Goal: Task Accomplishment & Management: Complete application form

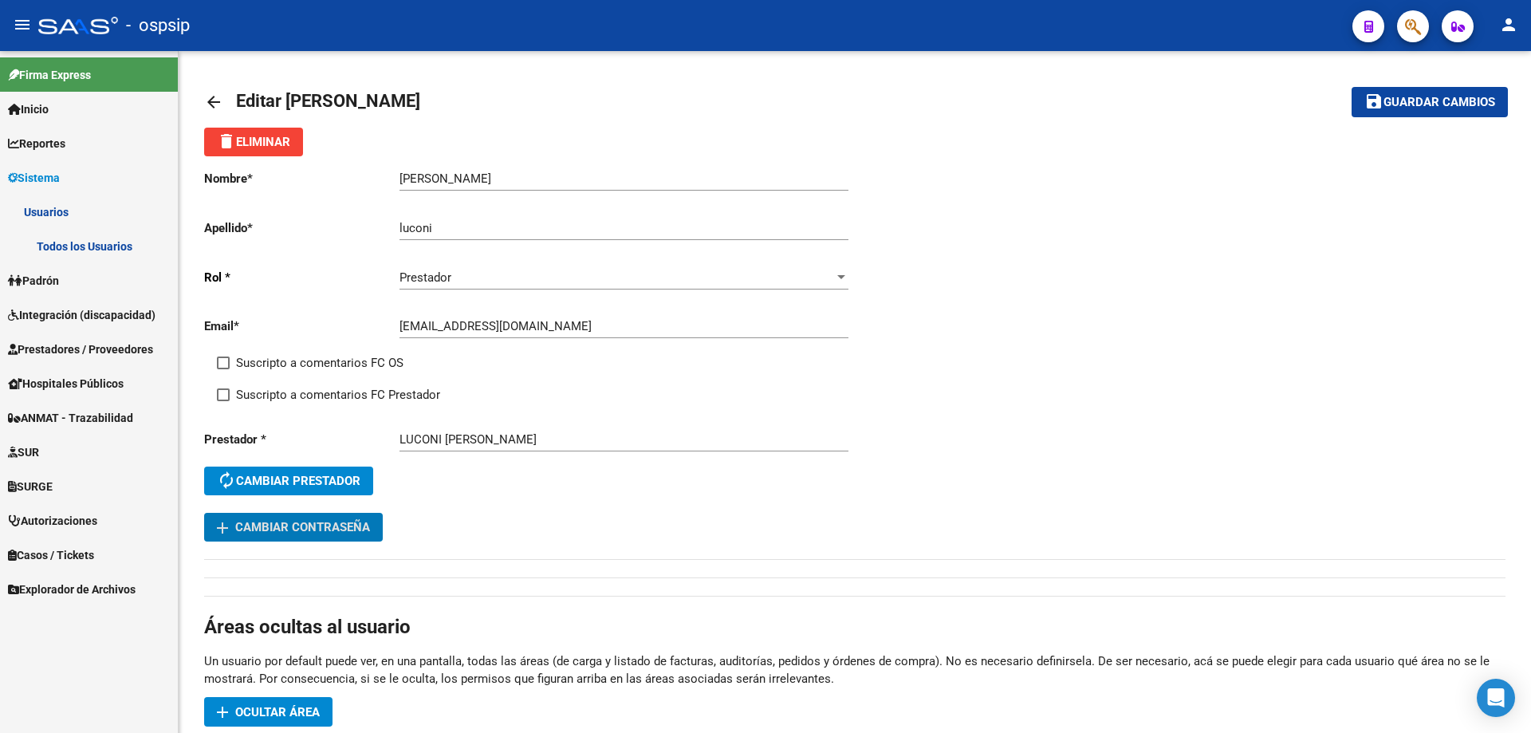
click at [57, 320] on span "Integración (discapacidad)" at bounding box center [81, 315] width 147 height 18
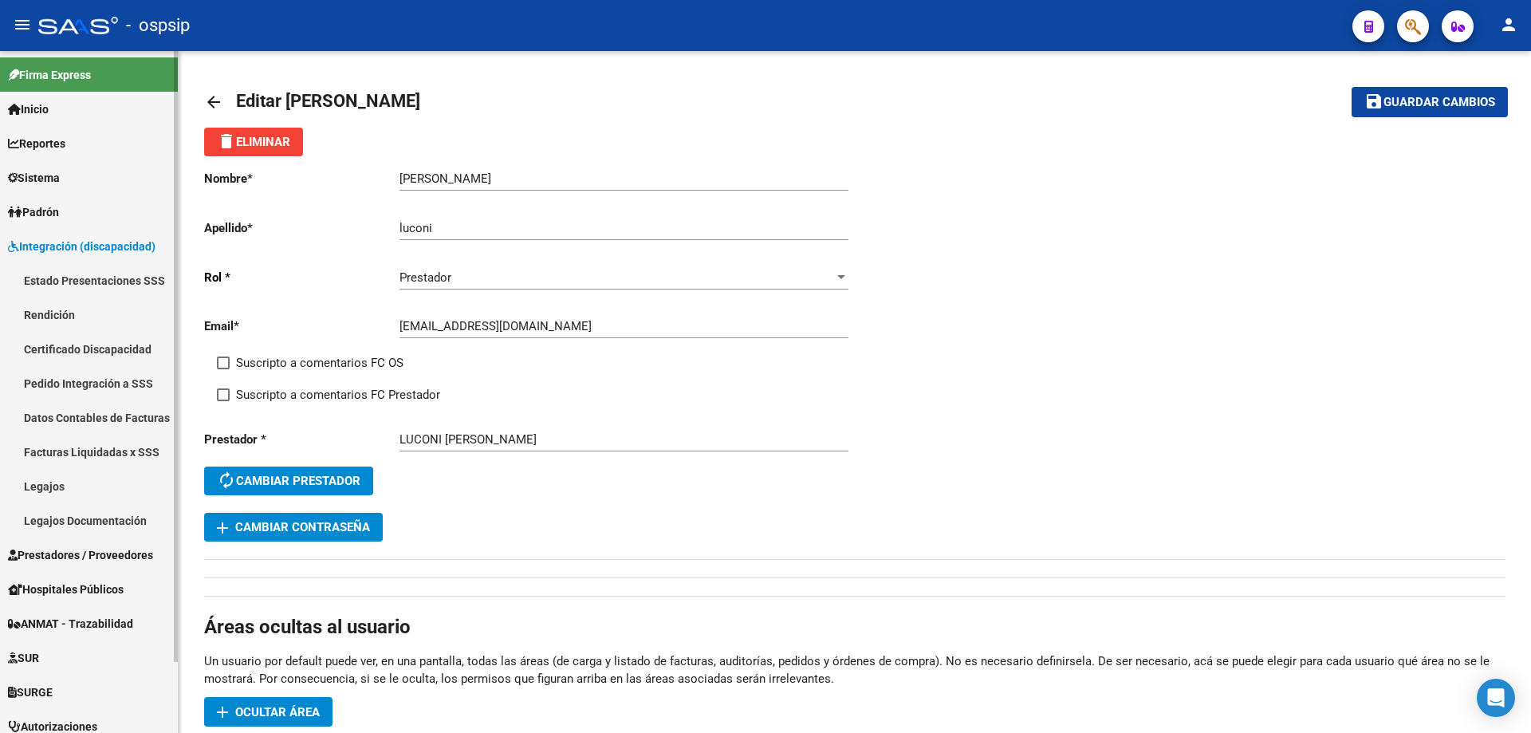
click at [33, 477] on link "Legajos" at bounding box center [89, 486] width 178 height 34
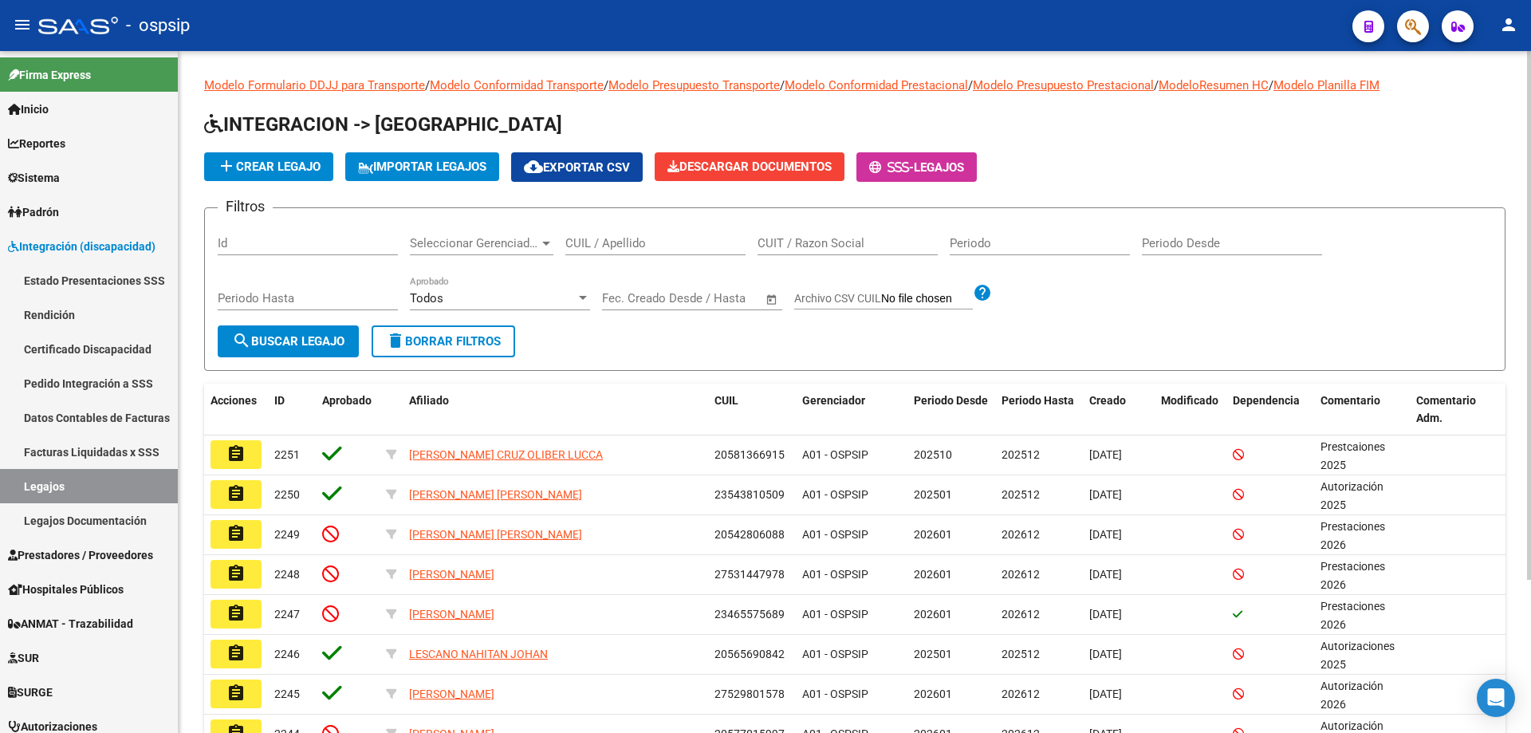
click at [615, 256] on div "CUIL / Apellido" at bounding box center [655, 245] width 180 height 49
click at [614, 246] on input "CUIL / Apellido" at bounding box center [655, 243] width 180 height 14
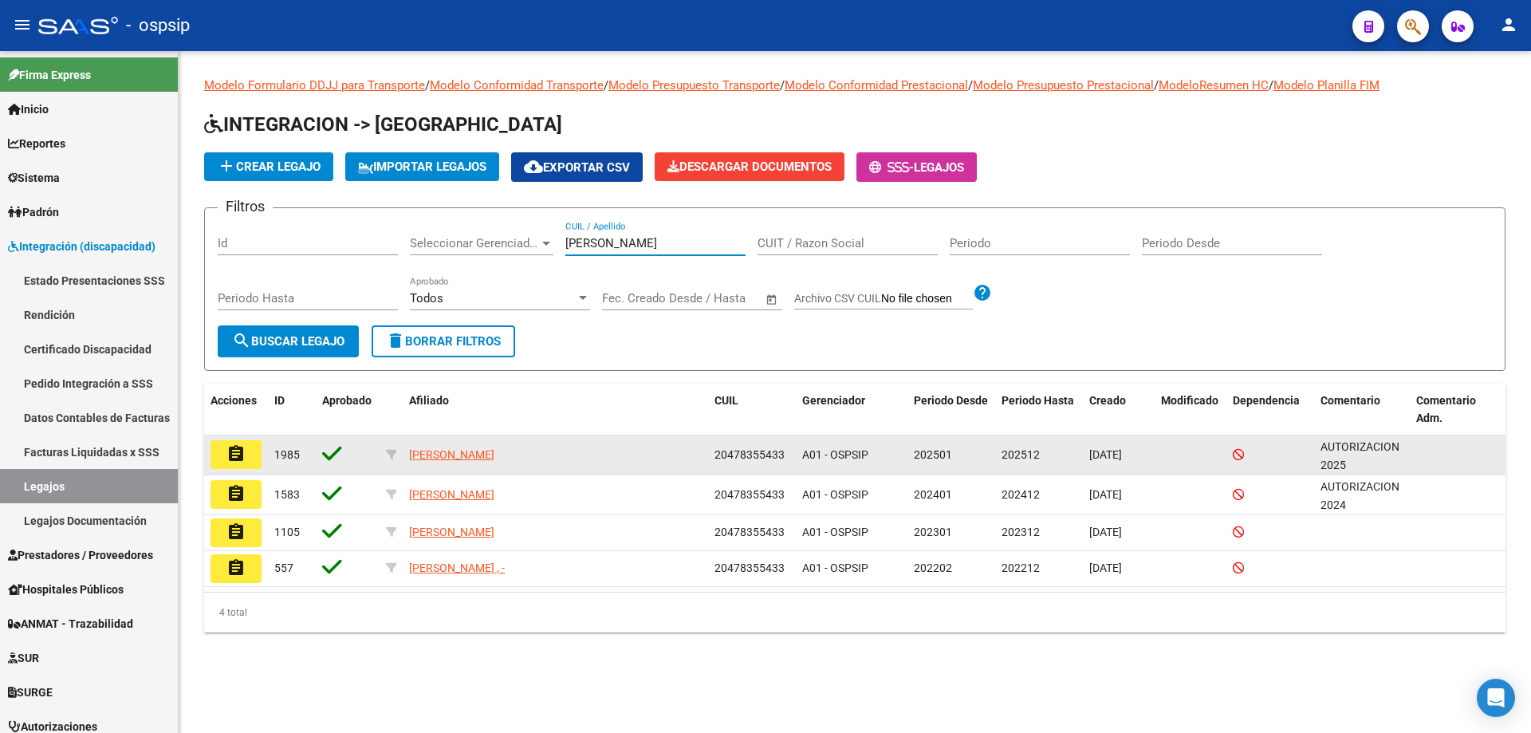
type input "[PERSON_NAME]"
click at [232, 450] on mat-icon "assignment" at bounding box center [235, 453] width 19 height 19
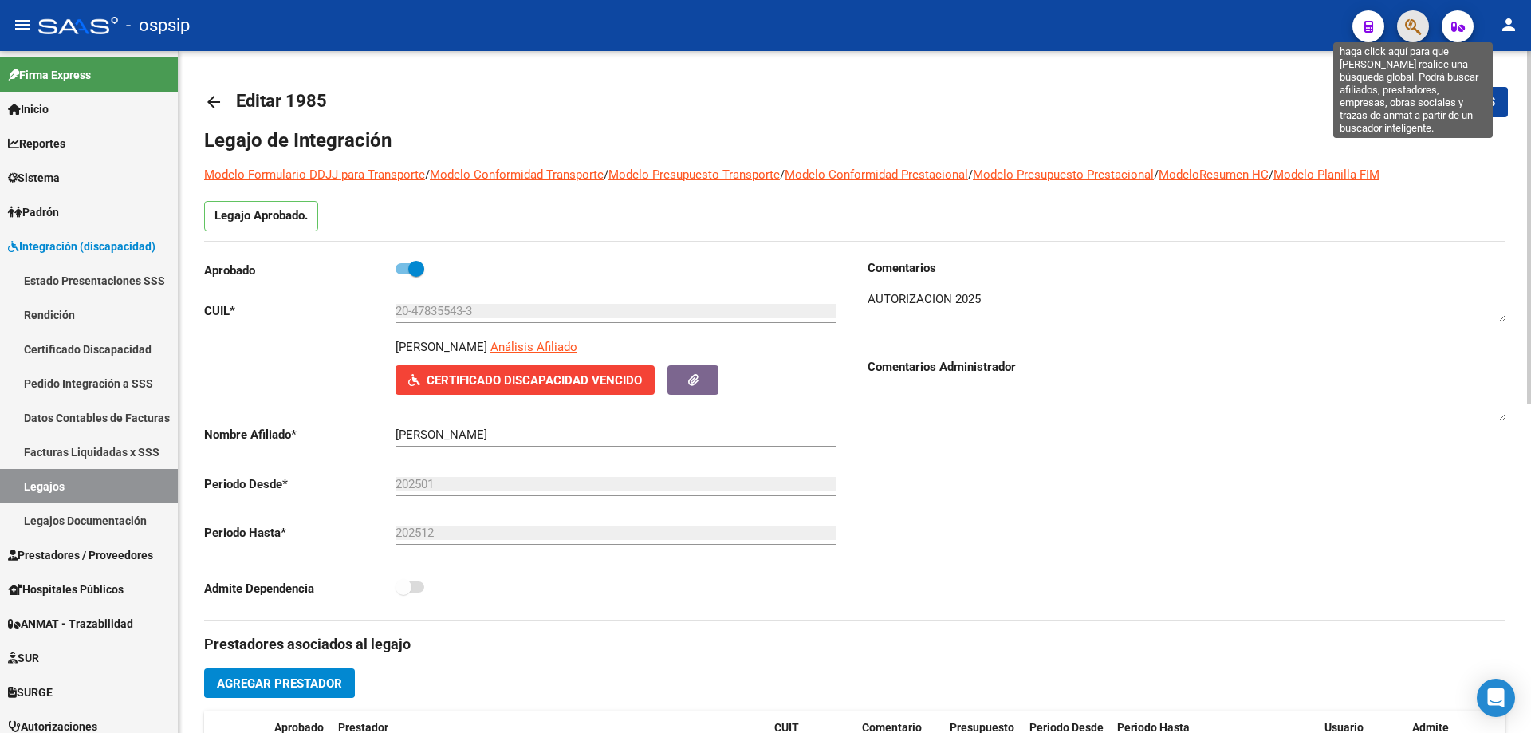
click at [1416, 21] on icon "button" at bounding box center [1413, 27] width 16 height 18
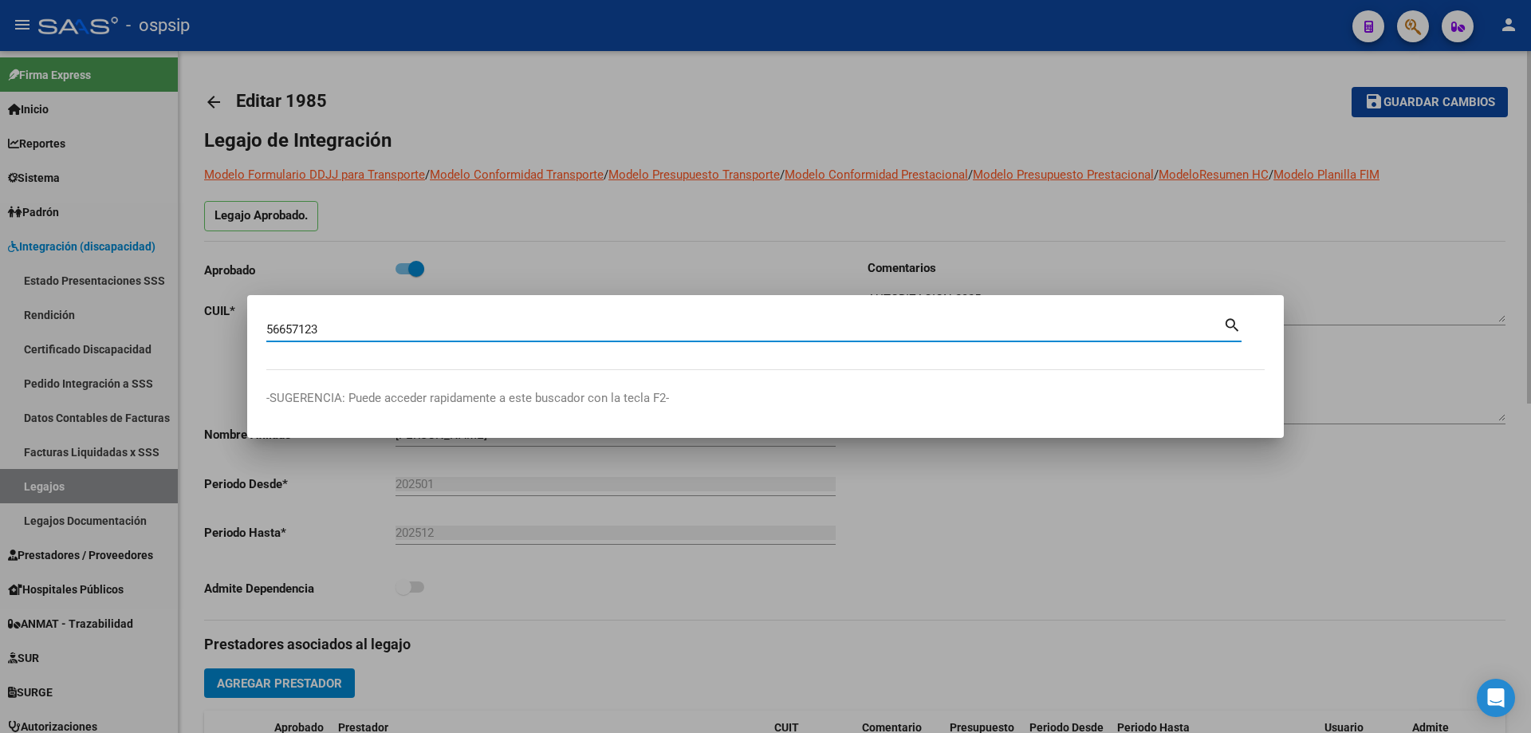
type input "56657123"
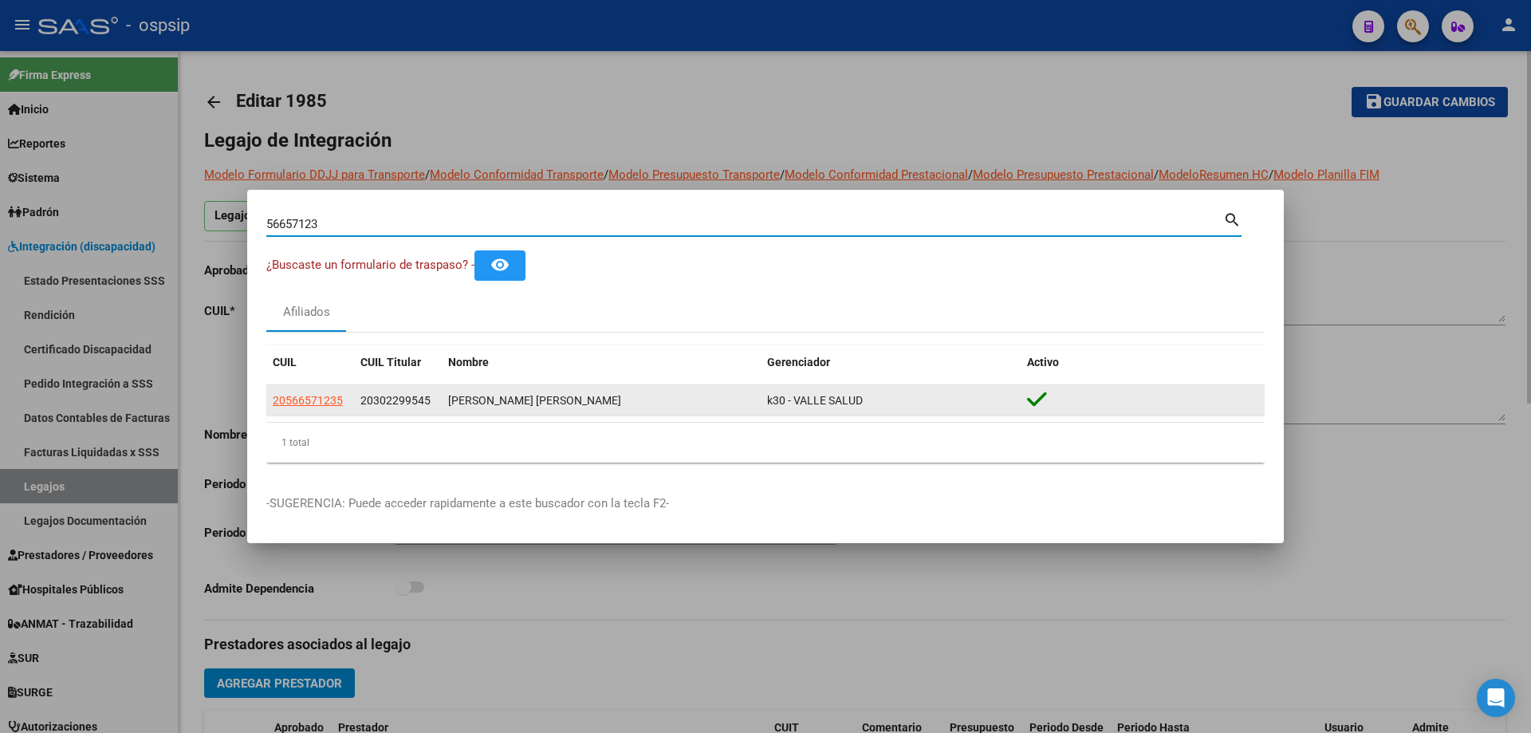
click at [289, 391] on app-link-go-to "20566571235" at bounding box center [308, 400] width 70 height 18
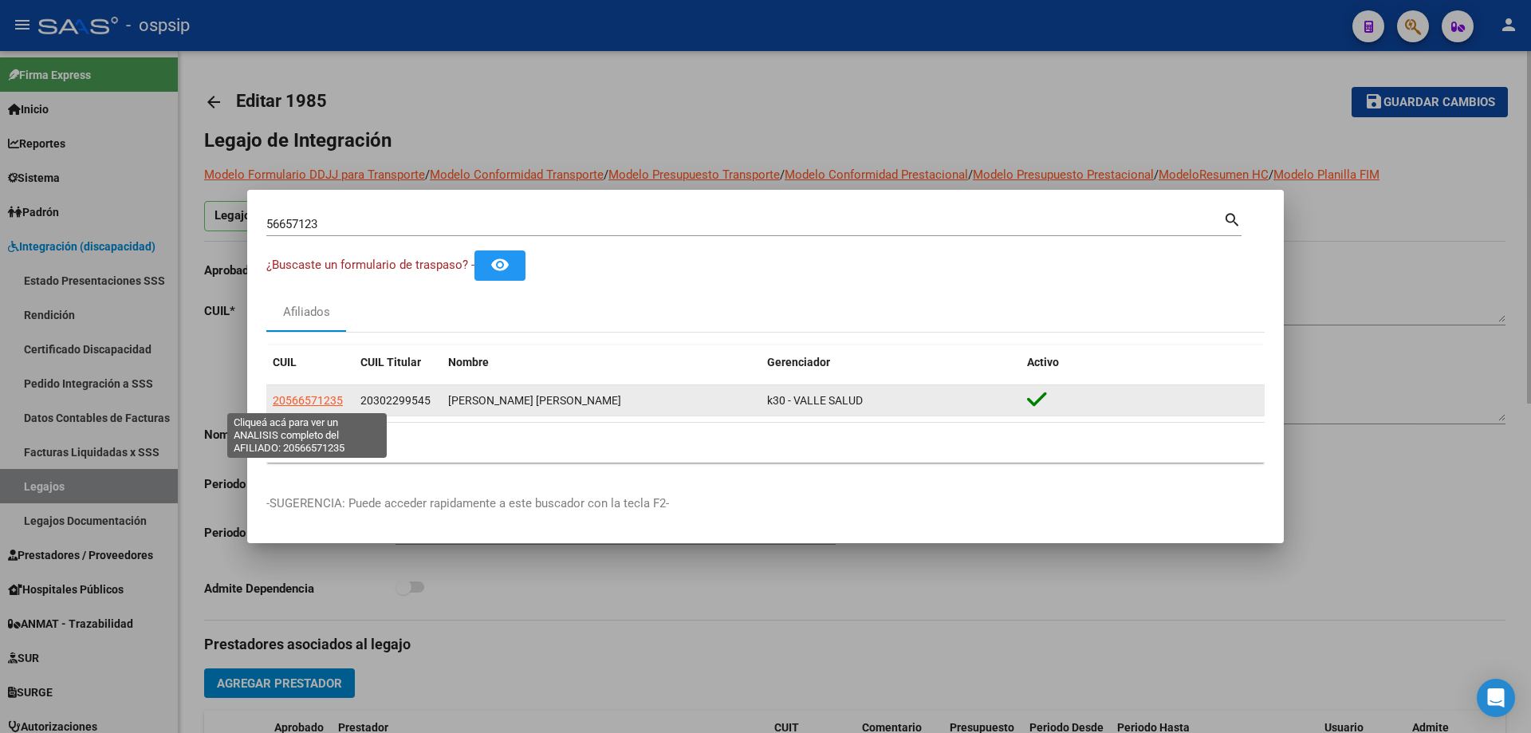
click at [282, 405] on span "20566571235" at bounding box center [308, 400] width 70 height 13
type textarea "20566571235"
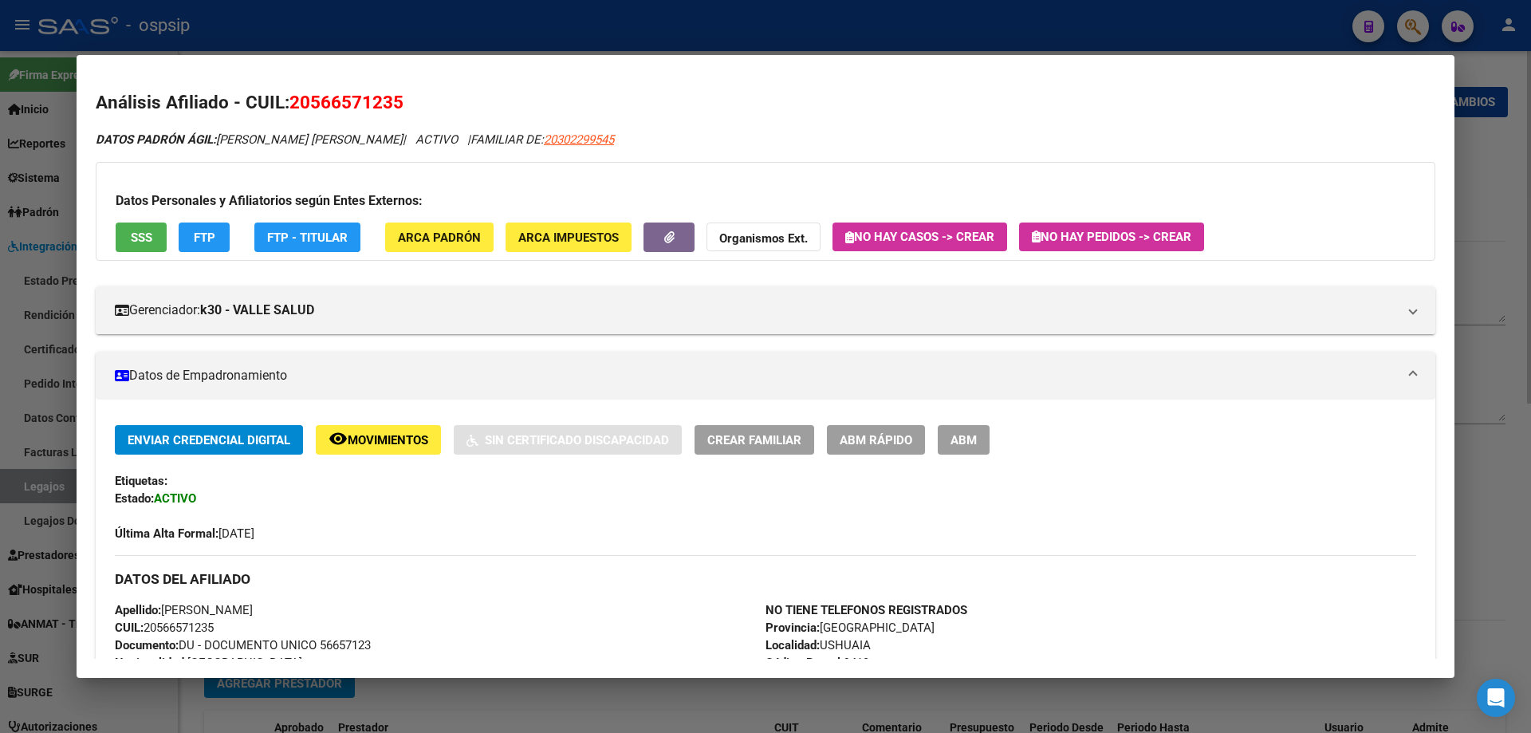
click at [1523, 447] on div at bounding box center [765, 366] width 1531 height 733
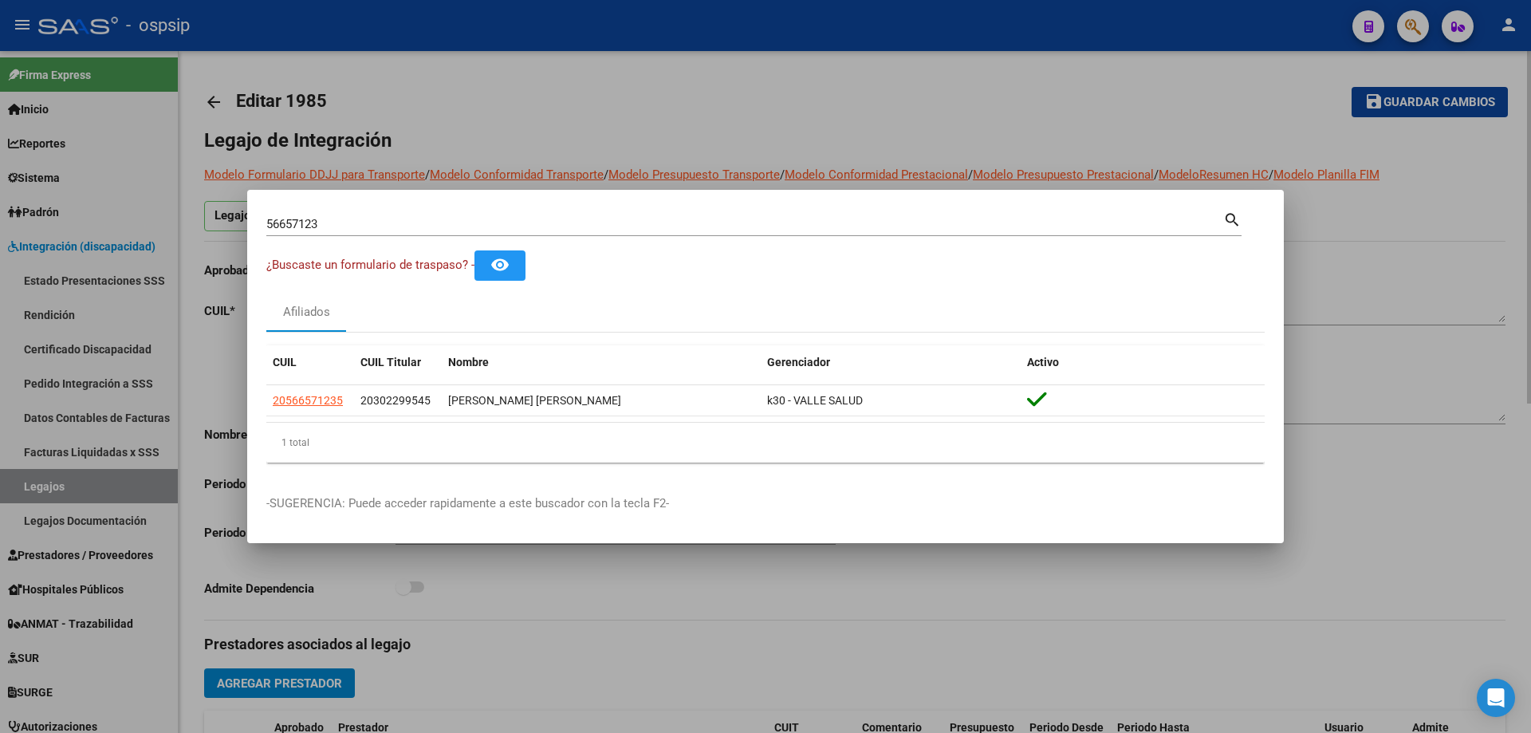
drag, startPoint x: 1064, startPoint y: 609, endPoint x: 1057, endPoint y: 627, distance: 18.9
click at [1060, 619] on div at bounding box center [765, 366] width 1531 height 733
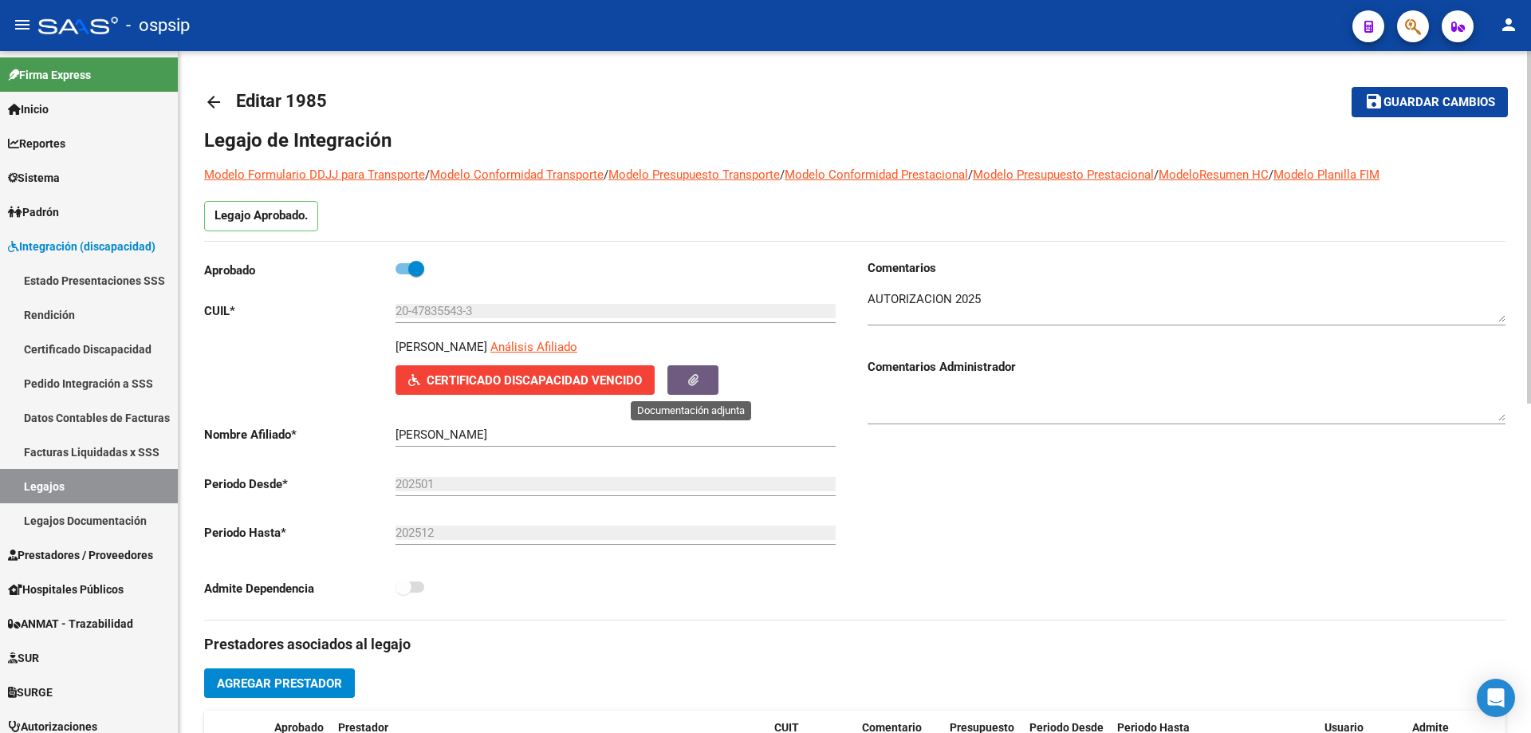
click at [684, 375] on button "button" at bounding box center [692, 379] width 51 height 29
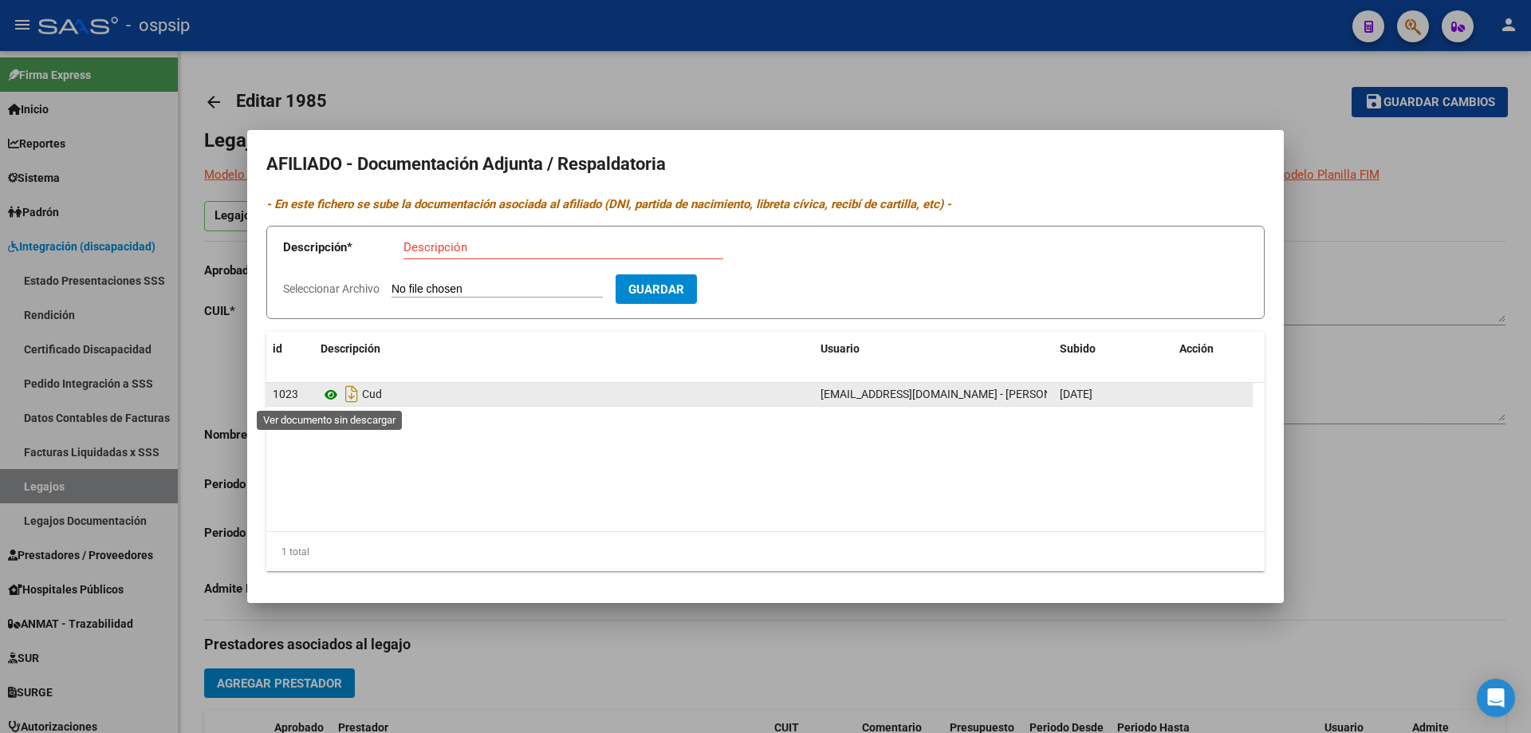
click at [331, 396] on icon at bounding box center [330, 394] width 21 height 19
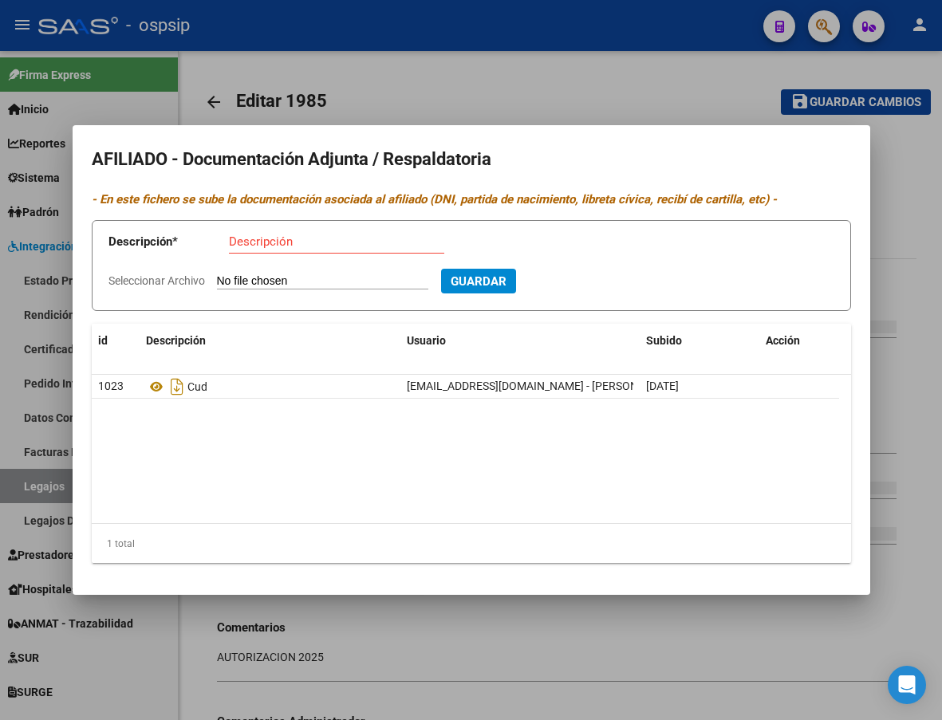
click at [922, 383] on div at bounding box center [471, 360] width 942 height 720
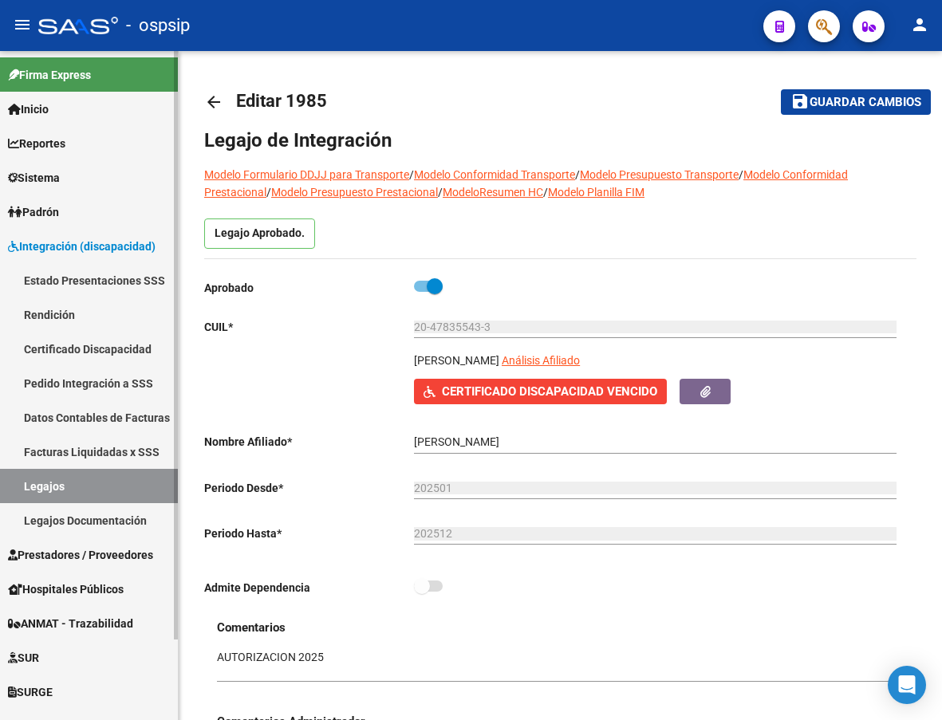
click at [77, 344] on link "Certificado Discapacidad" at bounding box center [89, 349] width 178 height 34
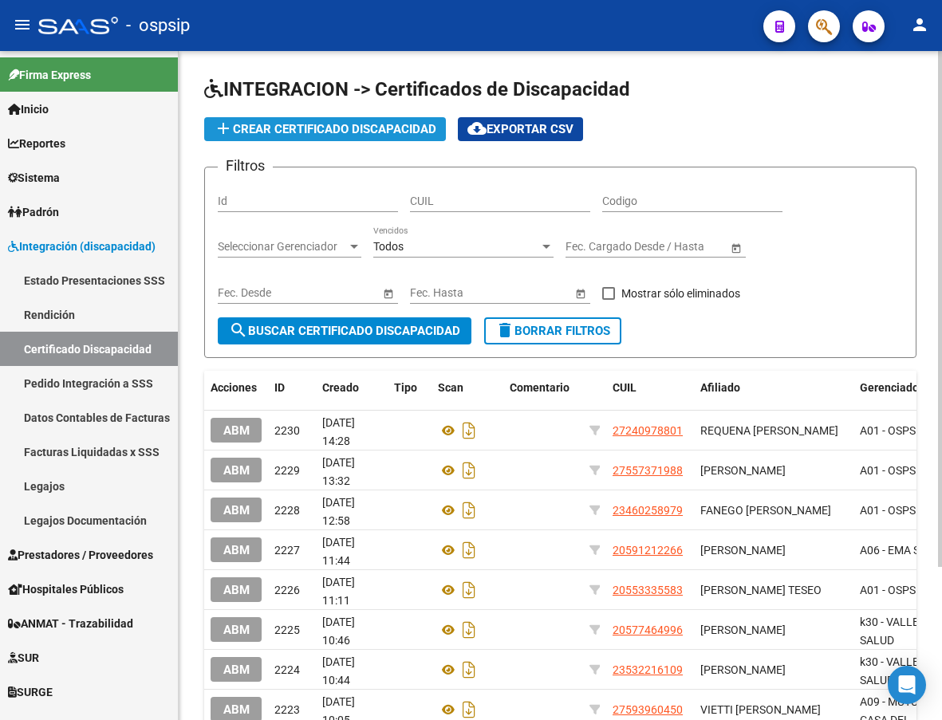
click at [309, 127] on span "add Crear Certificado Discapacidad" at bounding box center [325, 129] width 222 height 14
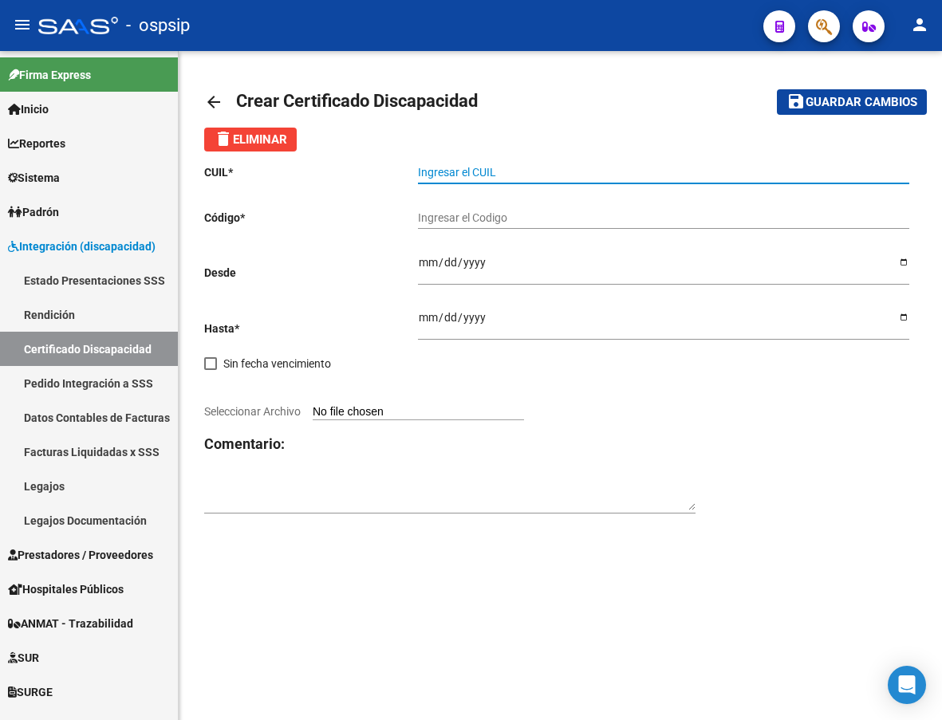
paste input "20-47835543-3"
type input "20-47835543-3"
click at [466, 217] on input "Ingresar el Codigo" at bounding box center [663, 218] width 491 height 14
drag, startPoint x: 462, startPoint y: 221, endPoint x: 455, endPoint y: 215, distance: 8.5
click at [462, 221] on input "Ingresar el Codigo" at bounding box center [663, 218] width 491 height 14
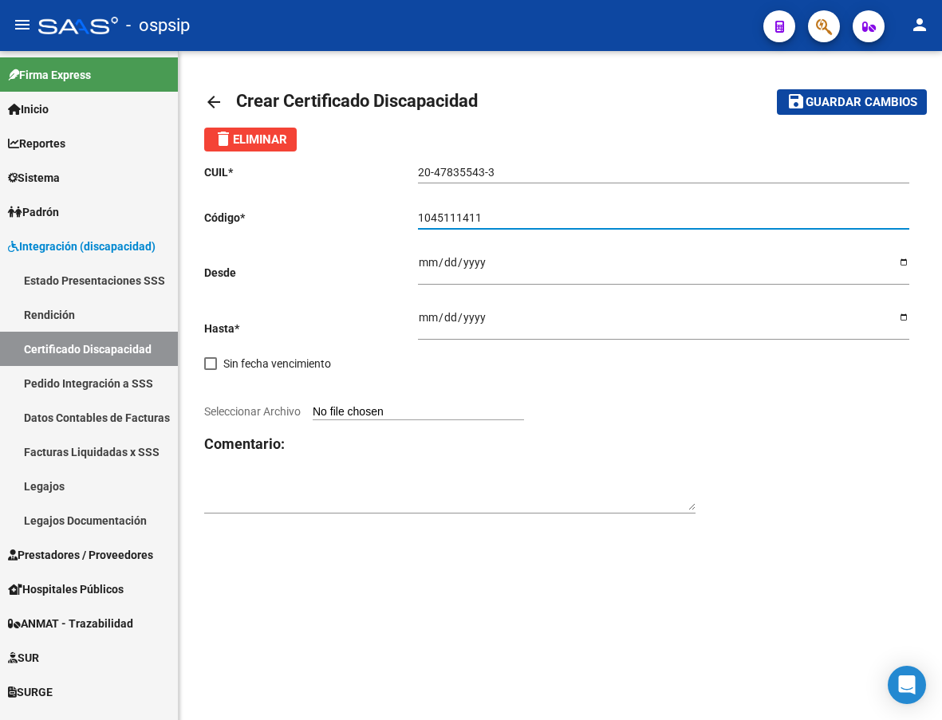
type input "1045111411"
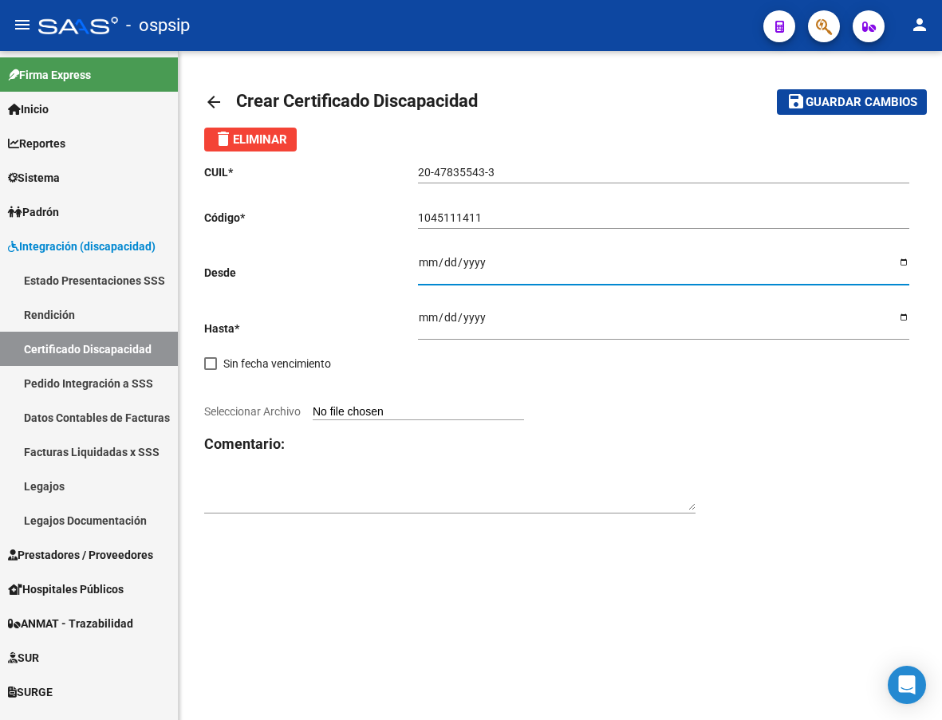
click at [423, 265] on input "Ingresar fec. Desde" at bounding box center [663, 268] width 491 height 24
type input "[DATE]"
click at [207, 364] on span at bounding box center [210, 363] width 13 height 13
click at [210, 370] on input "Sin fecha vencimiento" at bounding box center [210, 370] width 1 height 1
checkbox input "true"
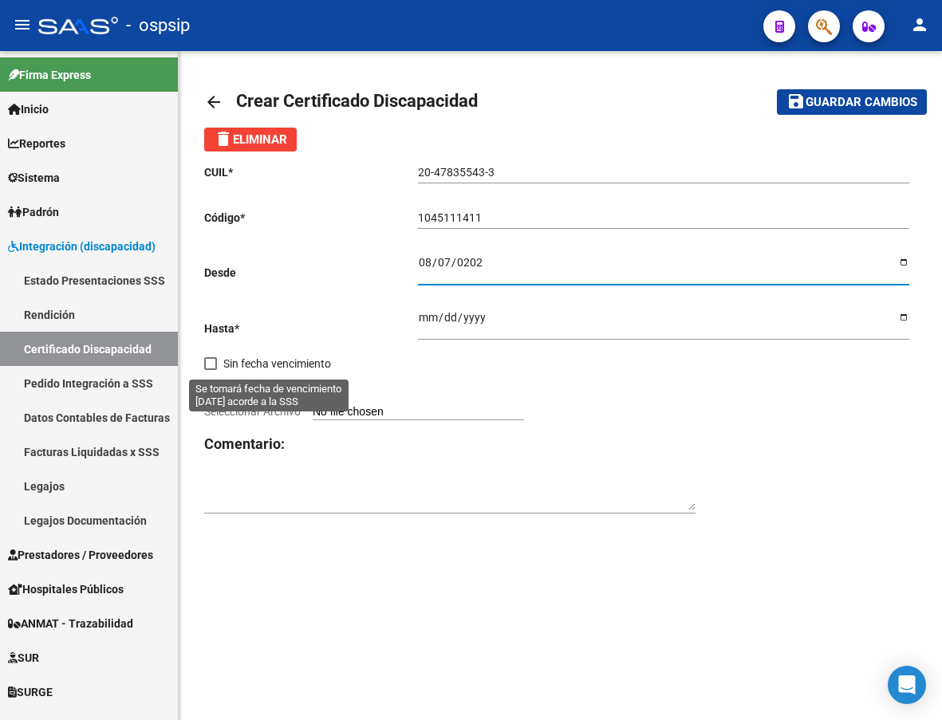
type input "[DATE]"
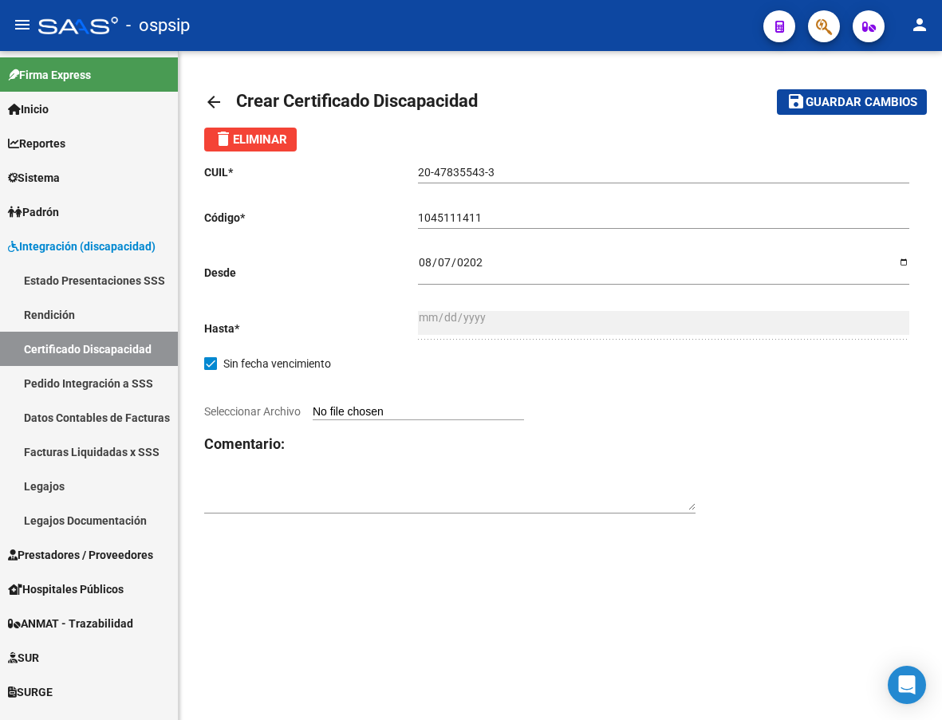
click at [407, 411] on input "Seleccionar Archivo" at bounding box center [418, 412] width 211 height 15
type input "C:\fakepath\DOC-20251013-WA0099..pdf"
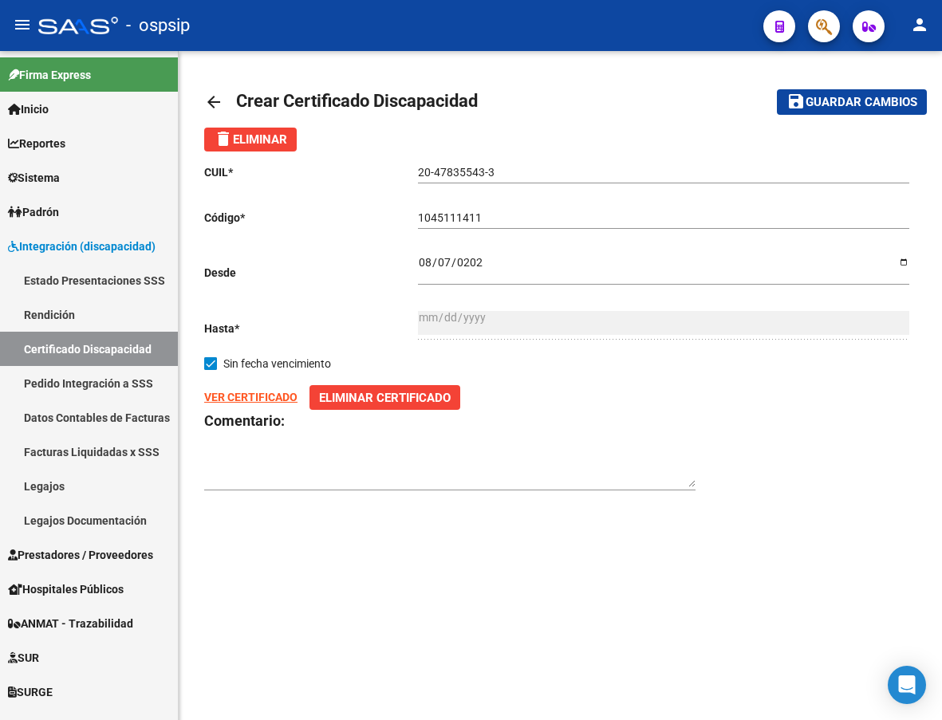
click at [845, 108] on span "Guardar cambios" at bounding box center [861, 103] width 112 height 14
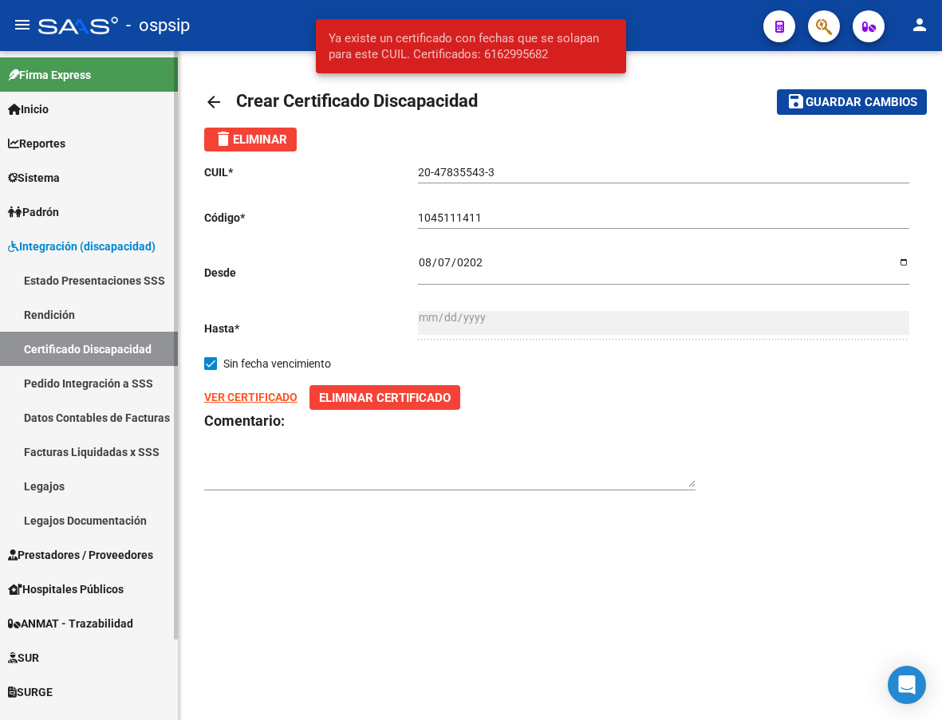
click at [71, 348] on link "Certificado Discapacidad" at bounding box center [89, 349] width 178 height 34
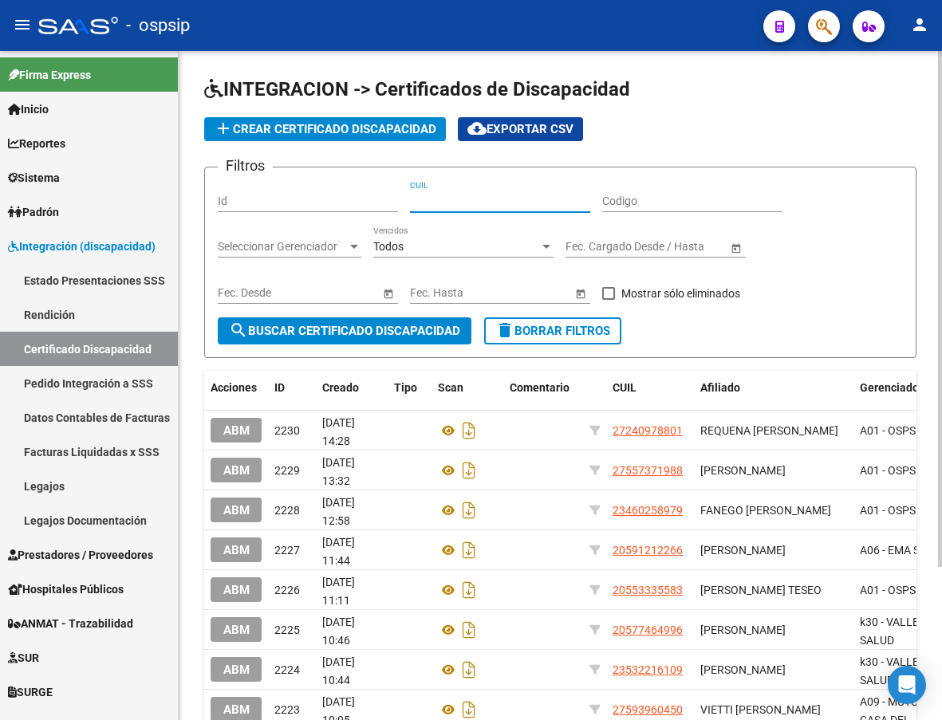
drag, startPoint x: 313, startPoint y: 206, endPoint x: 431, endPoint y: 195, distance: 118.5
paste input "20-47835543-3"
type input "20-47835543-3"
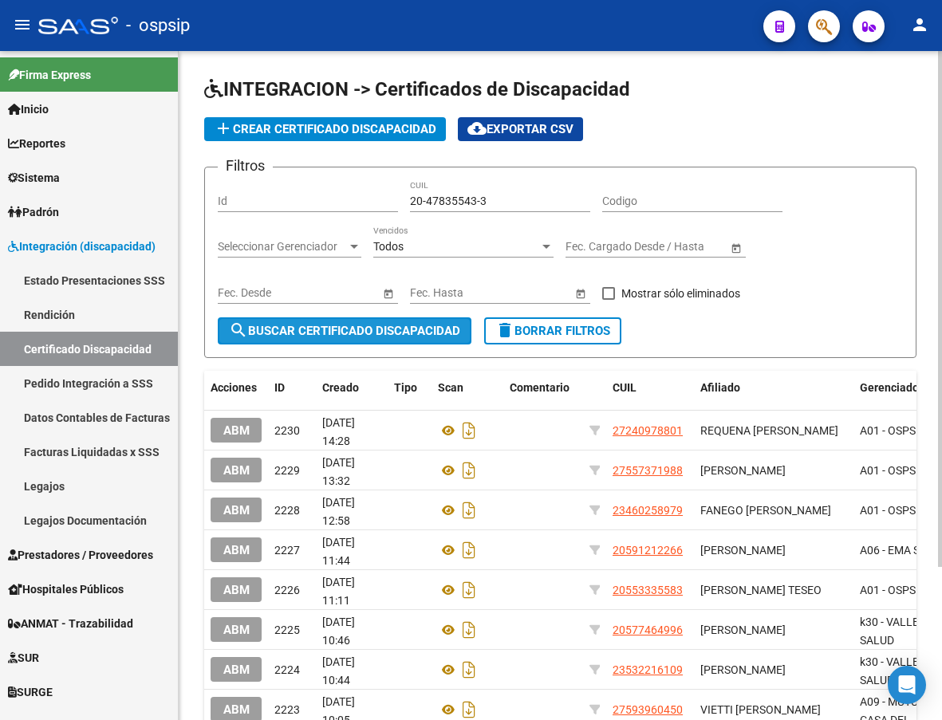
click at [356, 334] on span "search Buscar Certificado Discapacidad" at bounding box center [344, 331] width 231 height 14
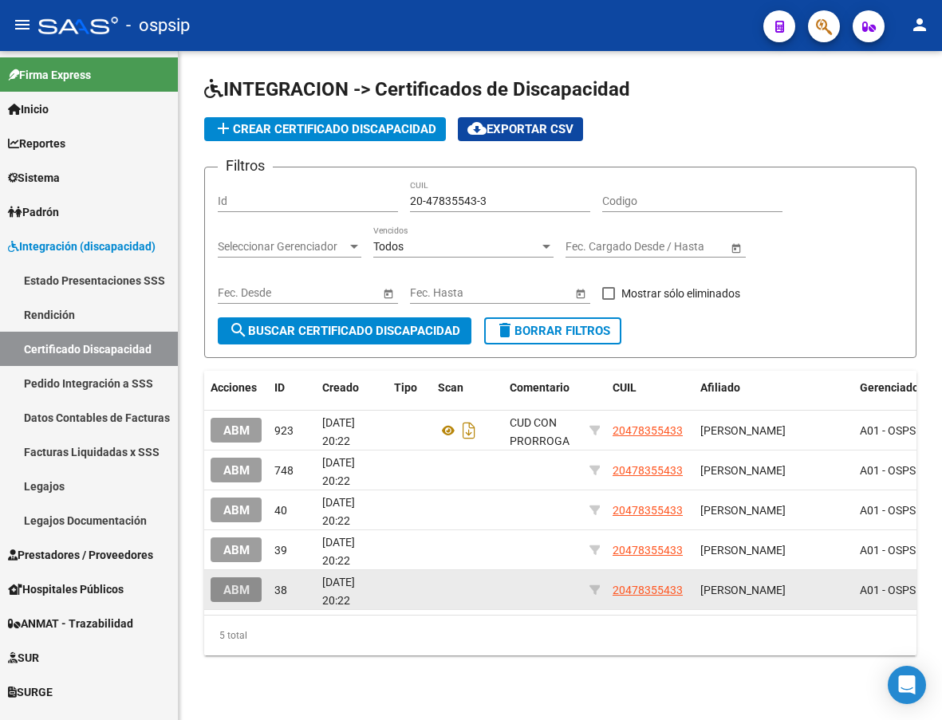
click at [238, 589] on span "ABM" at bounding box center [236, 590] width 26 height 14
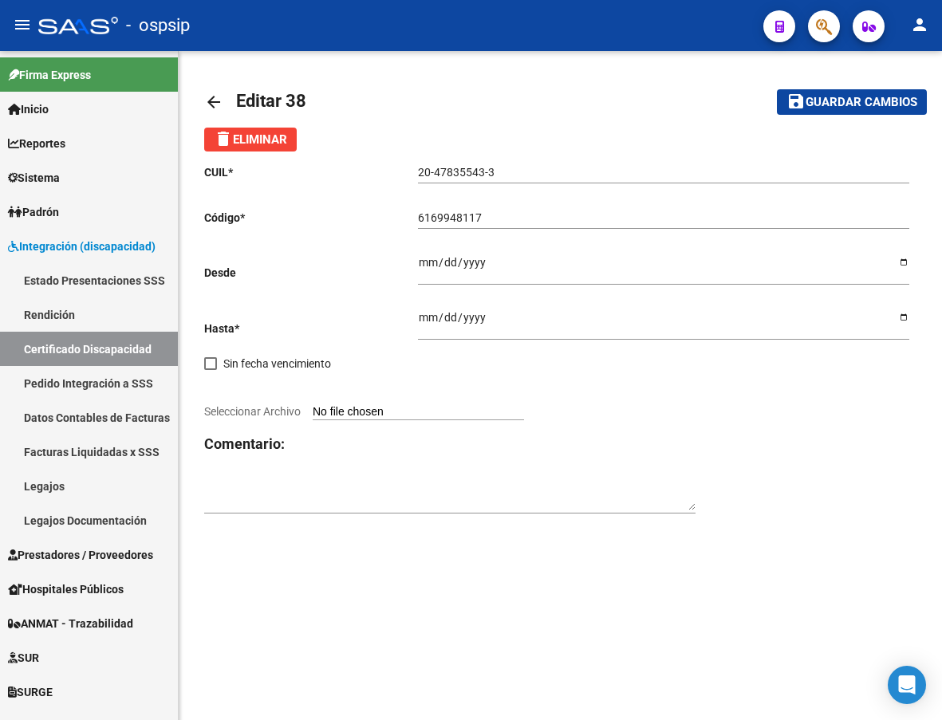
click at [263, 140] on span "delete Eliminar" at bounding box center [250, 139] width 73 height 14
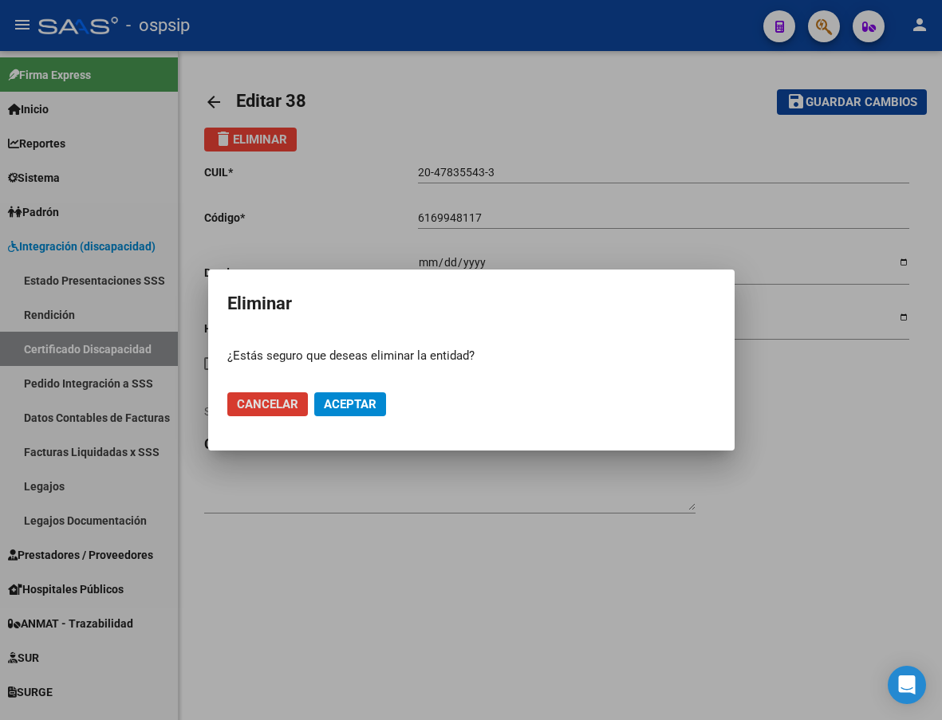
click at [368, 401] on span "Aceptar" at bounding box center [350, 404] width 53 height 14
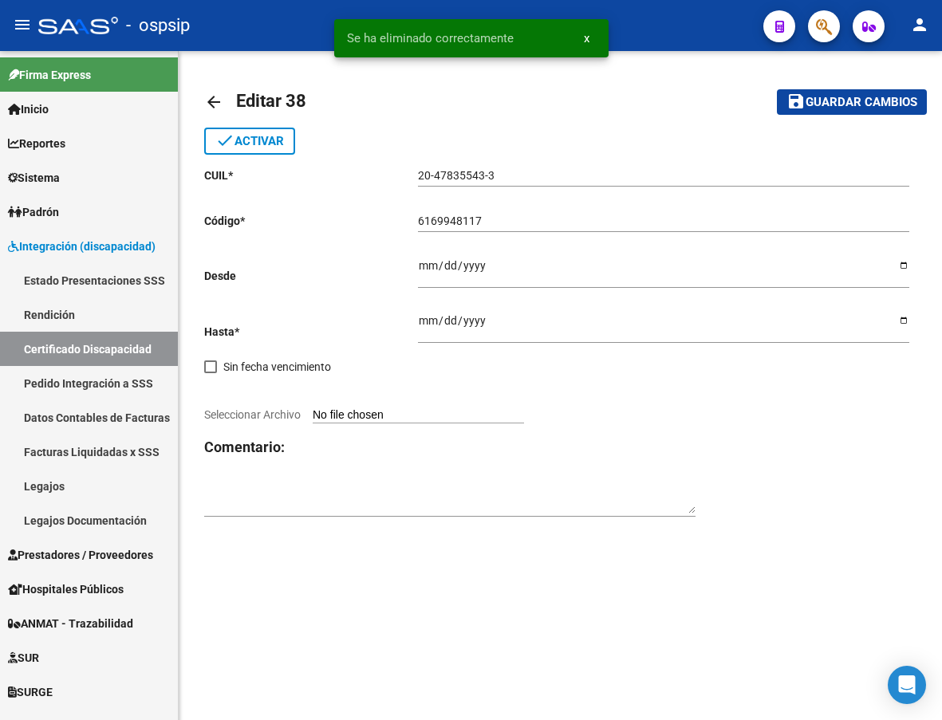
click at [207, 104] on mat-icon "arrow_back" at bounding box center [213, 101] width 19 height 19
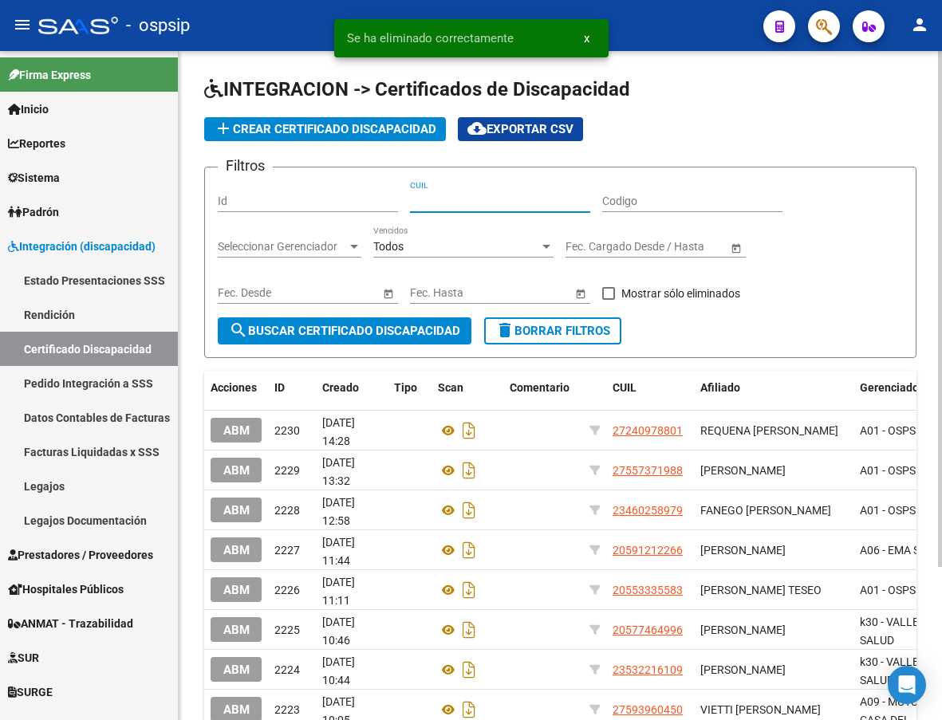
paste input "20-47835543-3"
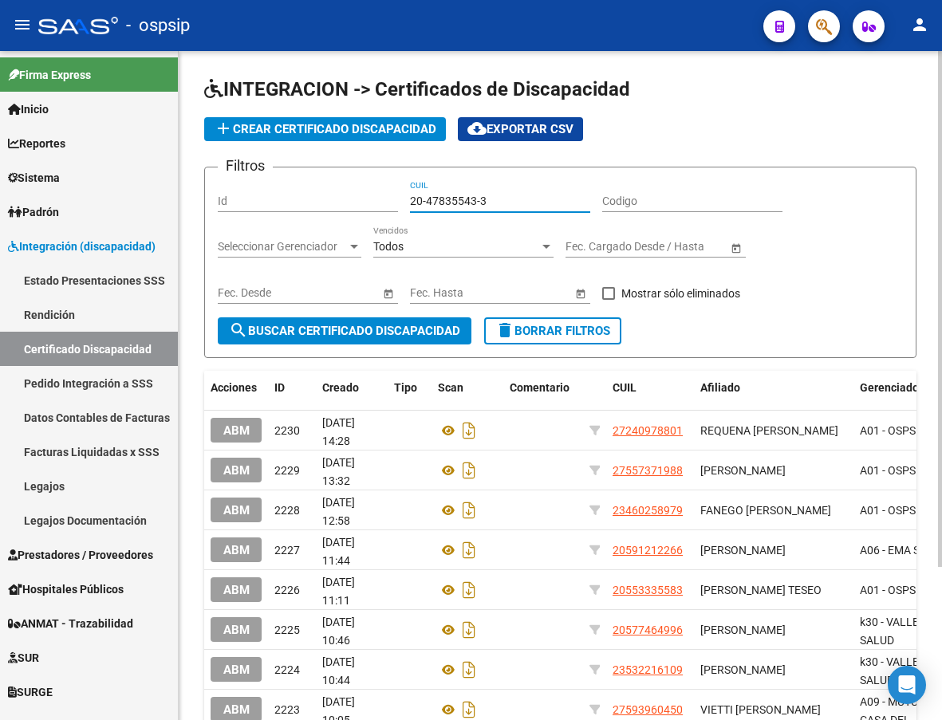
type input "20-47835543-3"
click at [333, 329] on span "search Buscar Certificado Discapacidad" at bounding box center [344, 331] width 231 height 14
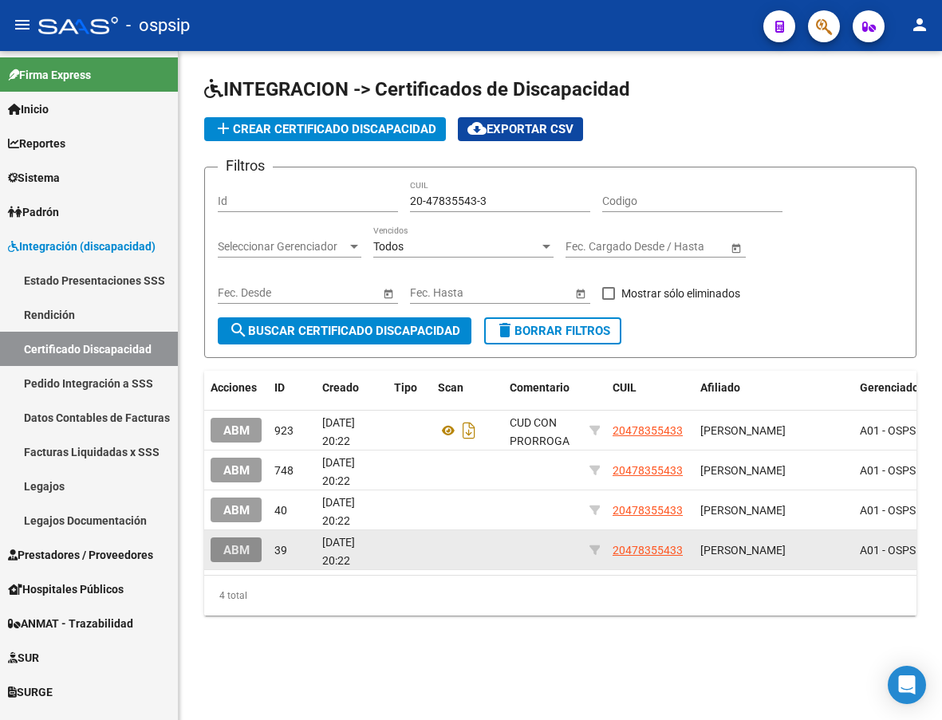
click at [234, 548] on span "ABM" at bounding box center [236, 550] width 26 height 14
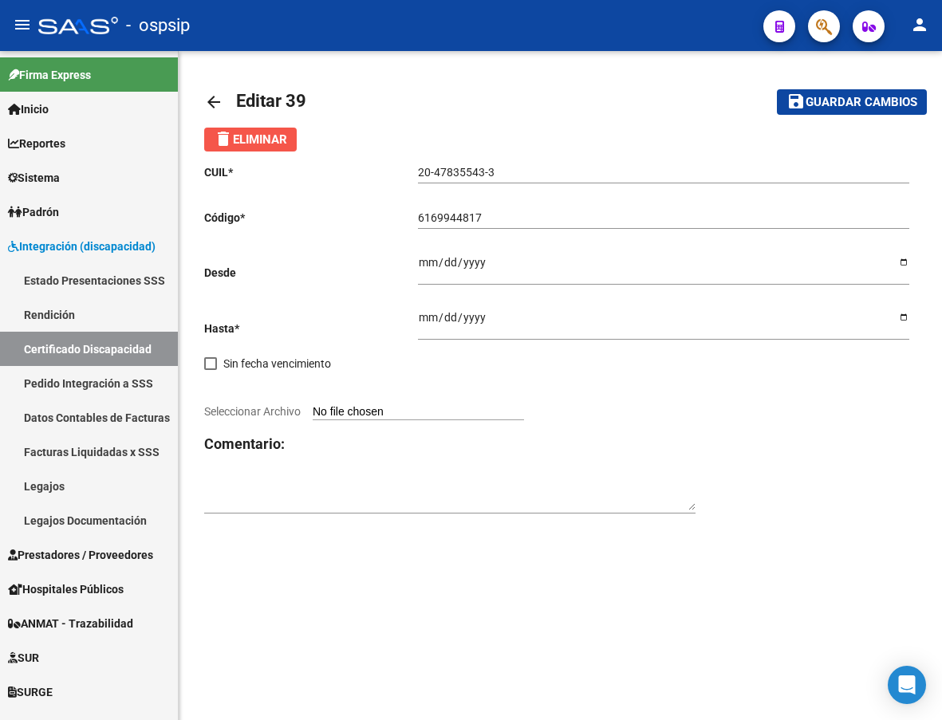
click at [254, 142] on span "delete Eliminar" at bounding box center [250, 139] width 73 height 14
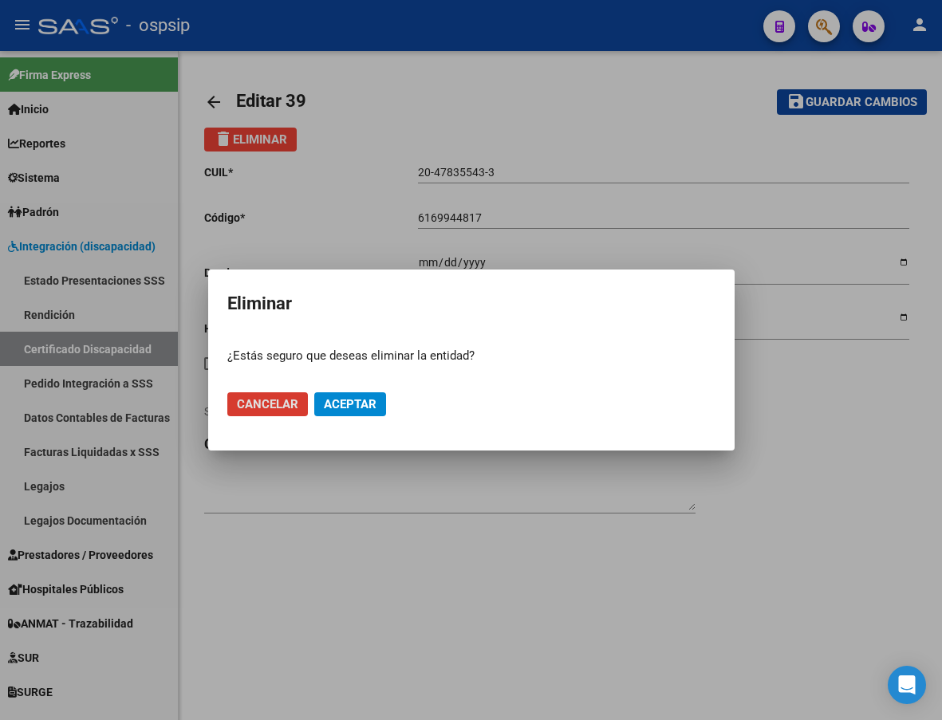
click at [332, 399] on span "Aceptar" at bounding box center [350, 404] width 53 height 14
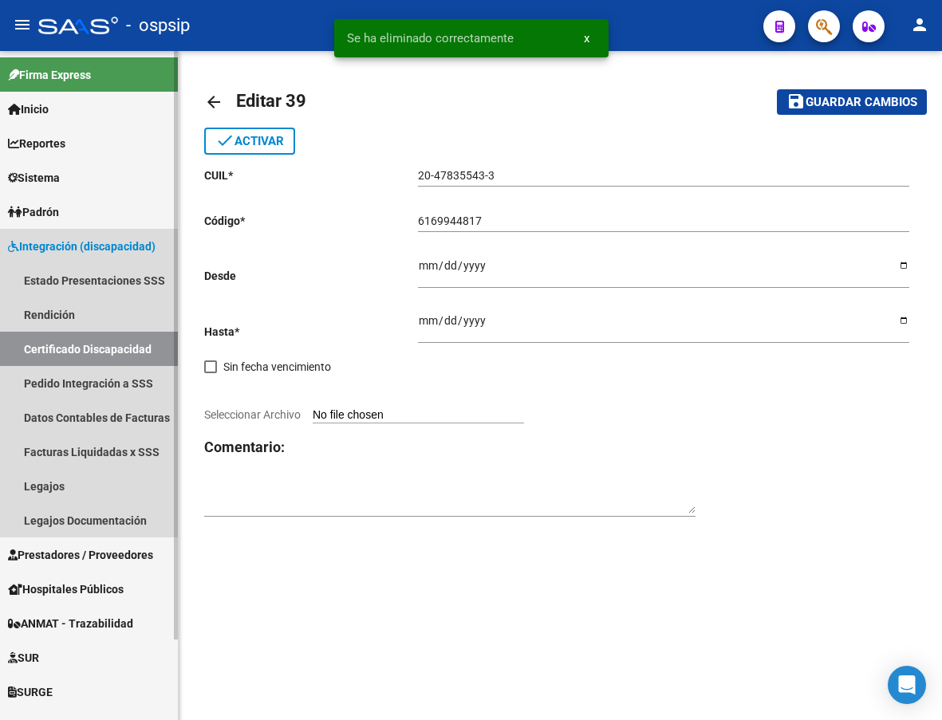
click at [116, 344] on link "Certificado Discapacidad" at bounding box center [89, 349] width 178 height 34
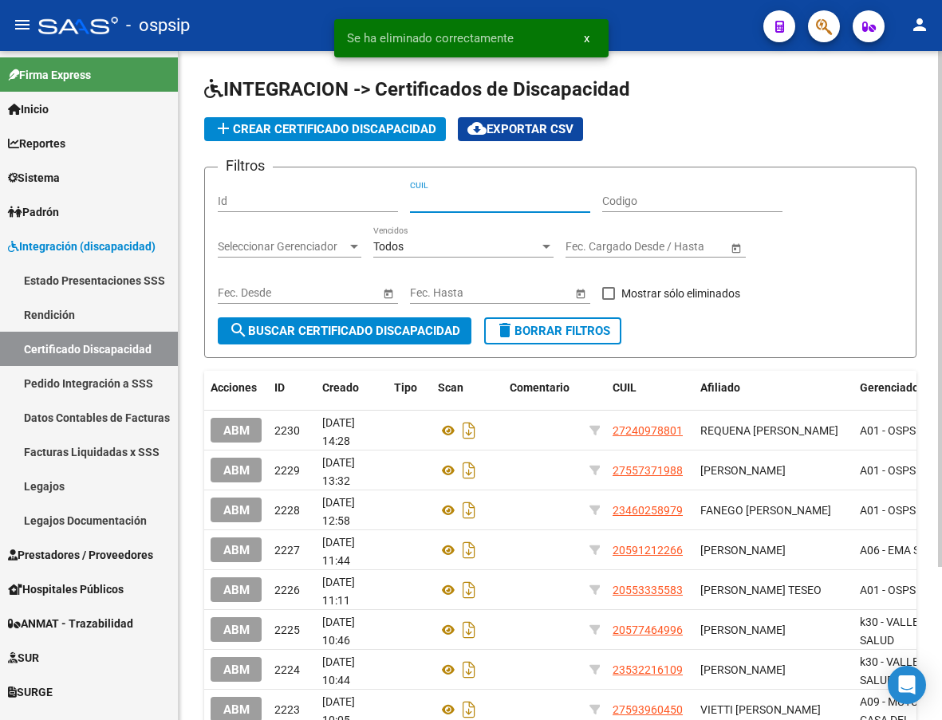
paste input "20-47835543-3"
type input "20-47835543-3"
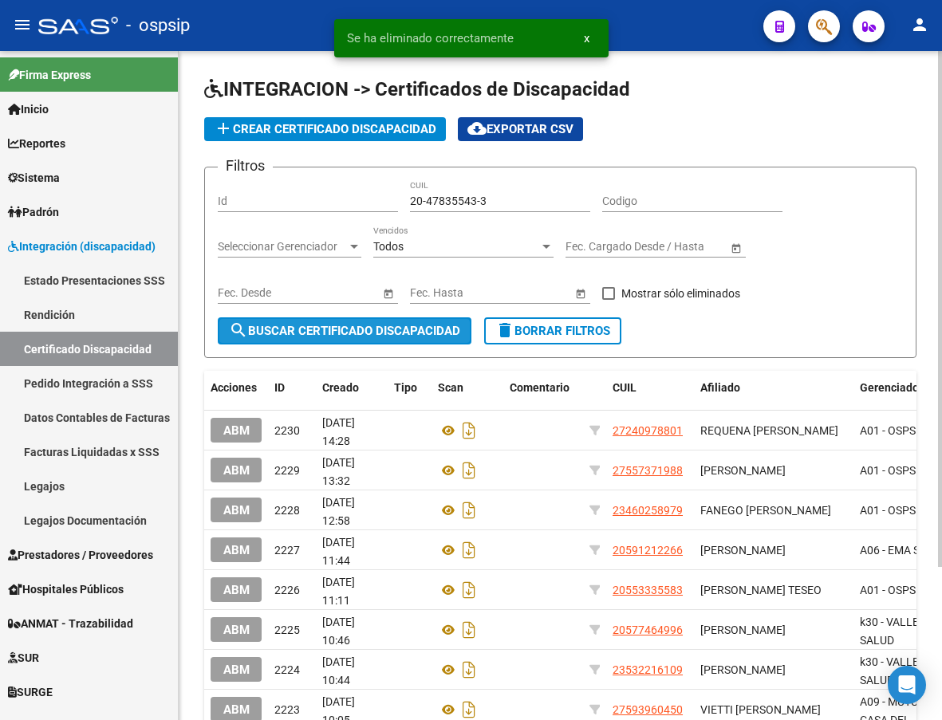
click at [363, 337] on span "search Buscar Certificado Discapacidad" at bounding box center [344, 331] width 231 height 14
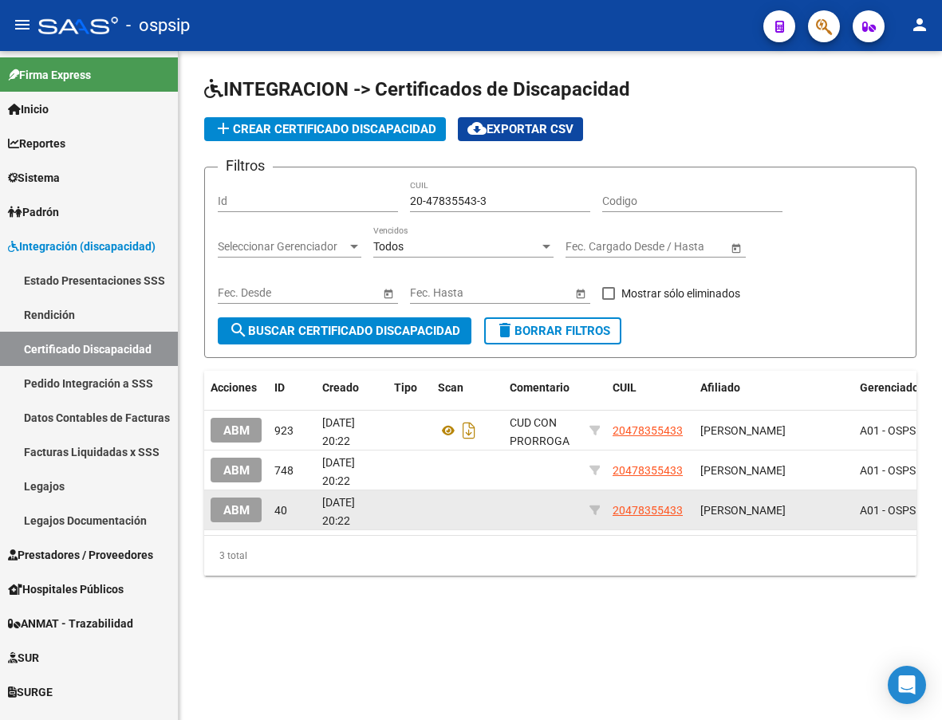
click at [234, 509] on span "ABM" at bounding box center [236, 510] width 26 height 14
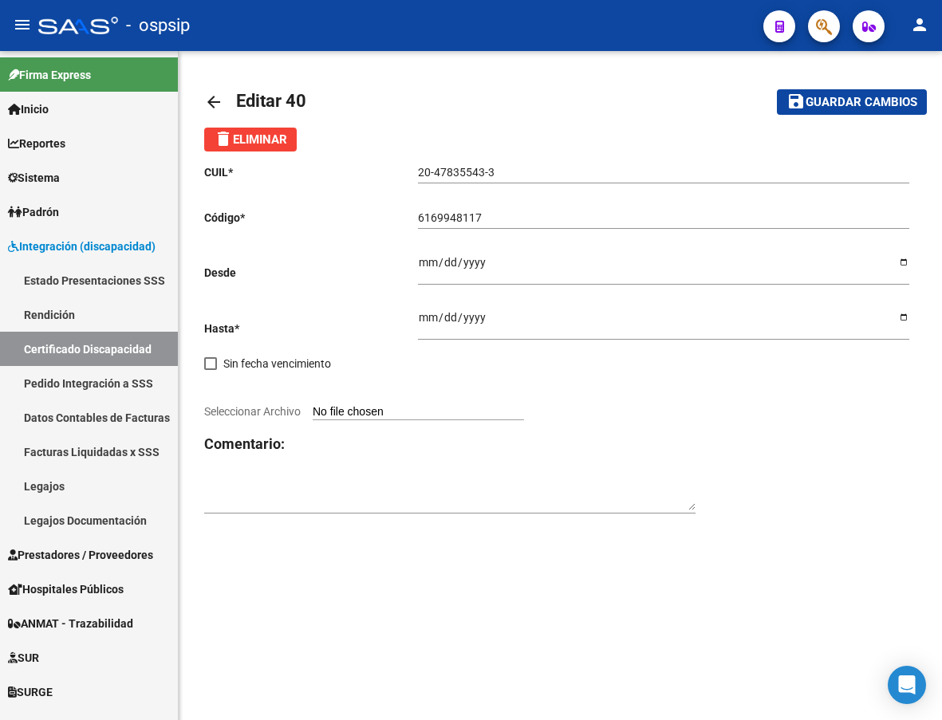
click at [280, 143] on span "delete Eliminar" at bounding box center [250, 139] width 73 height 14
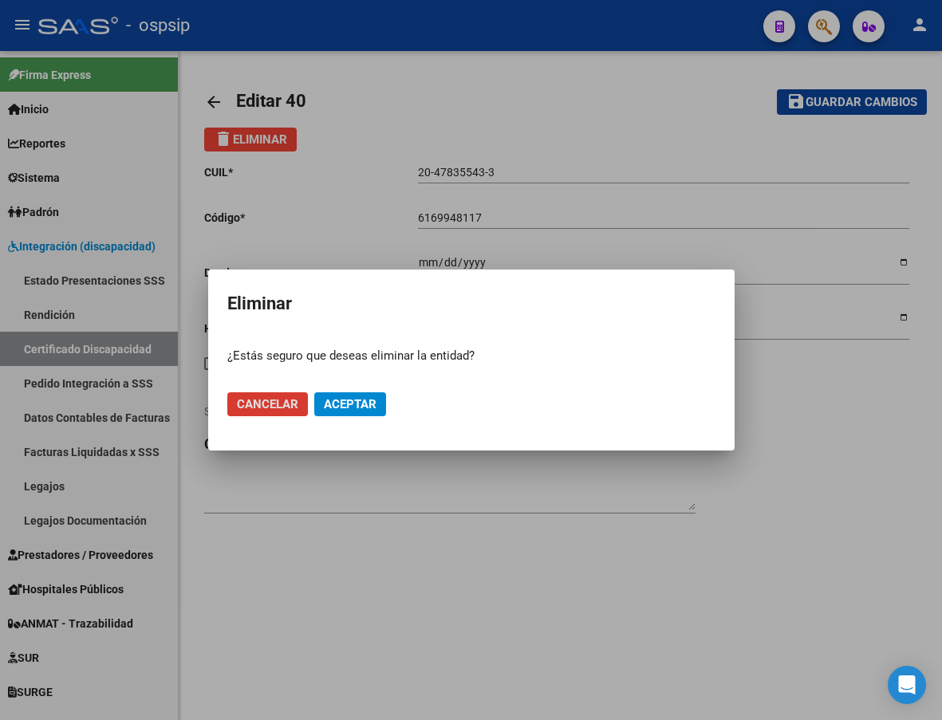
click at [352, 409] on span "Aceptar" at bounding box center [350, 404] width 53 height 14
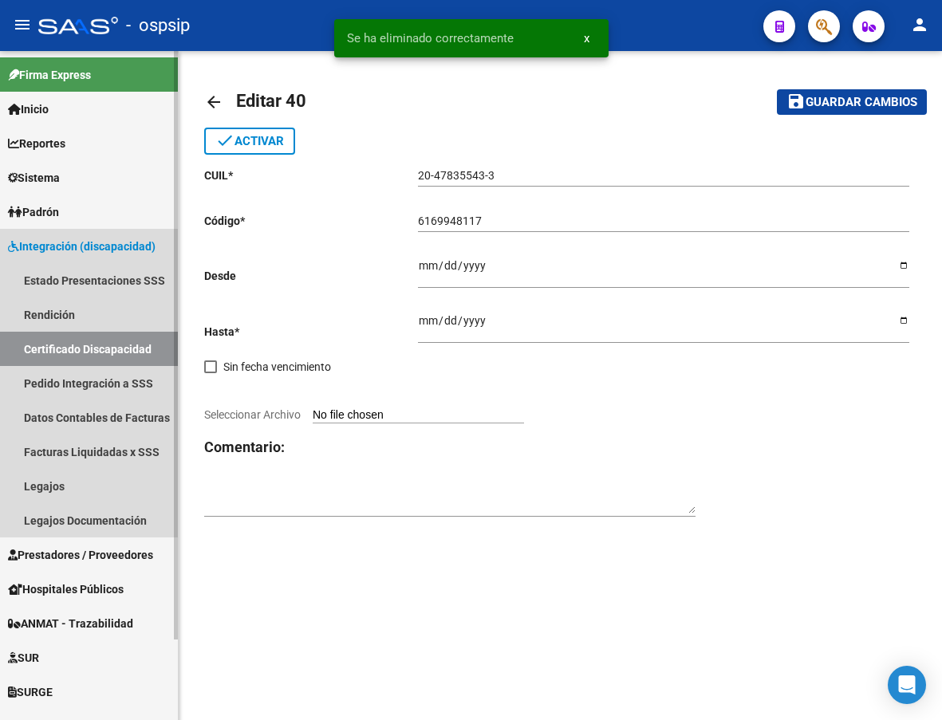
drag, startPoint x: 39, startPoint y: 339, endPoint x: 82, endPoint y: 343, distance: 43.2
click at [40, 340] on link "Certificado Discapacidad" at bounding box center [89, 349] width 178 height 34
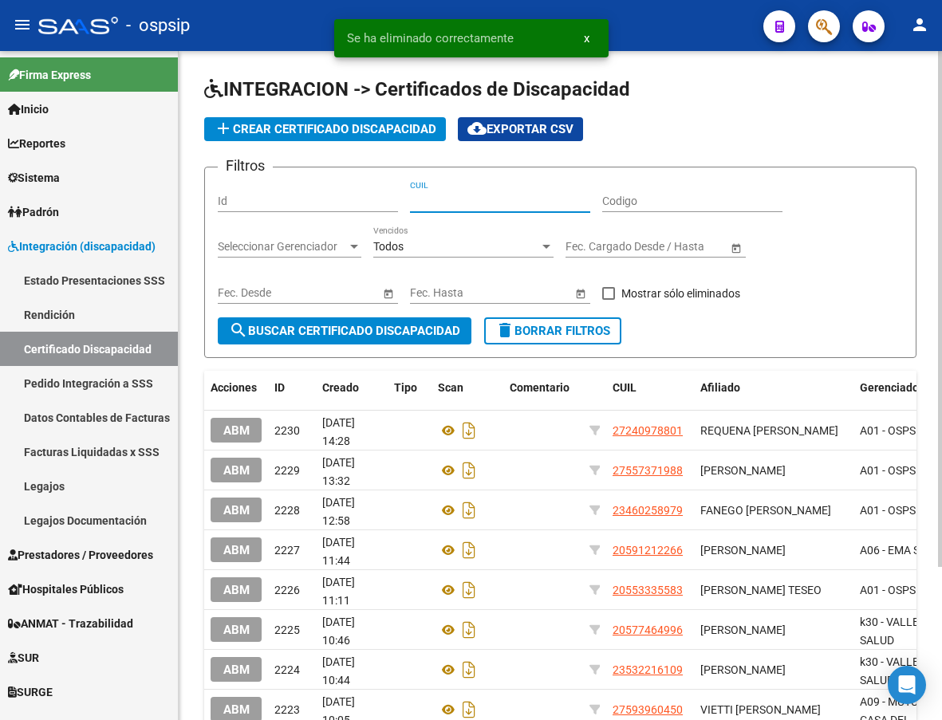
paste input "20-47835543-3"
type input "20-47835543-3"
click at [348, 339] on button "search Buscar Certificado Discapacidad" at bounding box center [345, 330] width 254 height 27
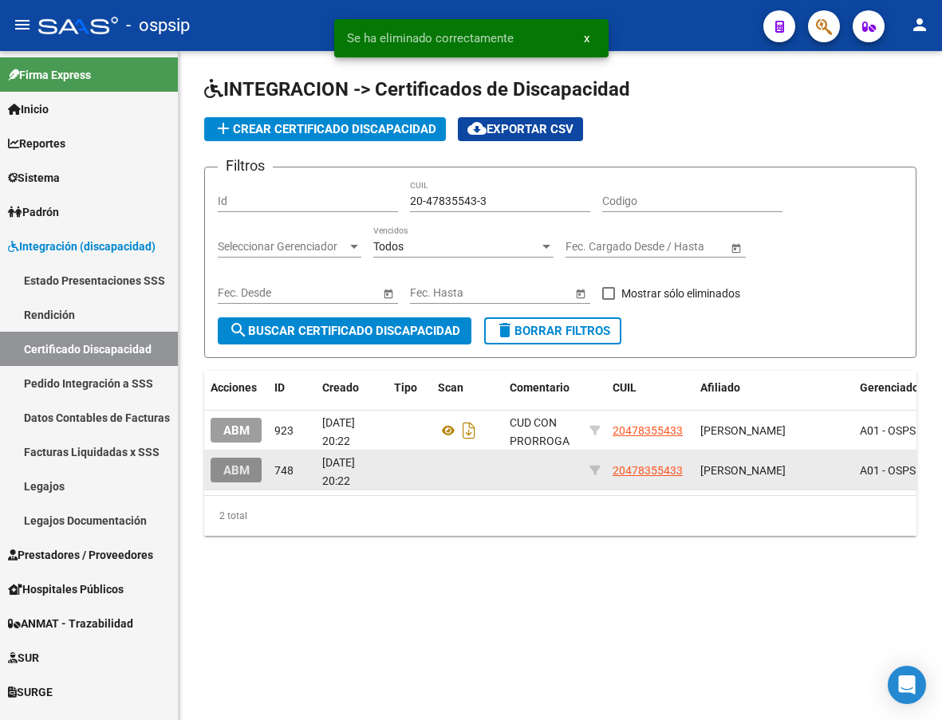
click at [236, 473] on span "ABM" at bounding box center [236, 470] width 26 height 14
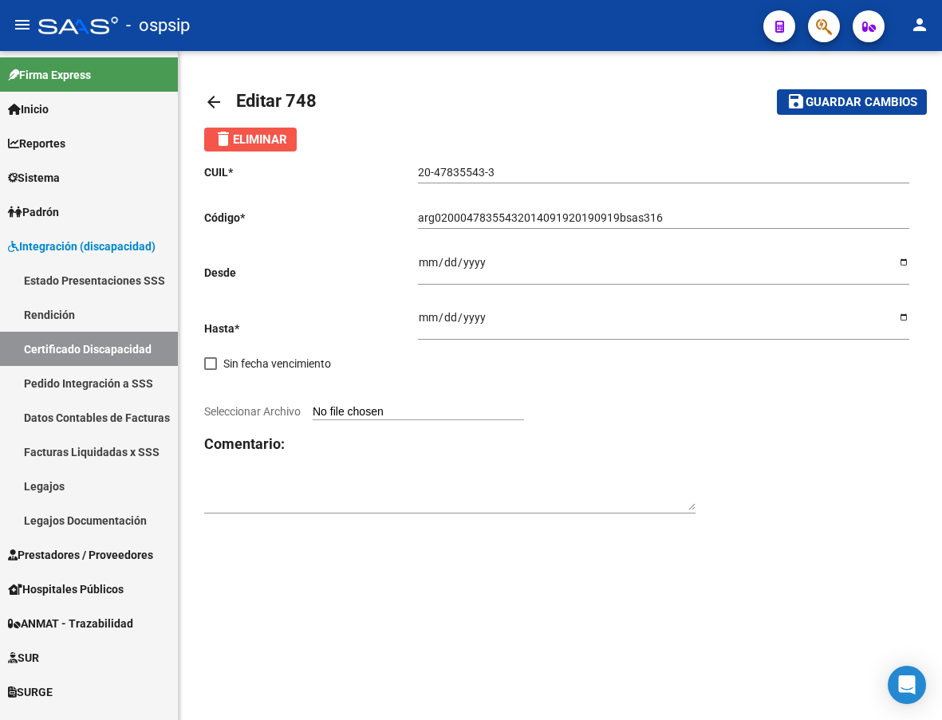
click at [282, 130] on button "delete Eliminar" at bounding box center [250, 140] width 92 height 24
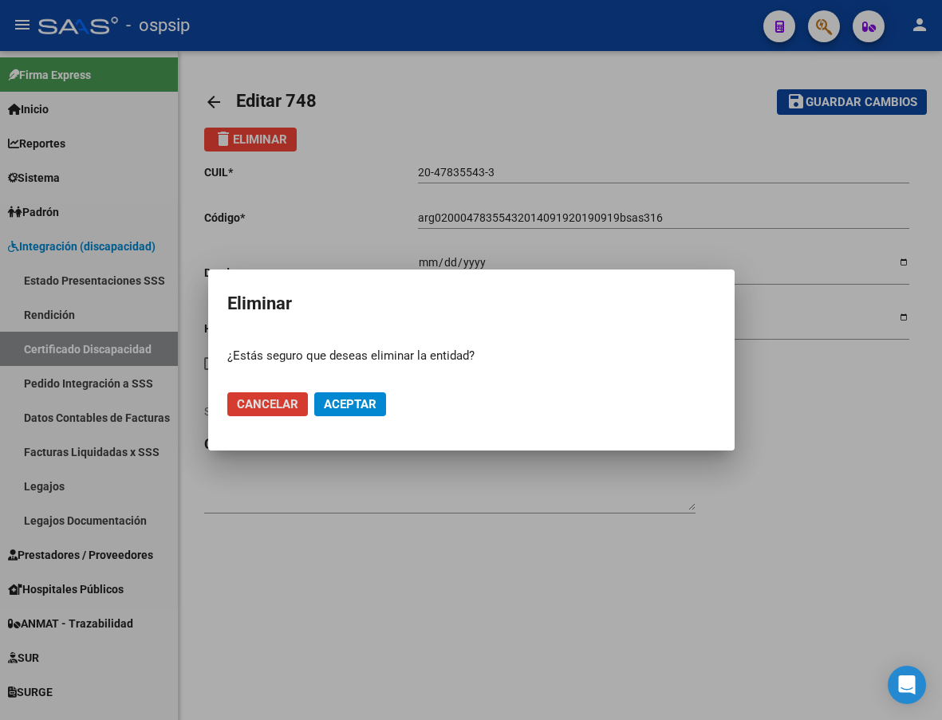
click at [350, 407] on span "Aceptar" at bounding box center [350, 404] width 53 height 14
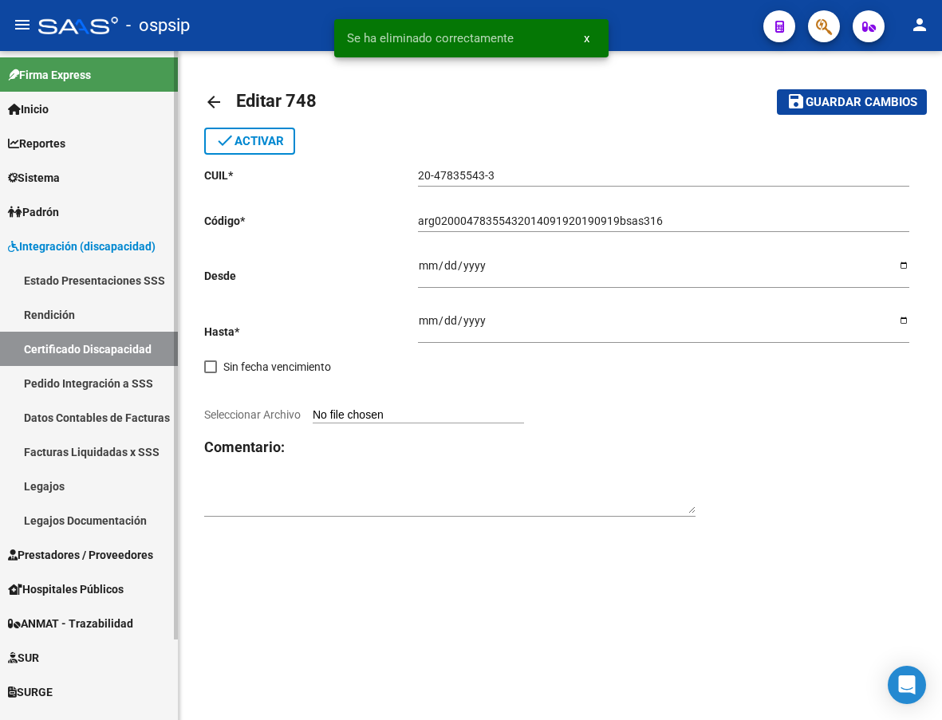
click at [71, 349] on link "Certificado Discapacidad" at bounding box center [89, 349] width 178 height 34
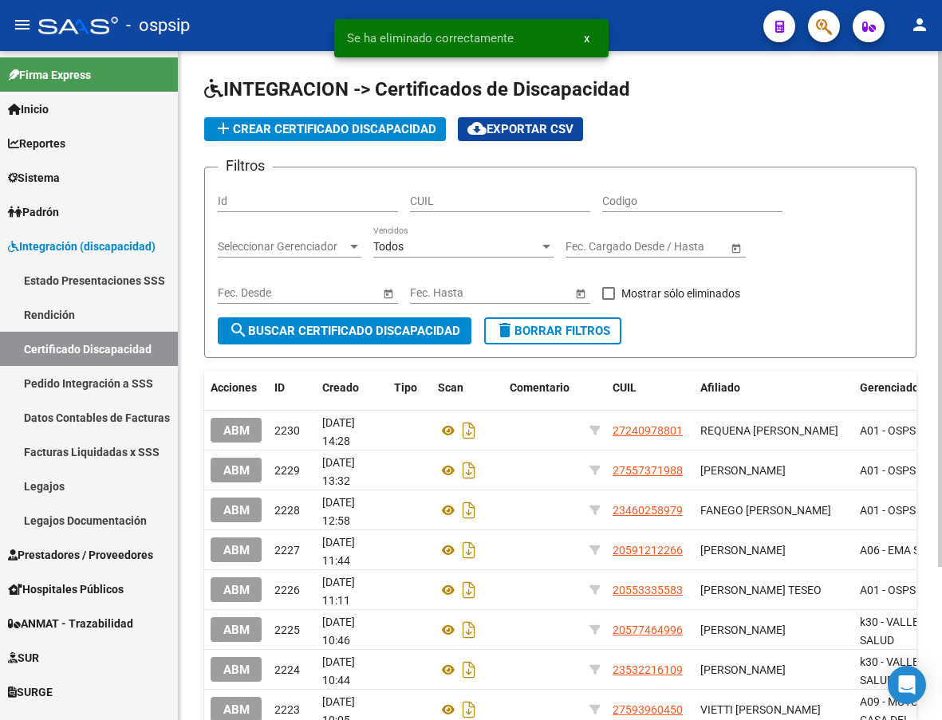
click at [332, 140] on button "add Crear Certificado Discapacidad" at bounding box center [325, 129] width 242 height 24
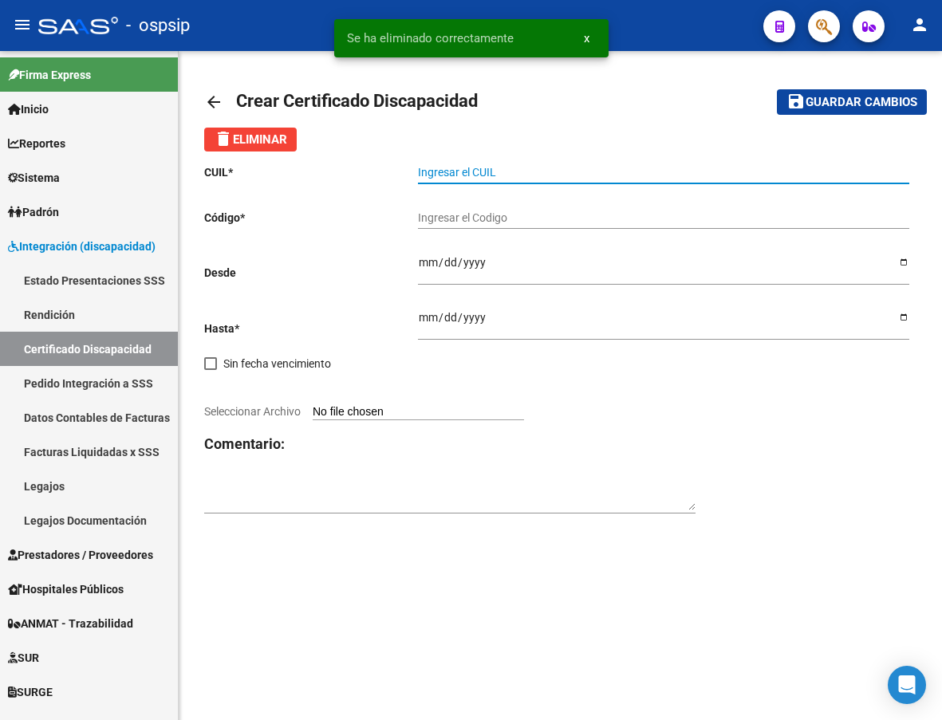
paste input "20-47835543-3"
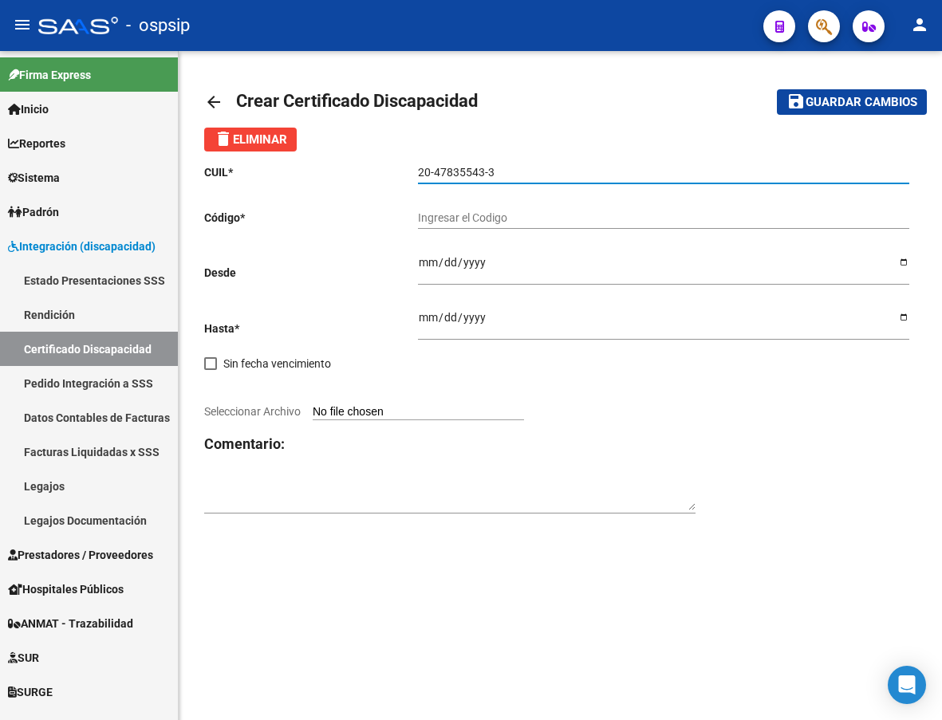
type input "20-47835543-3"
click at [466, 227] on div "Ingresar el Codigo" at bounding box center [663, 213] width 491 height 32
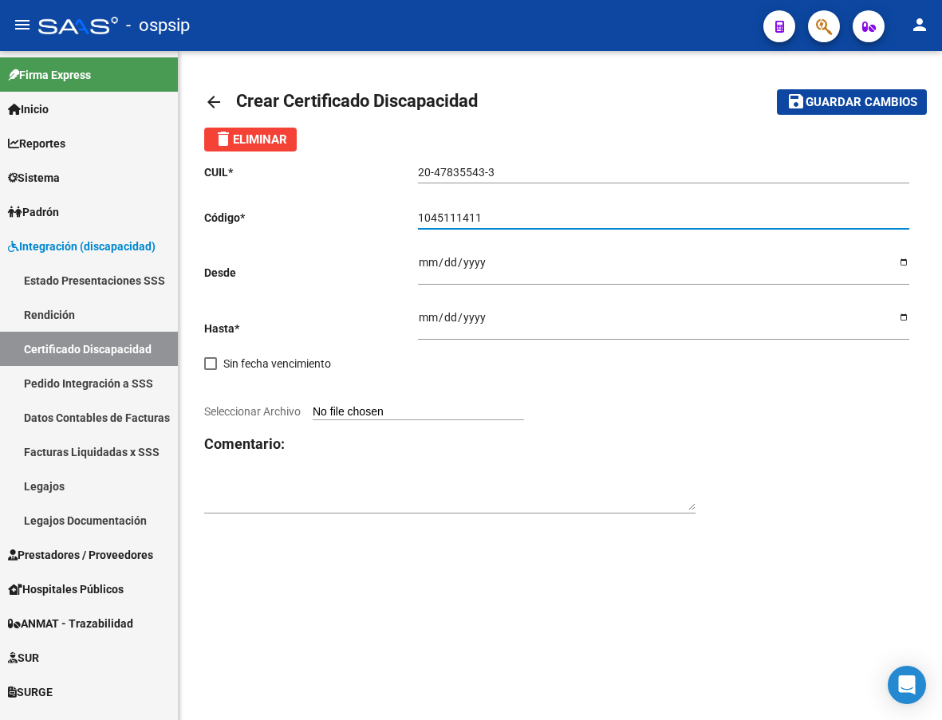
type input "1045111411"
click at [425, 268] on input "Ingresar fec. Desde" at bounding box center [663, 268] width 491 height 24
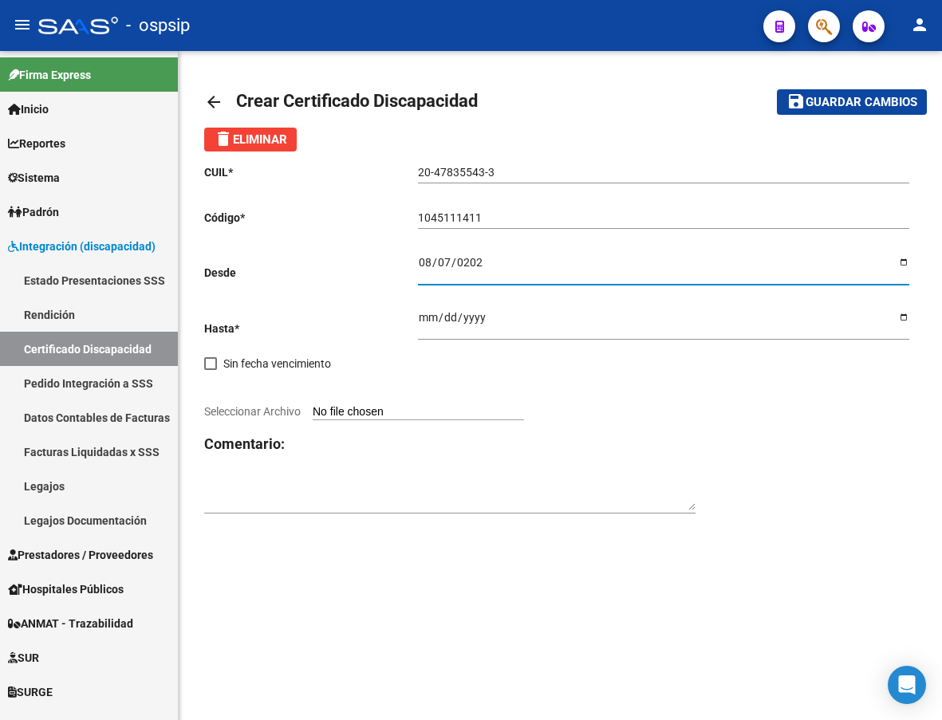
type input "[DATE]"
click at [210, 360] on span at bounding box center [210, 363] width 13 height 13
click at [210, 370] on input "Sin fecha vencimiento" at bounding box center [210, 370] width 1 height 1
checkbox input "true"
type input "[DATE]"
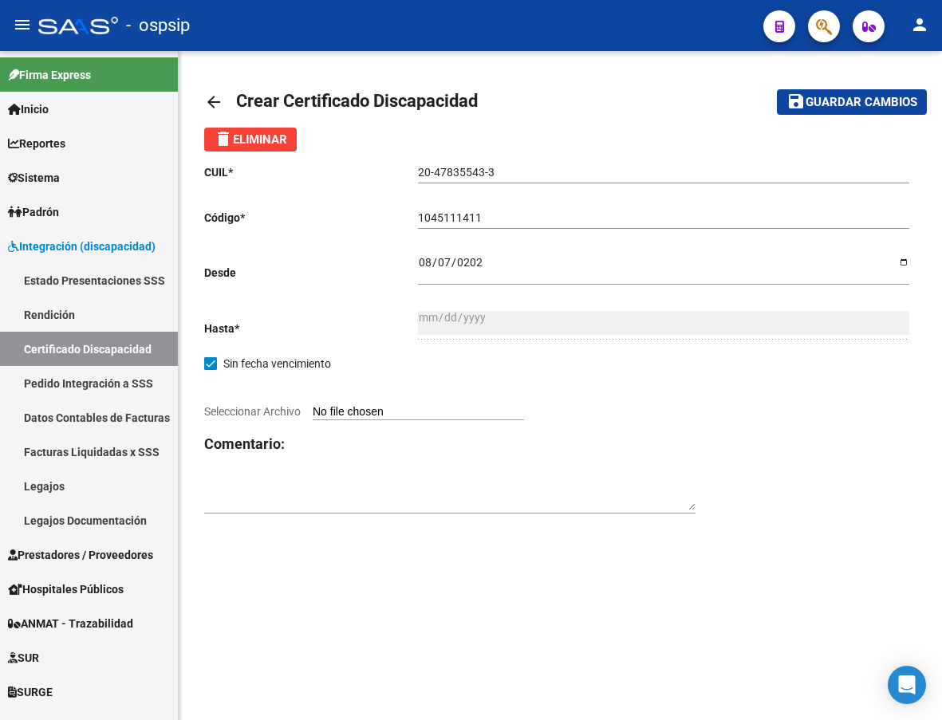
click at [398, 413] on input "Seleccionar Archivo" at bounding box center [418, 412] width 211 height 15
type input "C:\fakepath\DOC-20251013-WA0099..pdf"
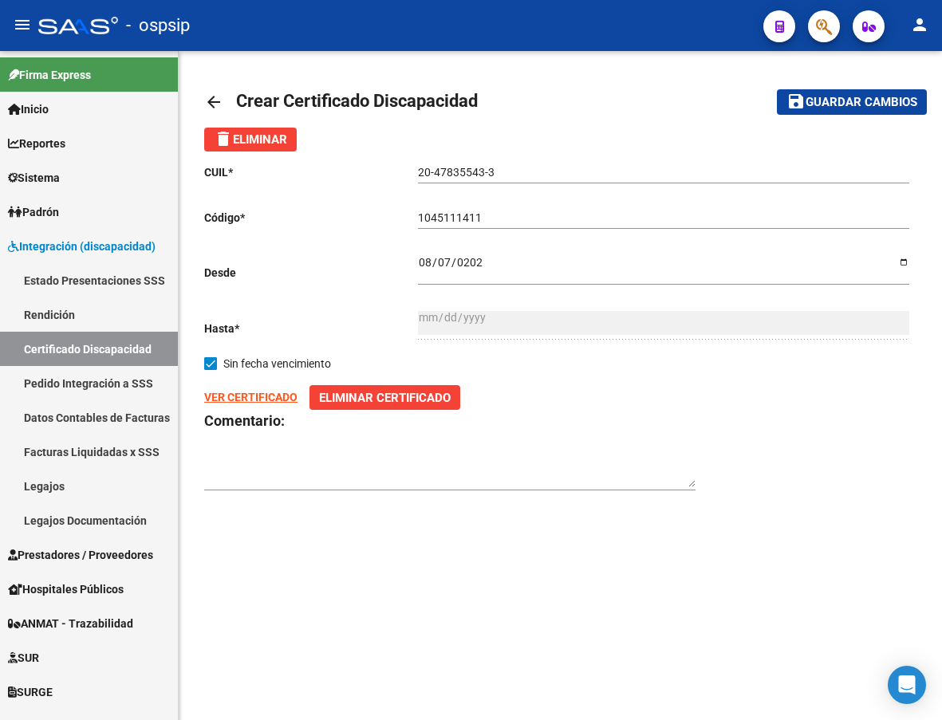
click at [865, 92] on button "save Guardar cambios" at bounding box center [851, 101] width 150 height 25
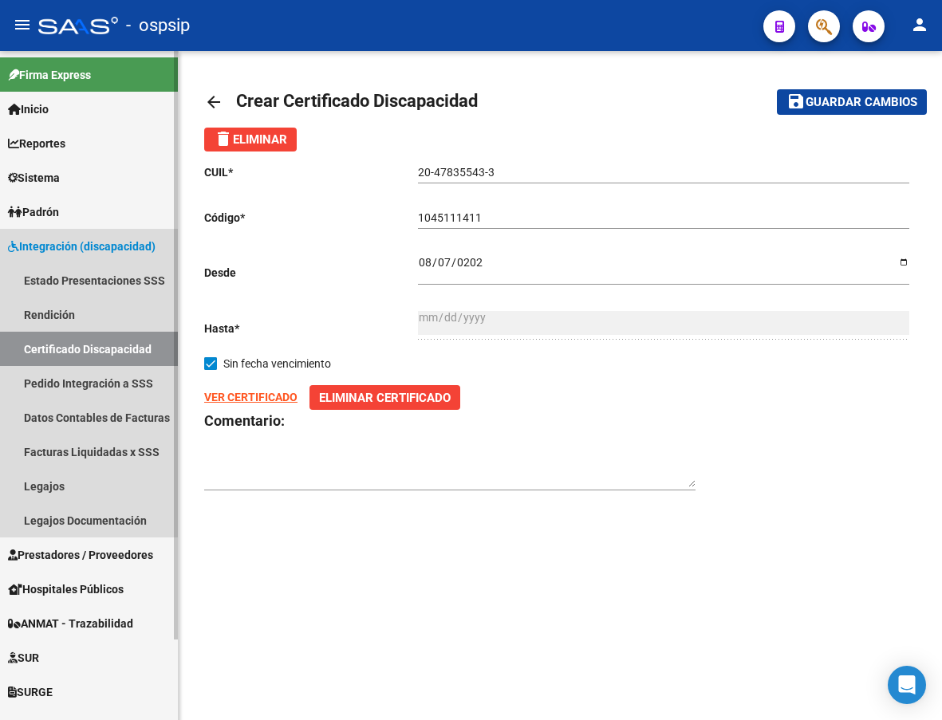
click at [61, 353] on link "Certificado Discapacidad" at bounding box center [89, 349] width 178 height 34
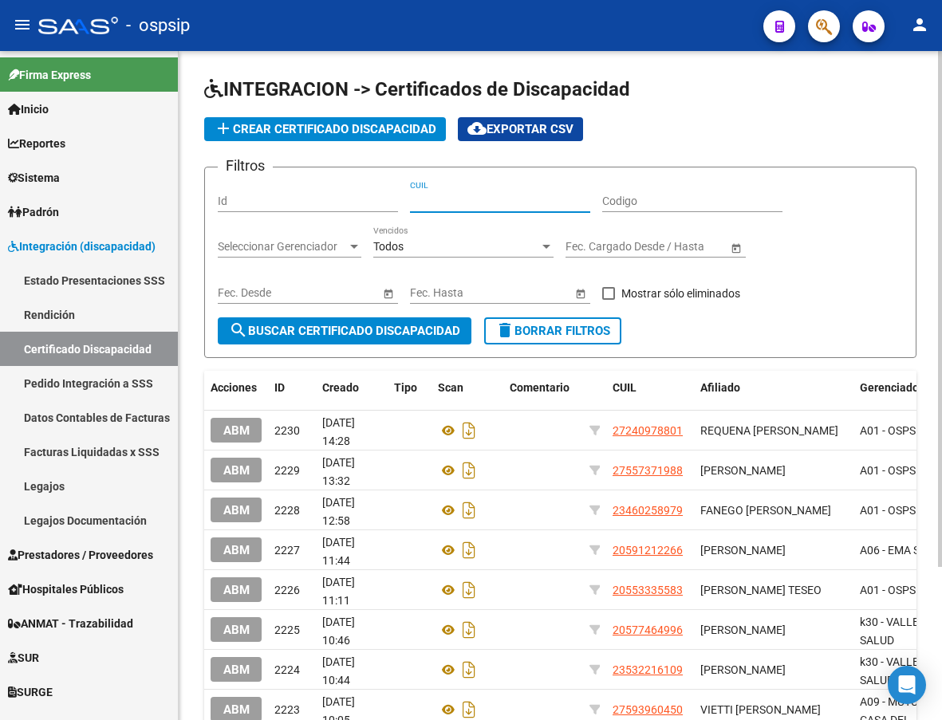
paste input "20-47835543-3"
type input "20-47835543-3"
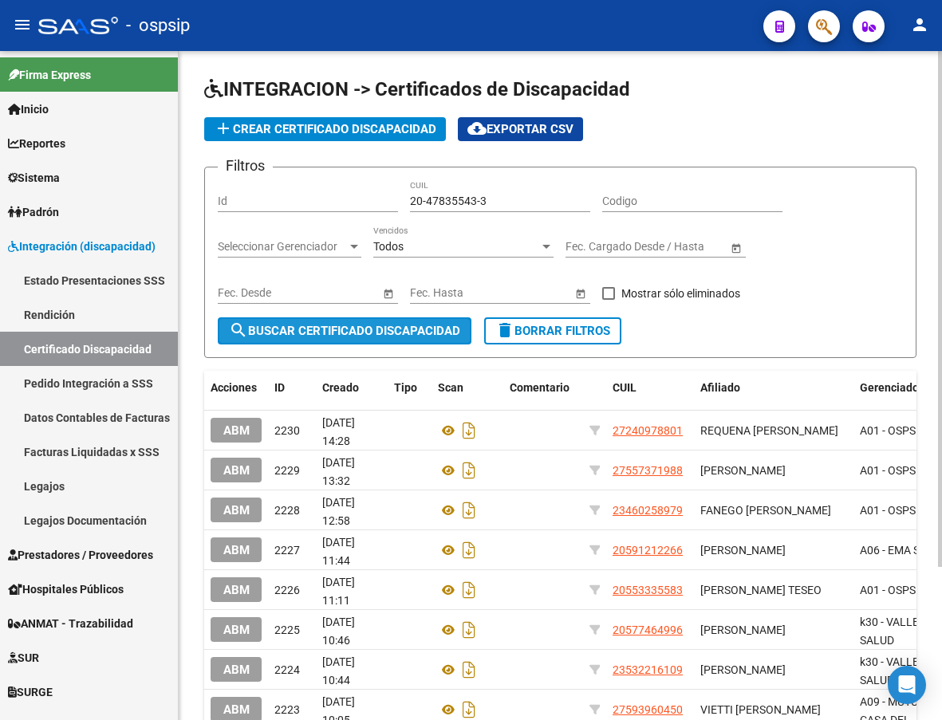
click at [337, 326] on span "search Buscar Certificado Discapacidad" at bounding box center [344, 331] width 231 height 14
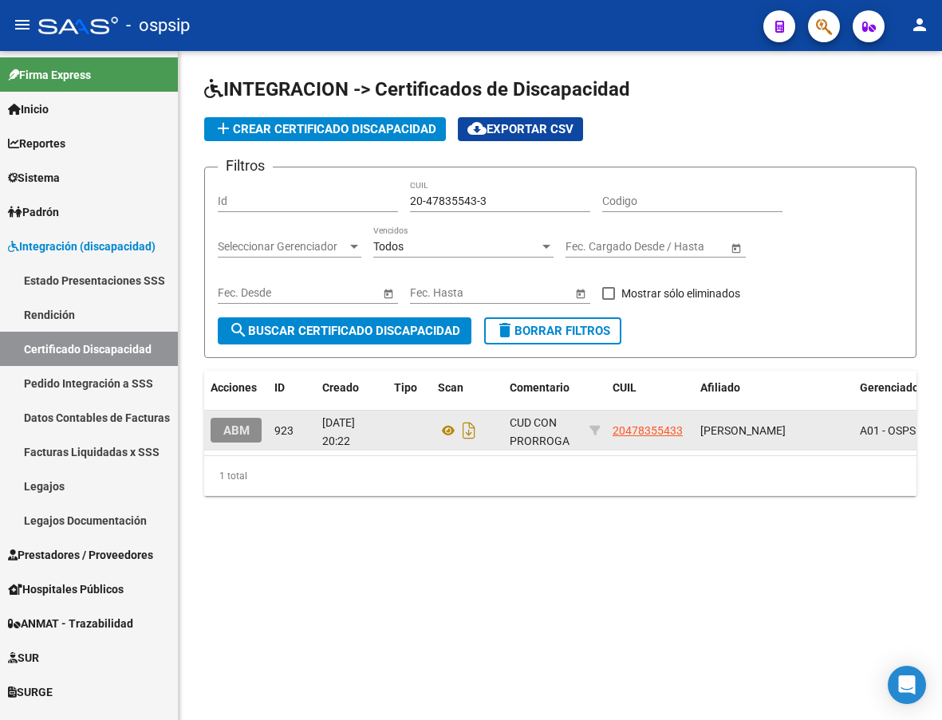
click at [243, 432] on span "ABM" at bounding box center [236, 430] width 26 height 14
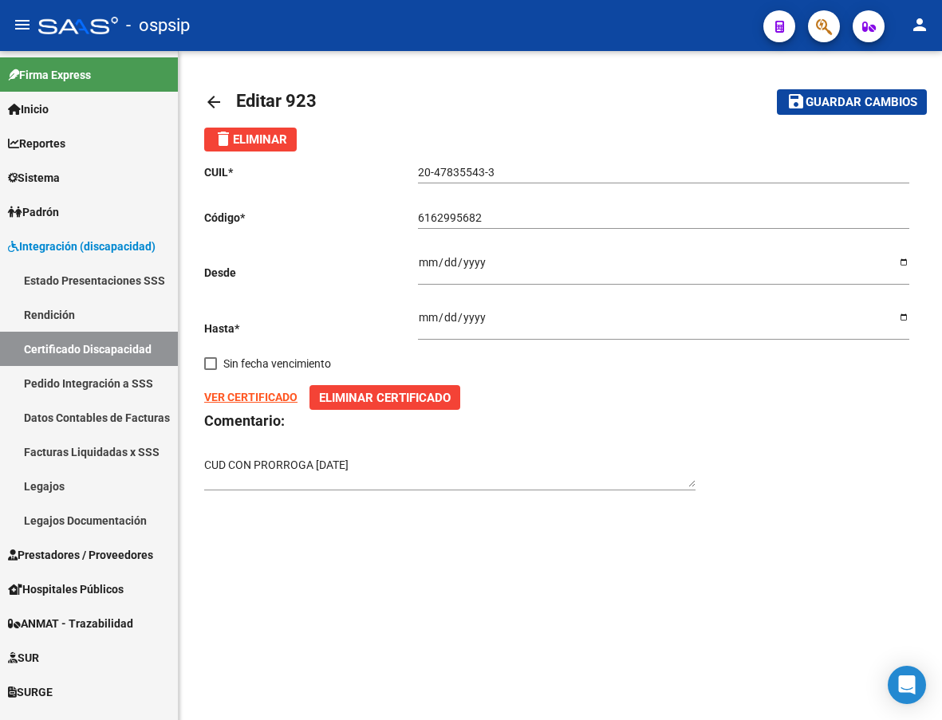
click at [521, 322] on input "[DATE]" at bounding box center [663, 323] width 491 height 24
click at [903, 314] on input "[DATE]" at bounding box center [663, 323] width 491 height 24
click at [844, 427] on h3 "Comentario:" at bounding box center [560, 421] width 712 height 22
click at [251, 399] on strong "VER CERTIFICADO" at bounding box center [250, 397] width 93 height 13
click at [898, 319] on input "[DATE]" at bounding box center [663, 323] width 491 height 24
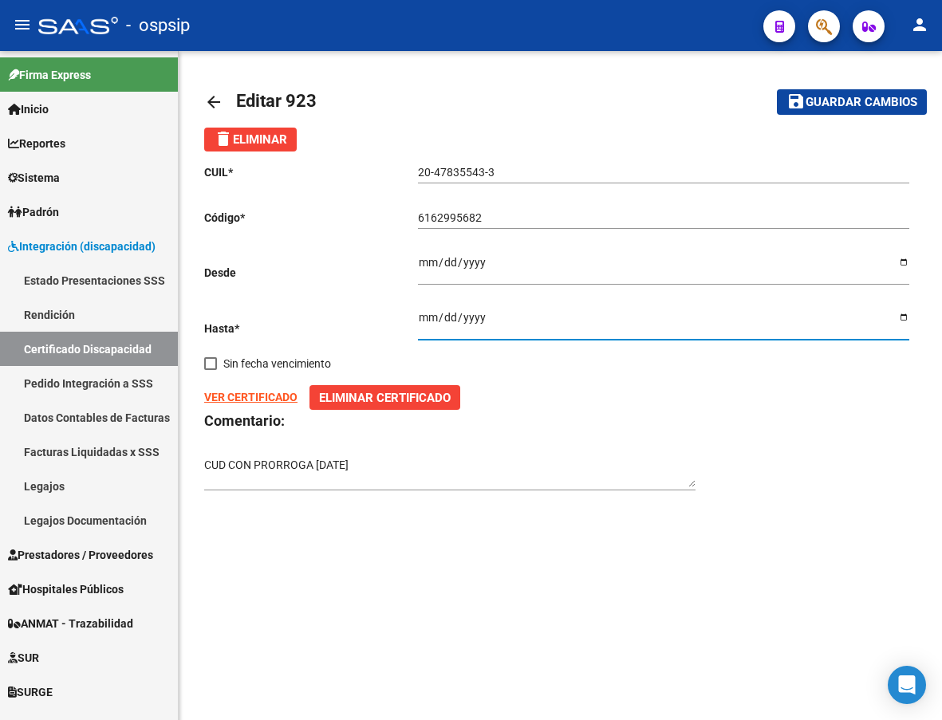
type input "[DATE]"
click at [842, 429] on h3 "Comentario:" at bounding box center [560, 421] width 712 height 22
click at [906, 97] on span "Guardar cambios" at bounding box center [861, 103] width 112 height 14
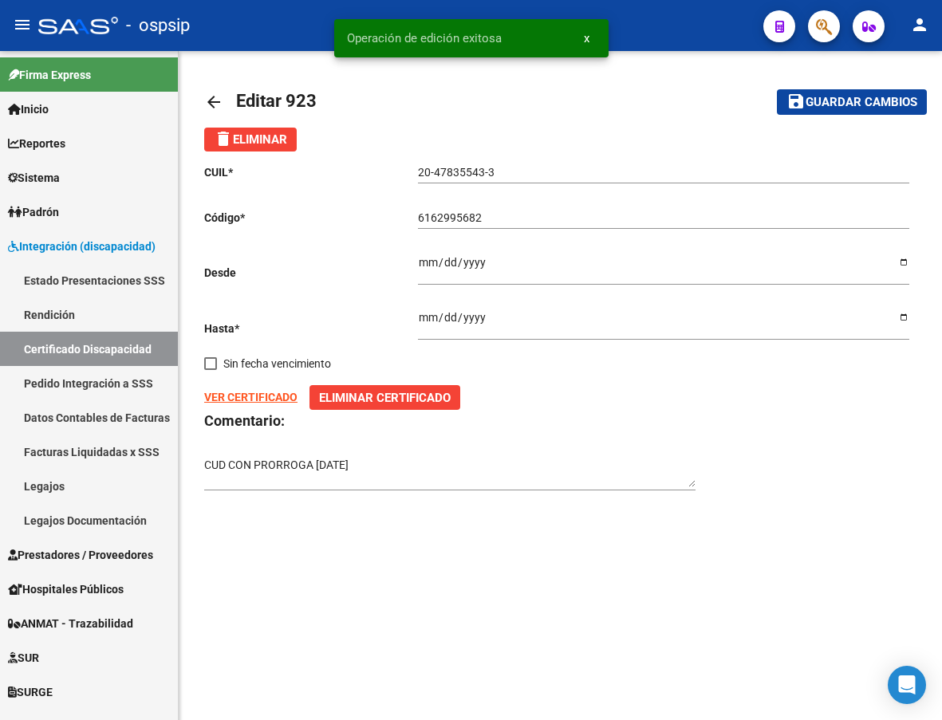
drag, startPoint x: 95, startPoint y: 347, endPoint x: 195, endPoint y: 316, distance: 105.2
click at [96, 345] on link "Certificado Discapacidad" at bounding box center [89, 349] width 178 height 34
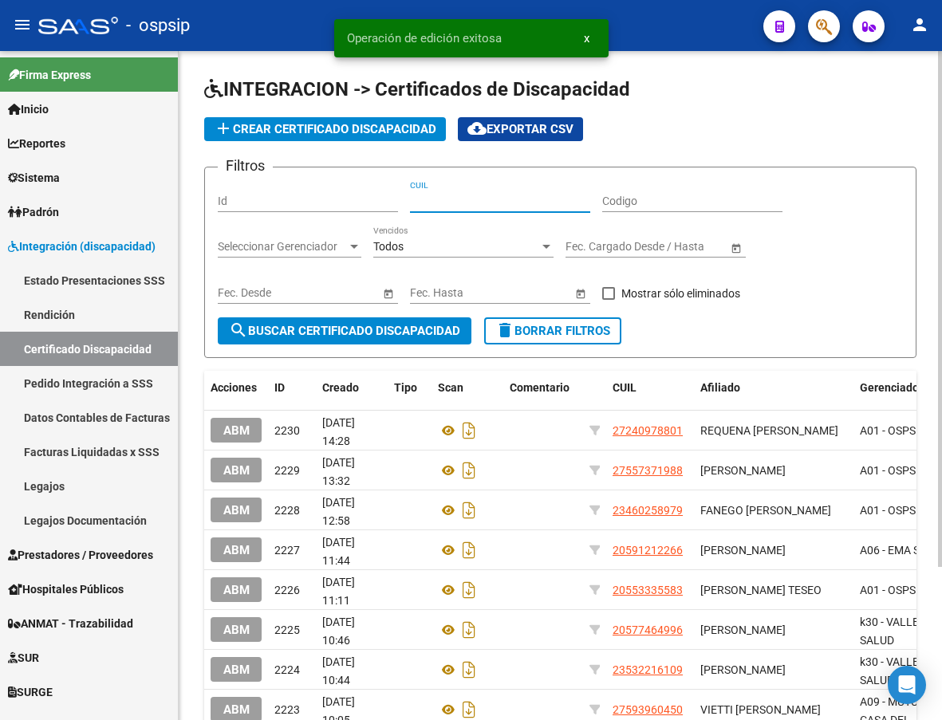
drag, startPoint x: 469, startPoint y: 204, endPoint x: 324, endPoint y: 138, distance: 158.7
click at [324, 138] on button "add Crear Certificado Discapacidad" at bounding box center [325, 129] width 242 height 24
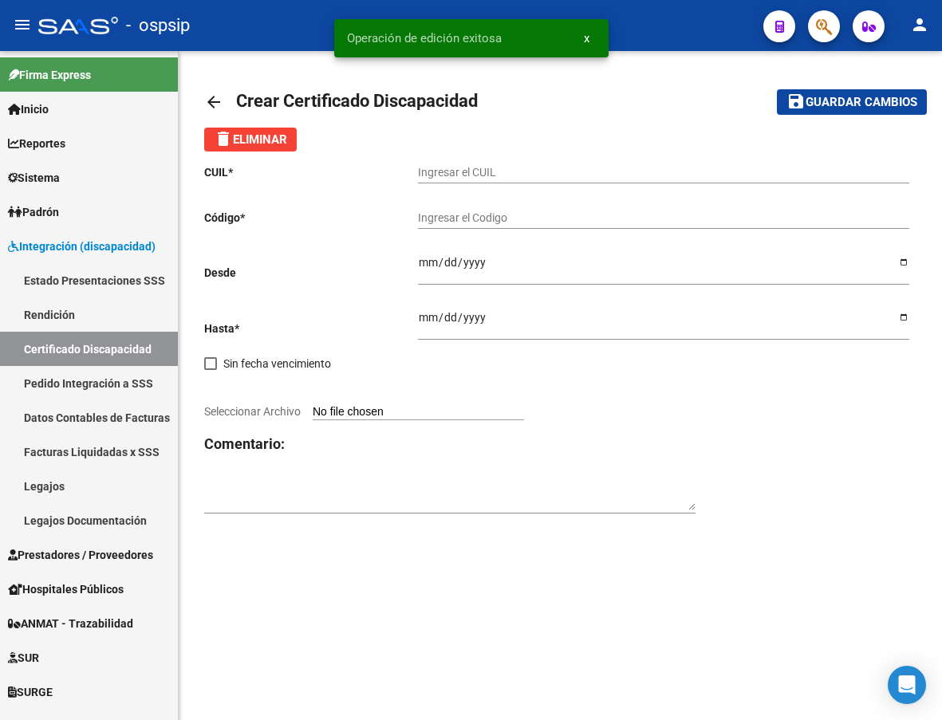
drag, startPoint x: 453, startPoint y: 163, endPoint x: 417, endPoint y: 166, distance: 36.0
click at [418, 166] on input "Ingresar el CUIL" at bounding box center [663, 173] width 491 height 14
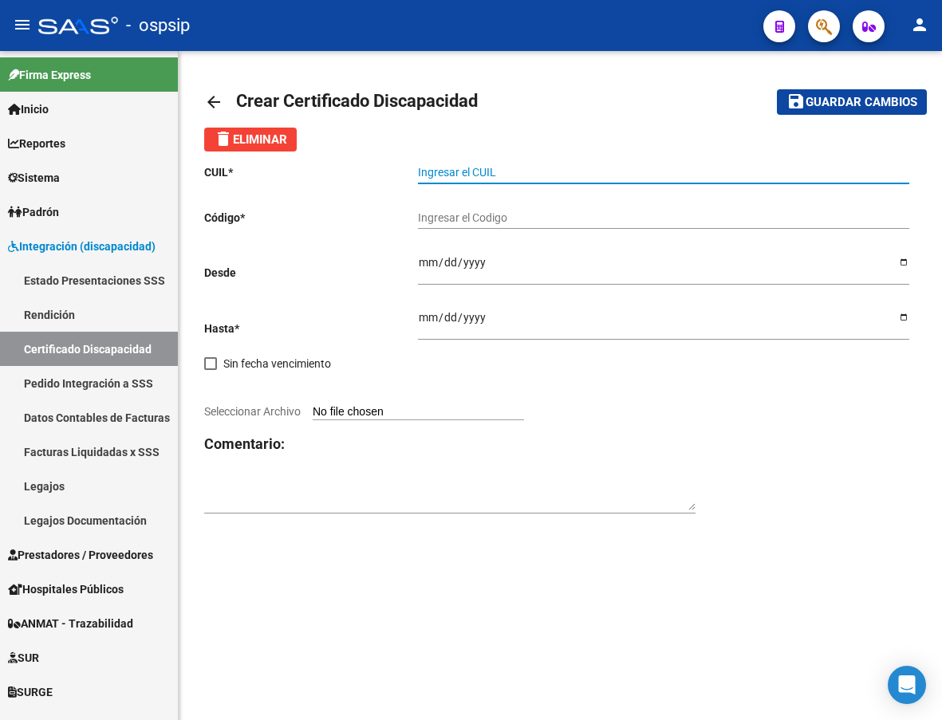
paste input "20-47835543-3"
type input "20-47835543-3"
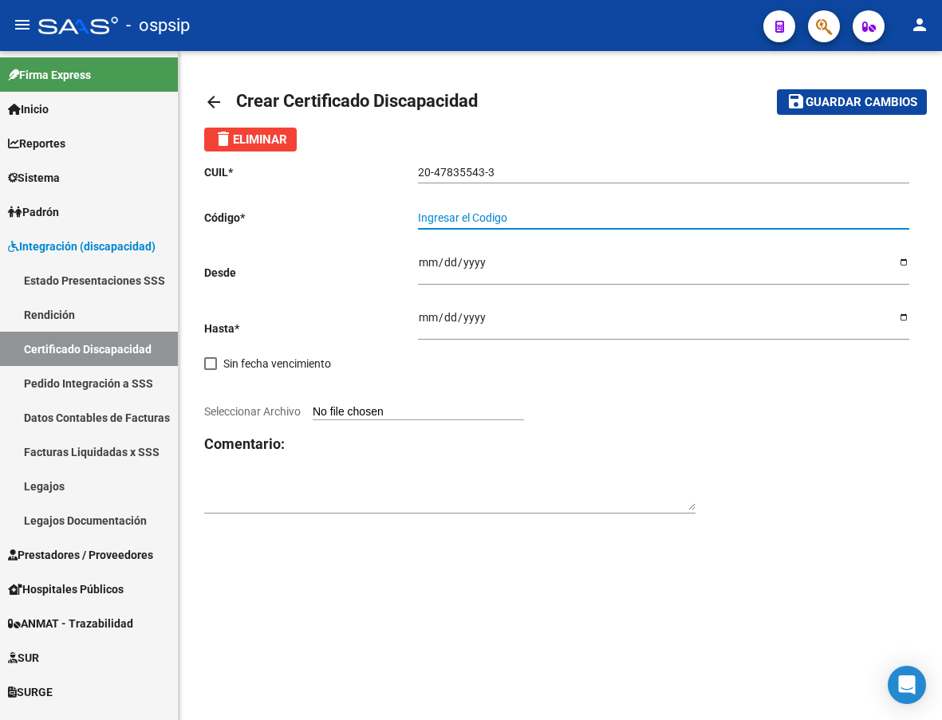
click at [468, 221] on input "Ingresar el Codigo" at bounding box center [663, 218] width 491 height 14
type input "1045111411"
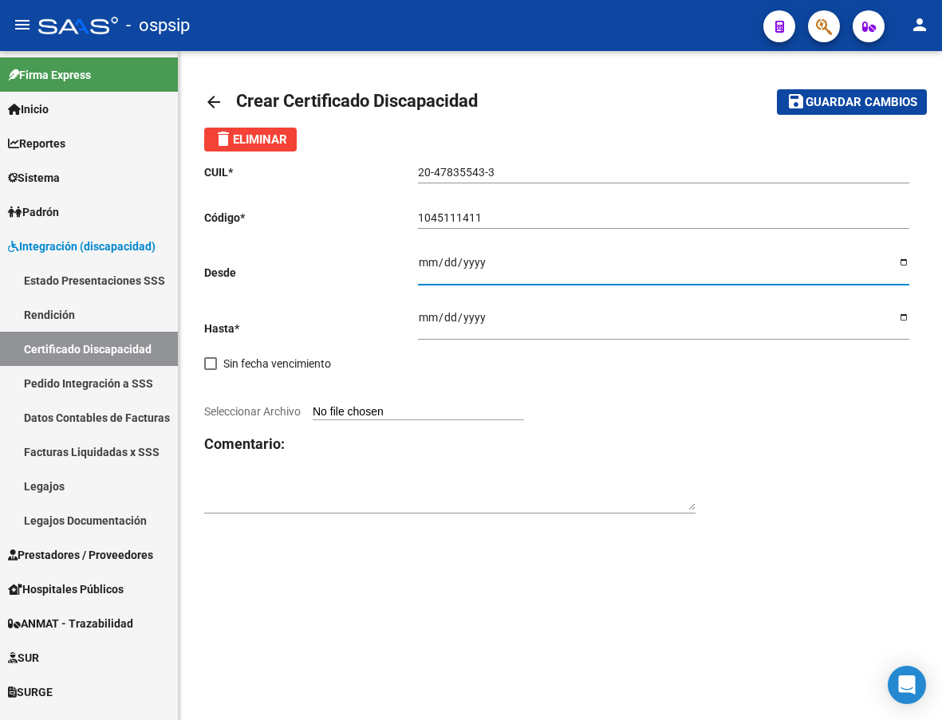
click at [425, 266] on input "Ingresar fec. Desde" at bounding box center [663, 268] width 491 height 24
type input "[DATE]"
click at [212, 368] on span at bounding box center [210, 363] width 13 height 13
click at [210, 370] on input "Sin fecha vencimiento" at bounding box center [210, 370] width 1 height 1
checkbox input "true"
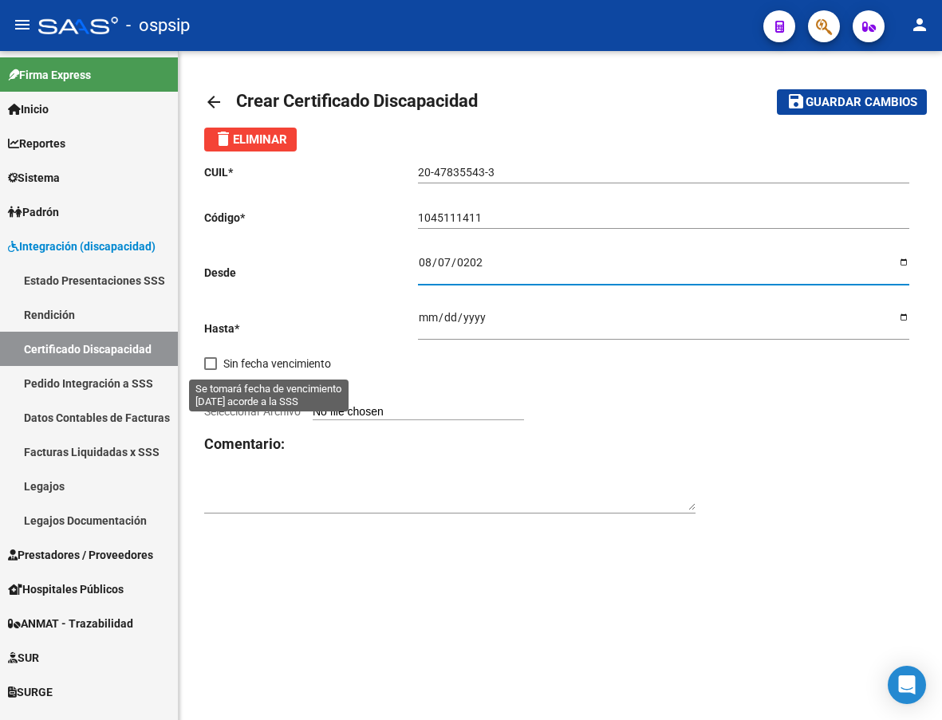
type input "[DATE]"
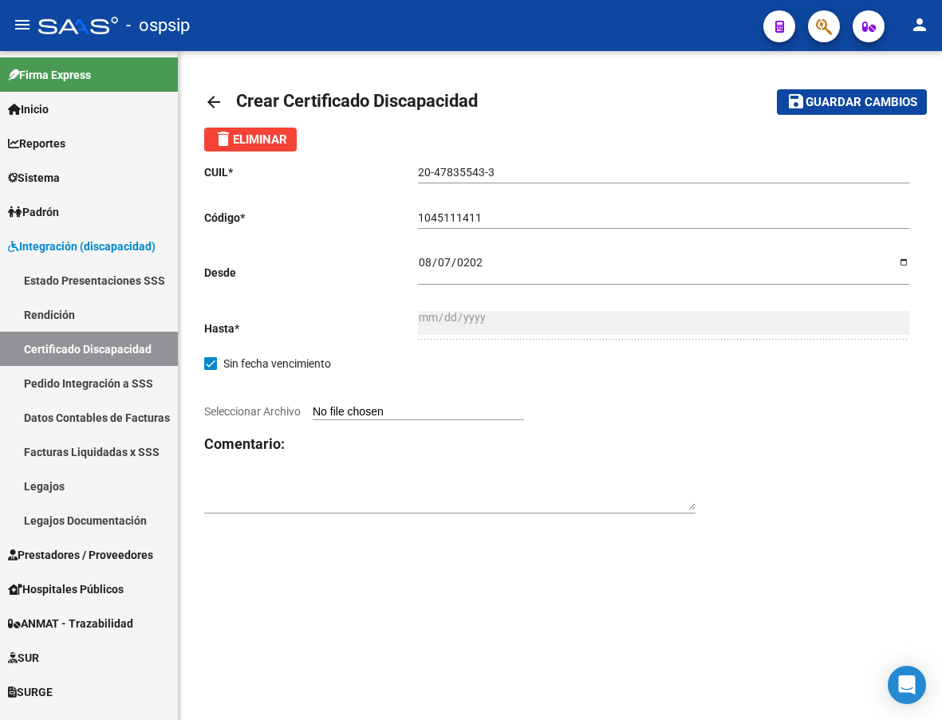
click at [368, 401] on div at bounding box center [560, 394] width 712 height 18
click at [368, 405] on input "Seleccionar Archivo" at bounding box center [418, 412] width 211 height 15
type input "C:\fakepath\DOC-20251013-WA0099..pdf"
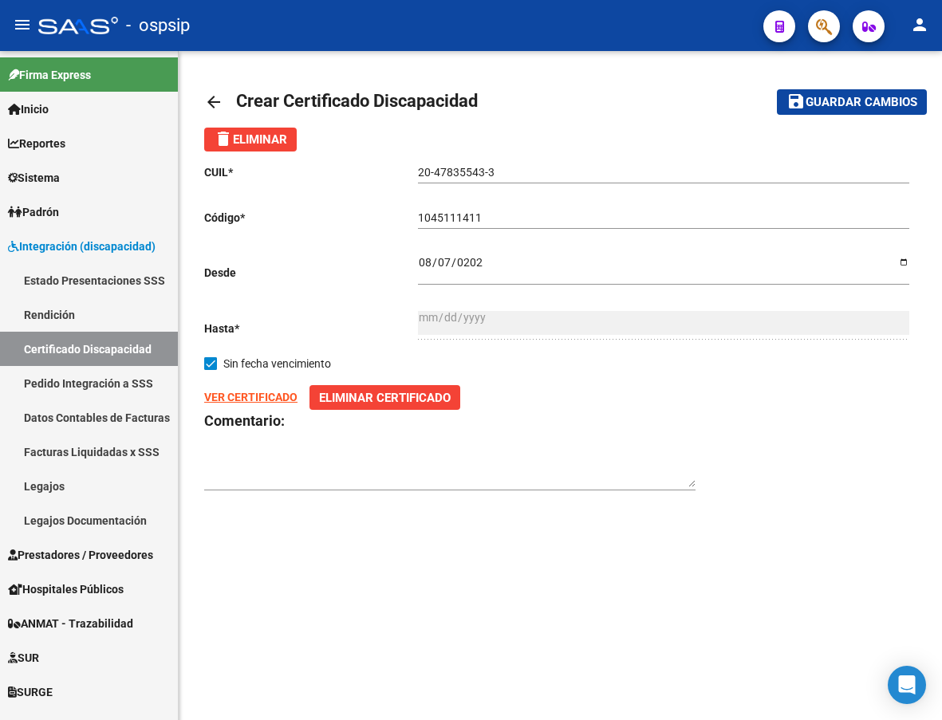
click at [852, 100] on span "Guardar cambios" at bounding box center [861, 103] width 112 height 14
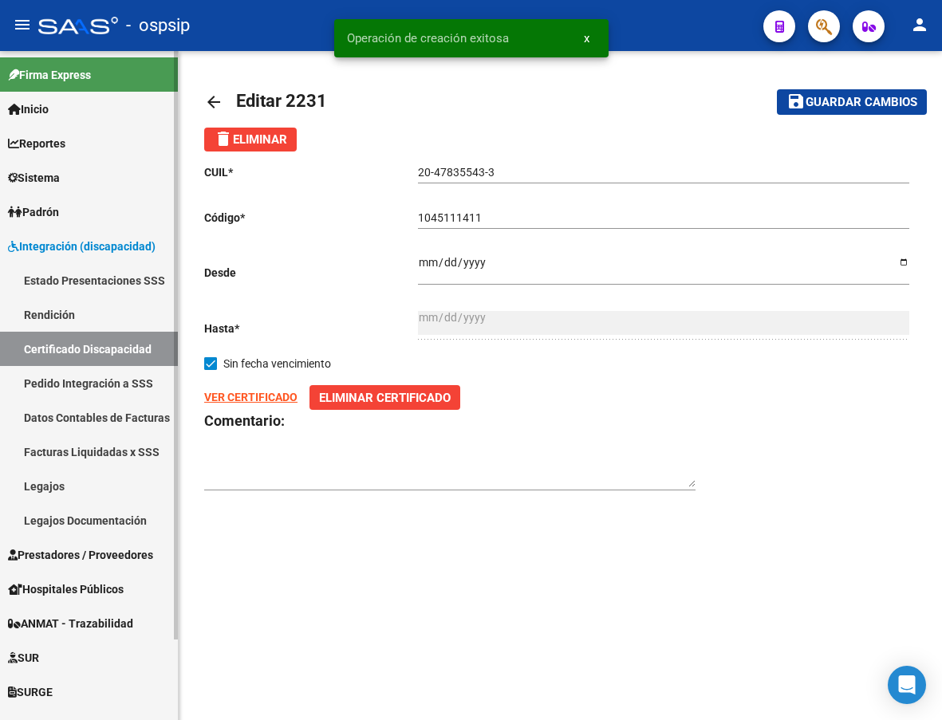
click at [65, 346] on link "Certificado Discapacidad" at bounding box center [89, 349] width 178 height 34
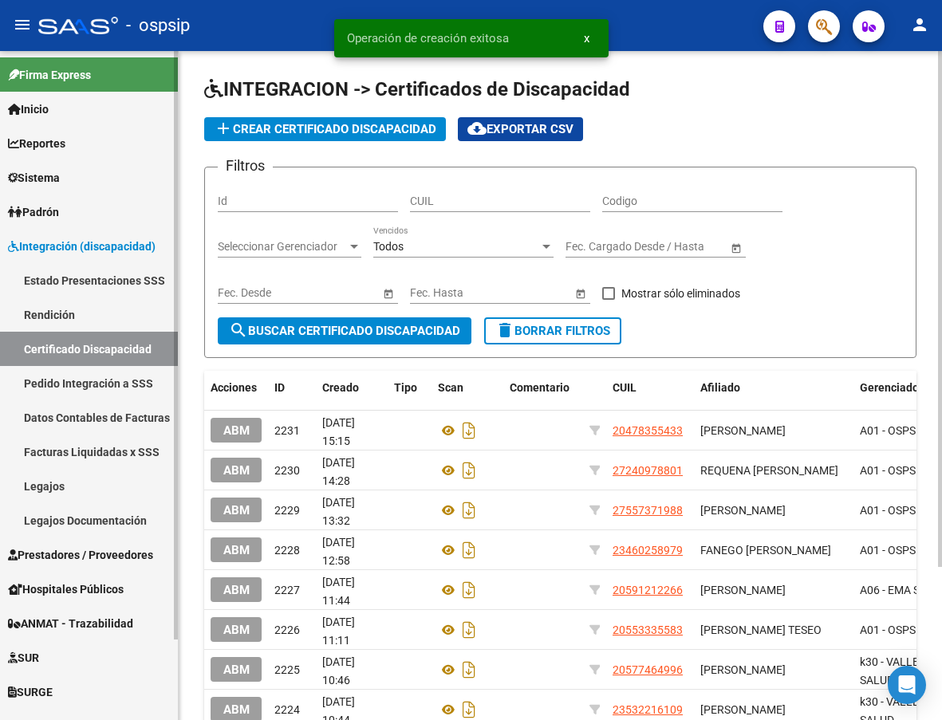
click at [41, 482] on link "Legajos" at bounding box center [89, 486] width 178 height 34
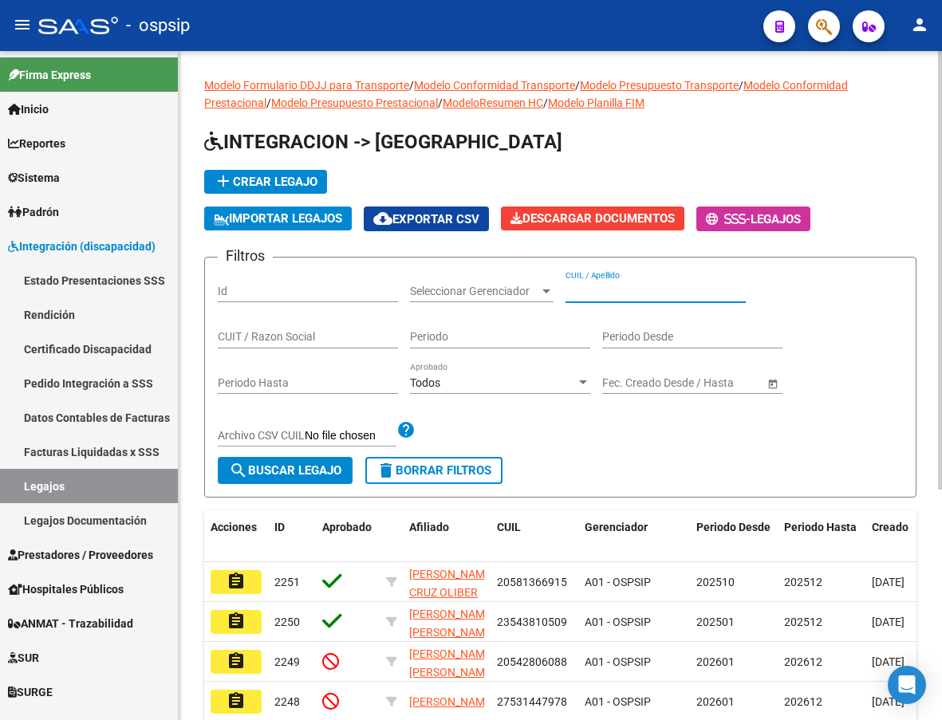
paste input "20478355433"
type input "20478355433"
click at [285, 475] on span "search Buscar Legajo" at bounding box center [285, 470] width 112 height 14
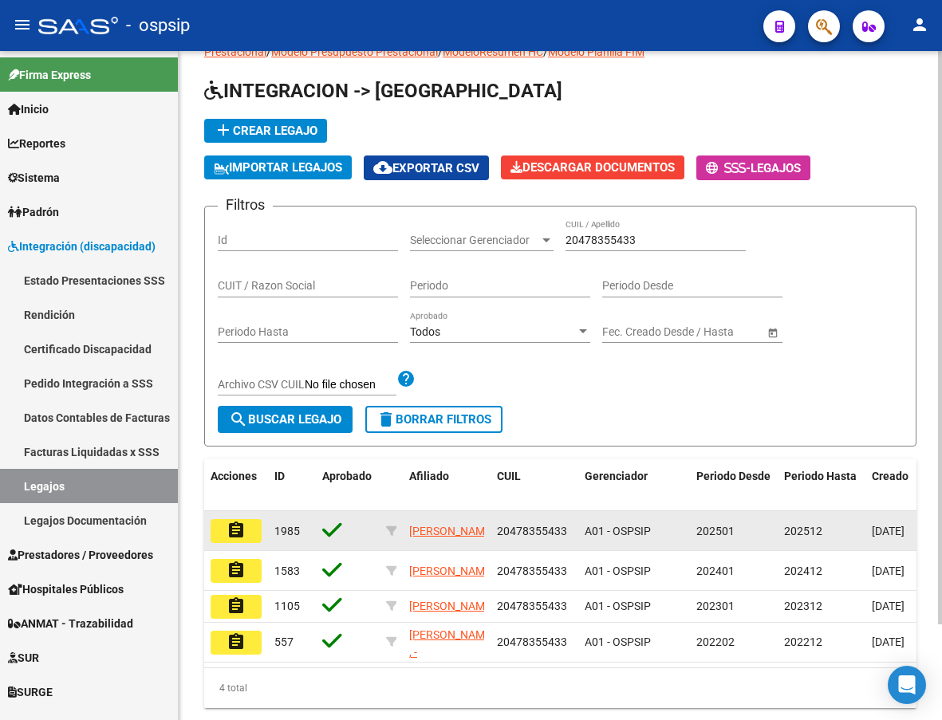
scroll to position [112, 0]
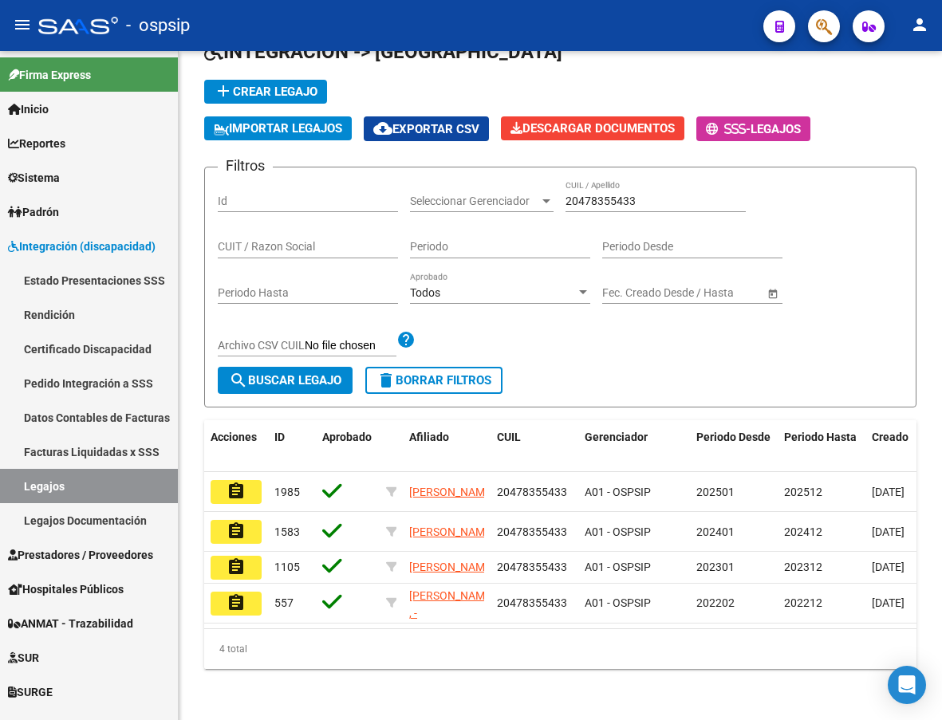
click at [225, 480] on button "assignment" at bounding box center [235, 492] width 51 height 24
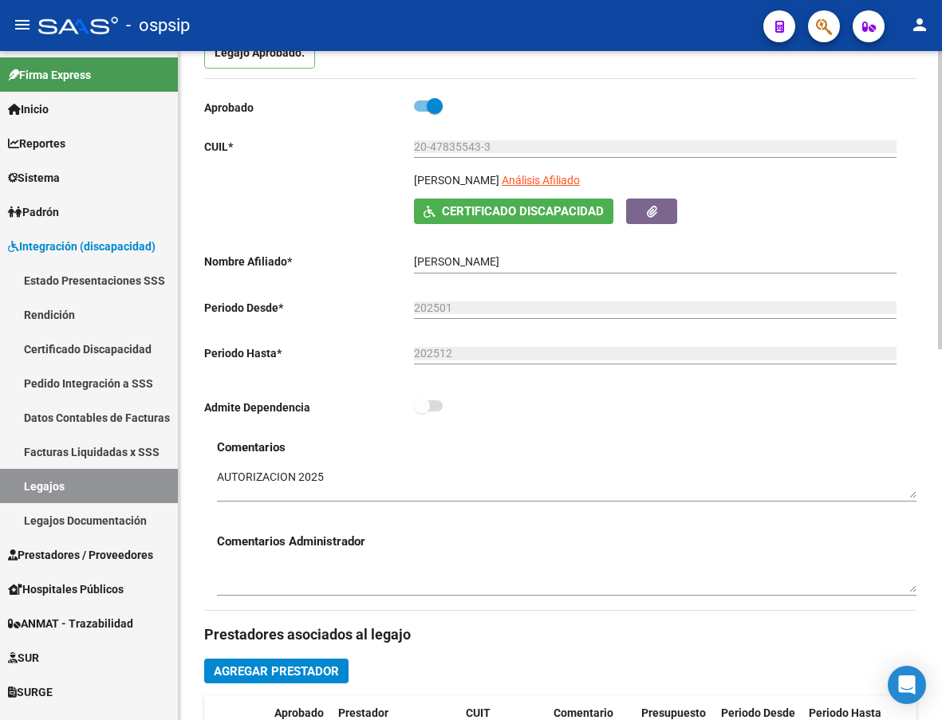
scroll to position [239, 0]
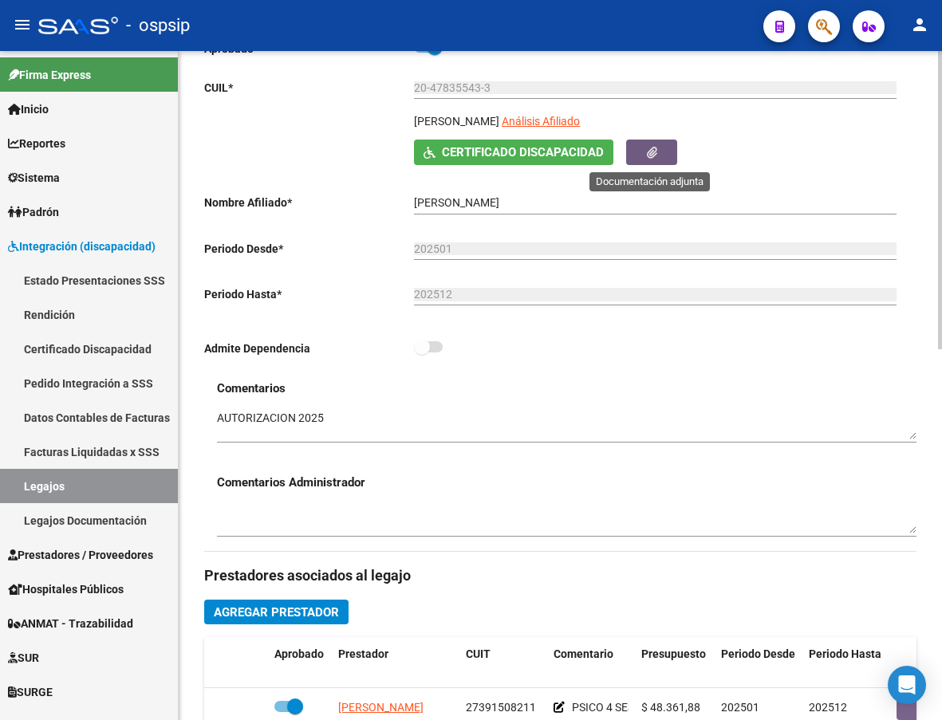
click at [662, 158] on button "button" at bounding box center [651, 152] width 51 height 25
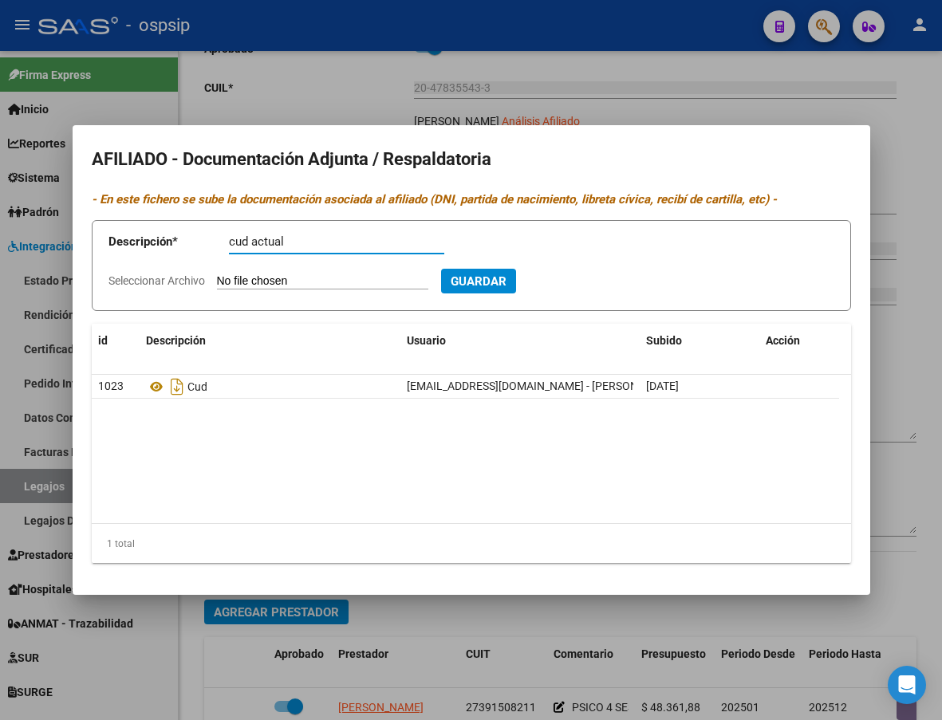
type input "cud actual"
click at [336, 279] on input "Seleccionar Archivo" at bounding box center [322, 281] width 211 height 15
type input "C:\fakepath\DOC-20251013-WA0099..pdf"
click at [592, 273] on span "Guardar" at bounding box center [565, 280] width 56 height 14
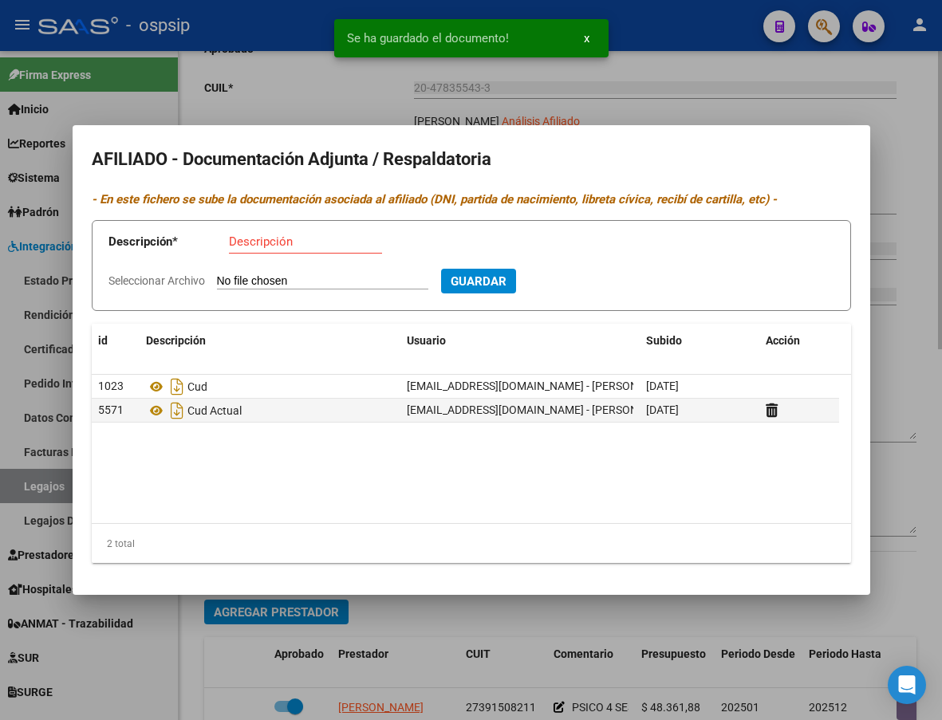
drag, startPoint x: 874, startPoint y: 341, endPoint x: 929, endPoint y: 354, distance: 56.5
click at [875, 341] on div at bounding box center [471, 360] width 942 height 720
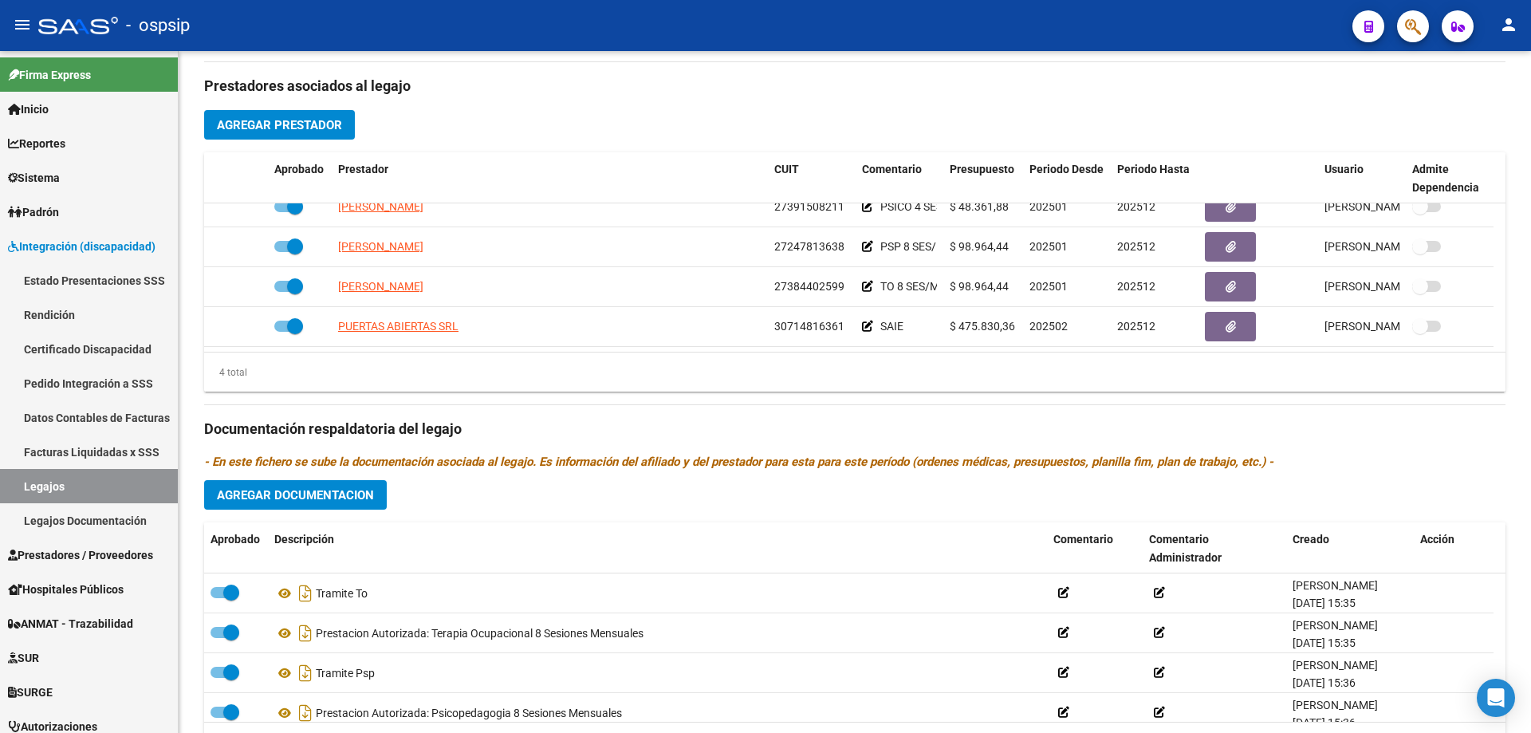
scroll to position [541, 0]
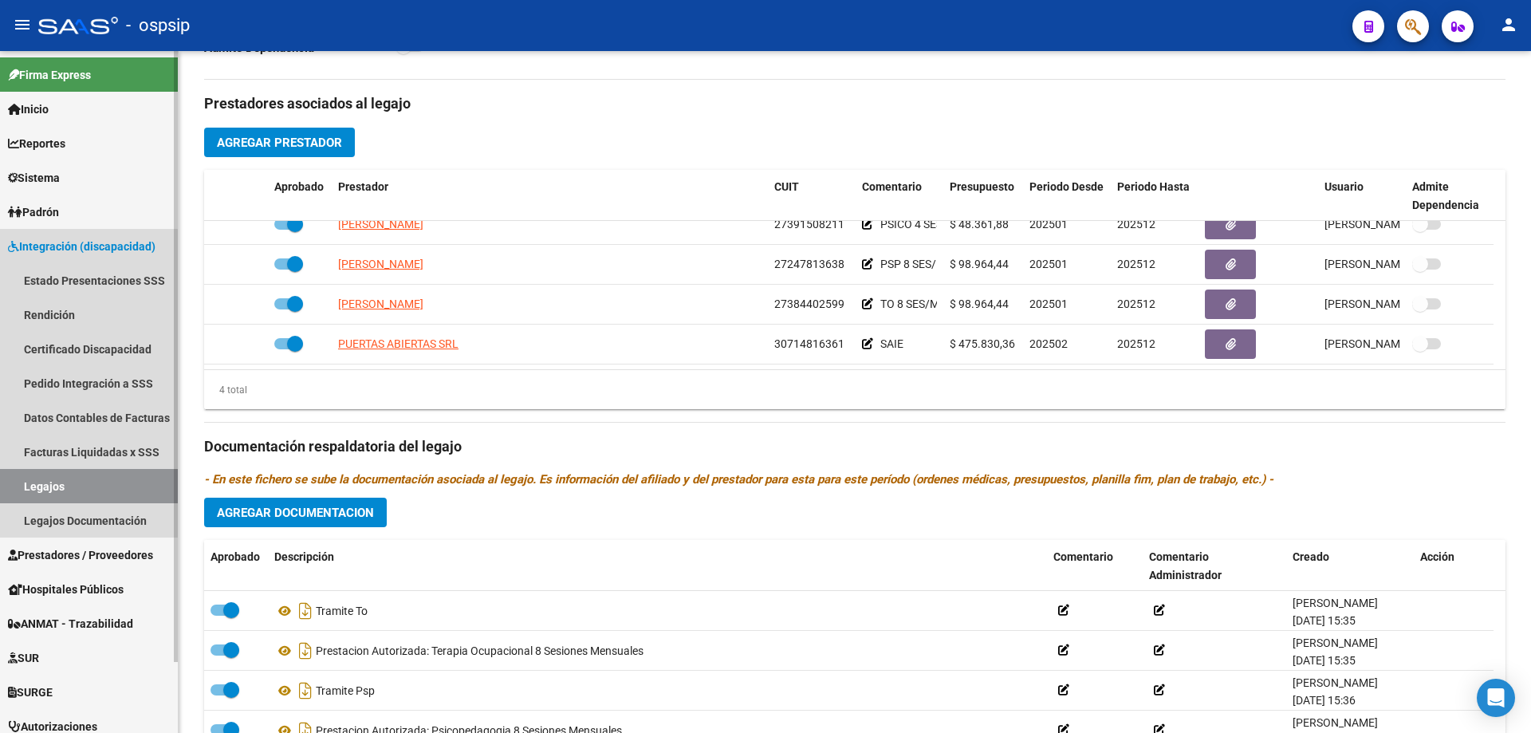
click at [36, 496] on link "Legajos" at bounding box center [89, 486] width 178 height 34
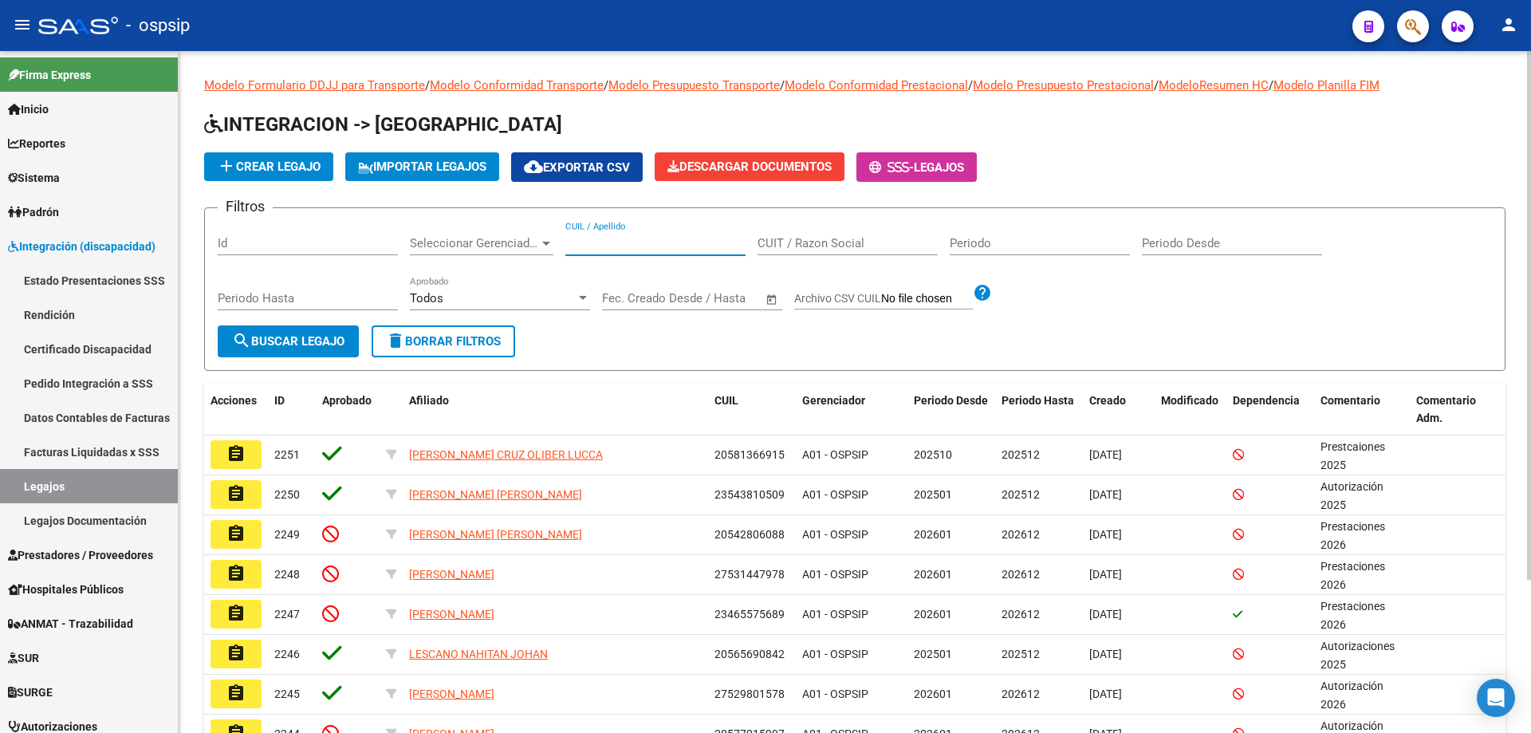
paste input "23465575689"
type input "23465575689"
click at [285, 346] on span "search Buscar Legajo" at bounding box center [288, 341] width 112 height 14
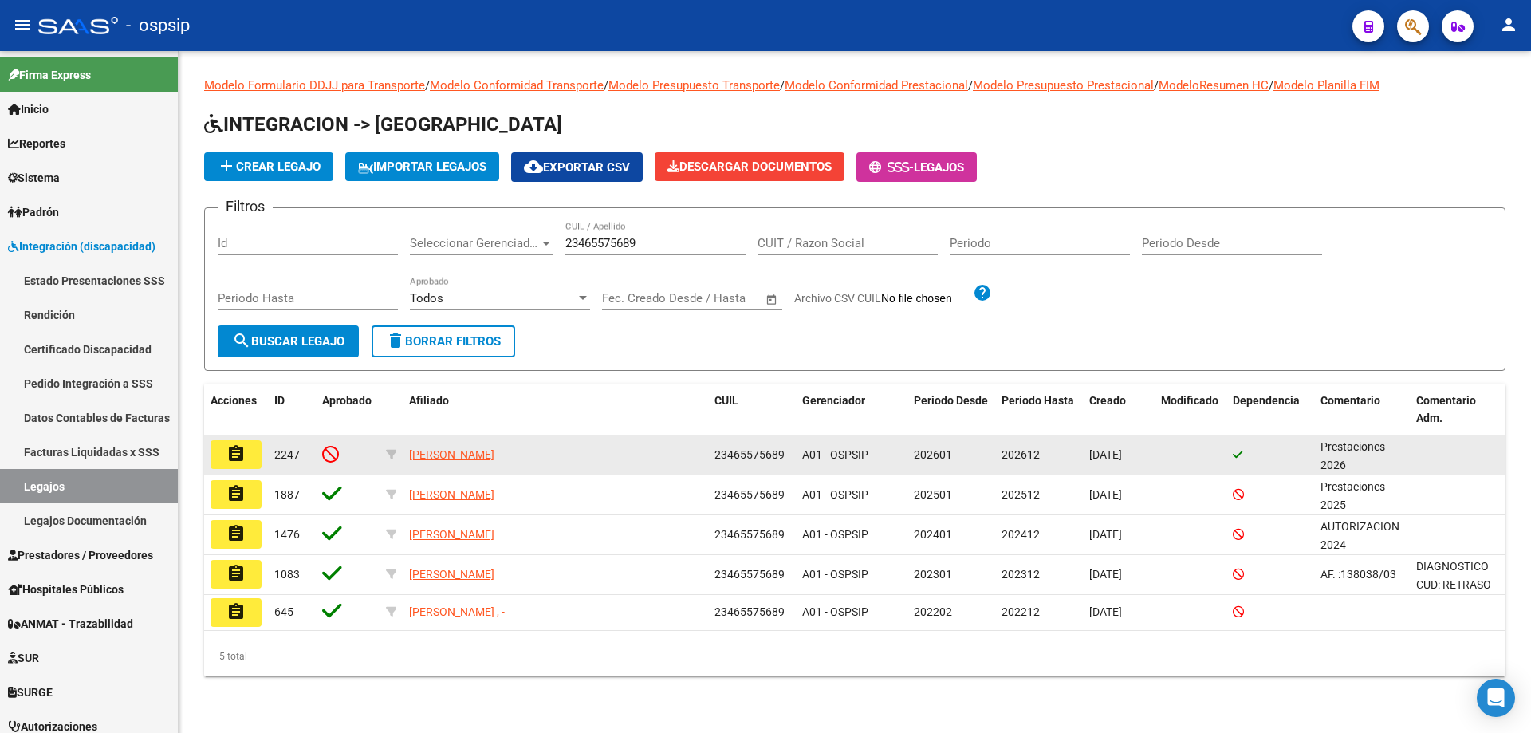
click at [247, 448] on button "assignment" at bounding box center [235, 454] width 51 height 29
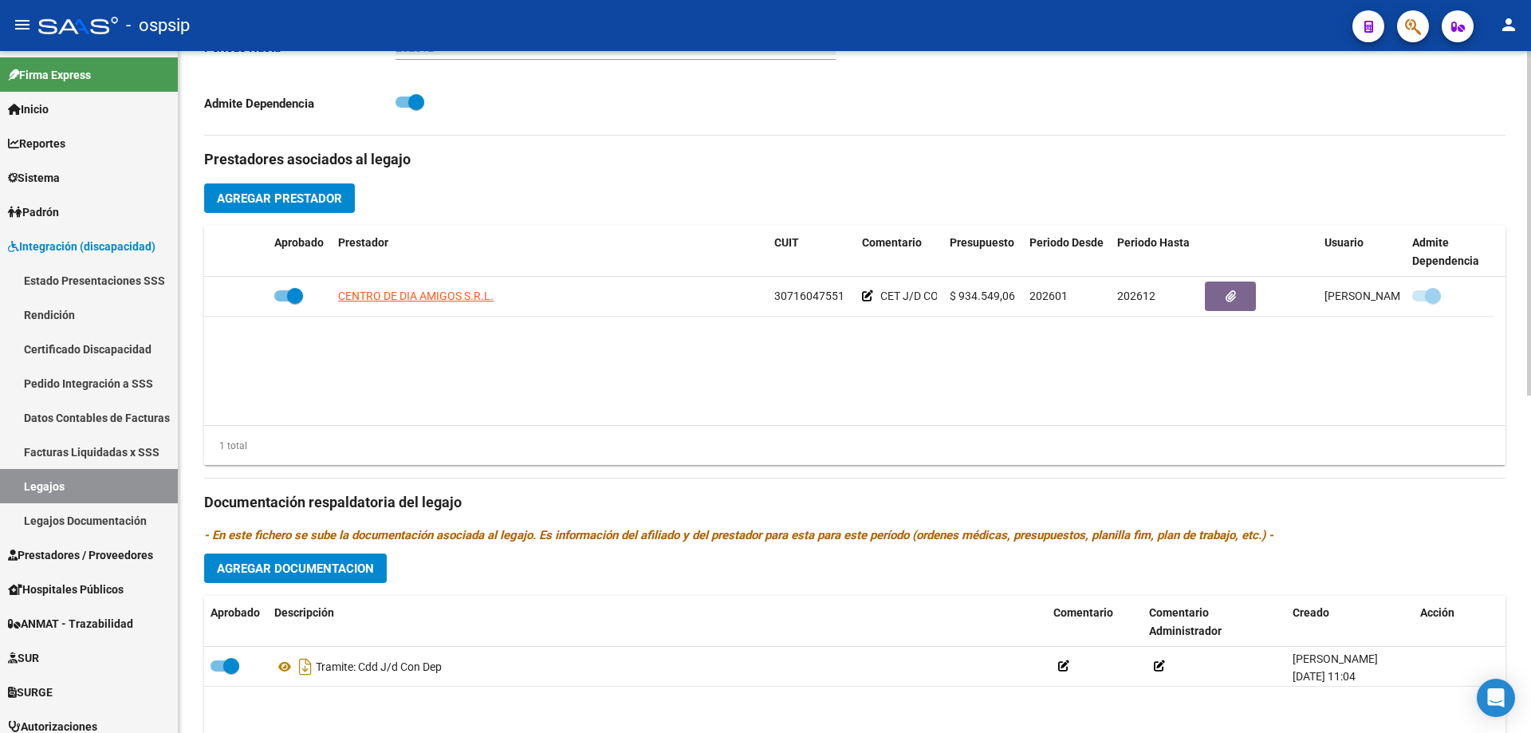
scroll to position [638, 0]
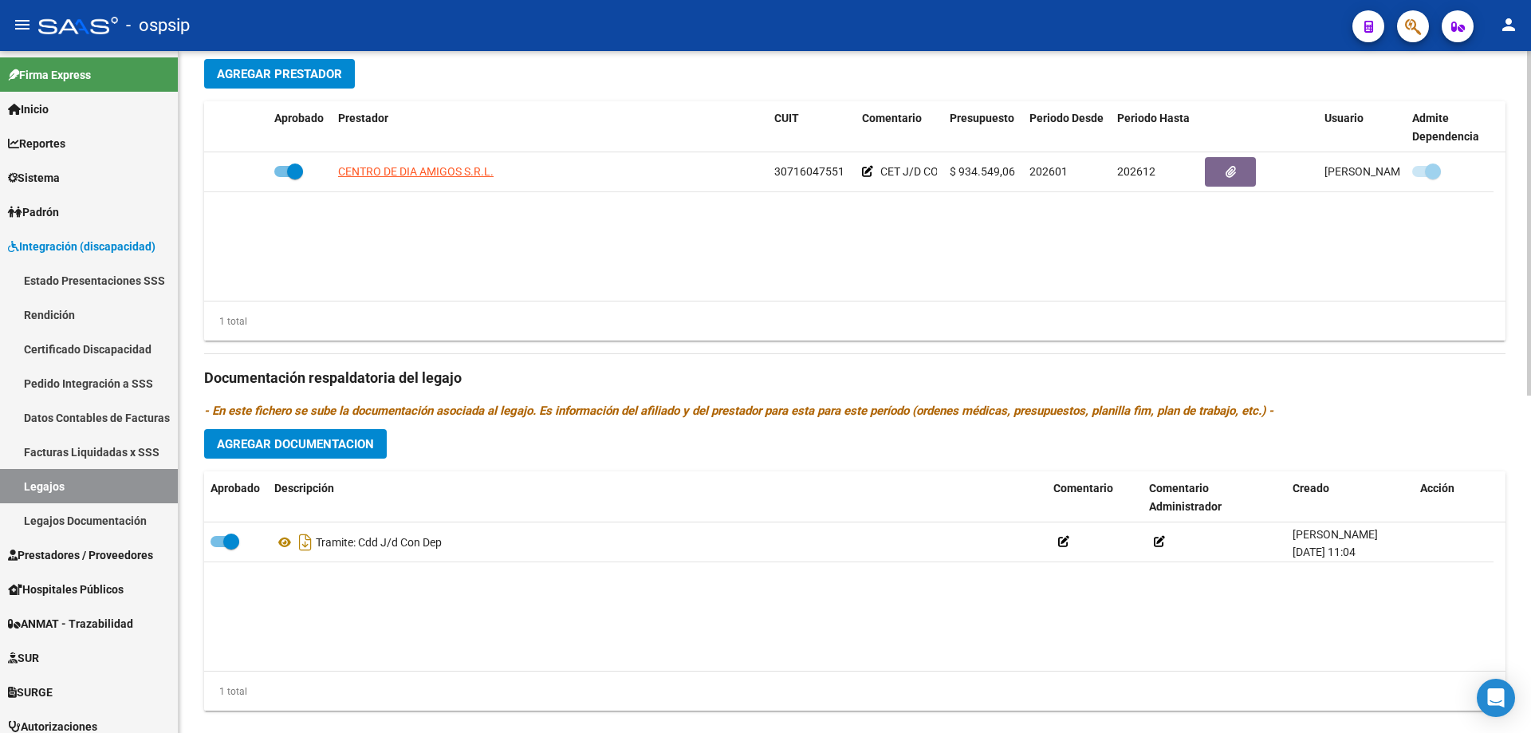
click at [299, 442] on span "Agregar Documentacion" at bounding box center [295, 444] width 157 height 14
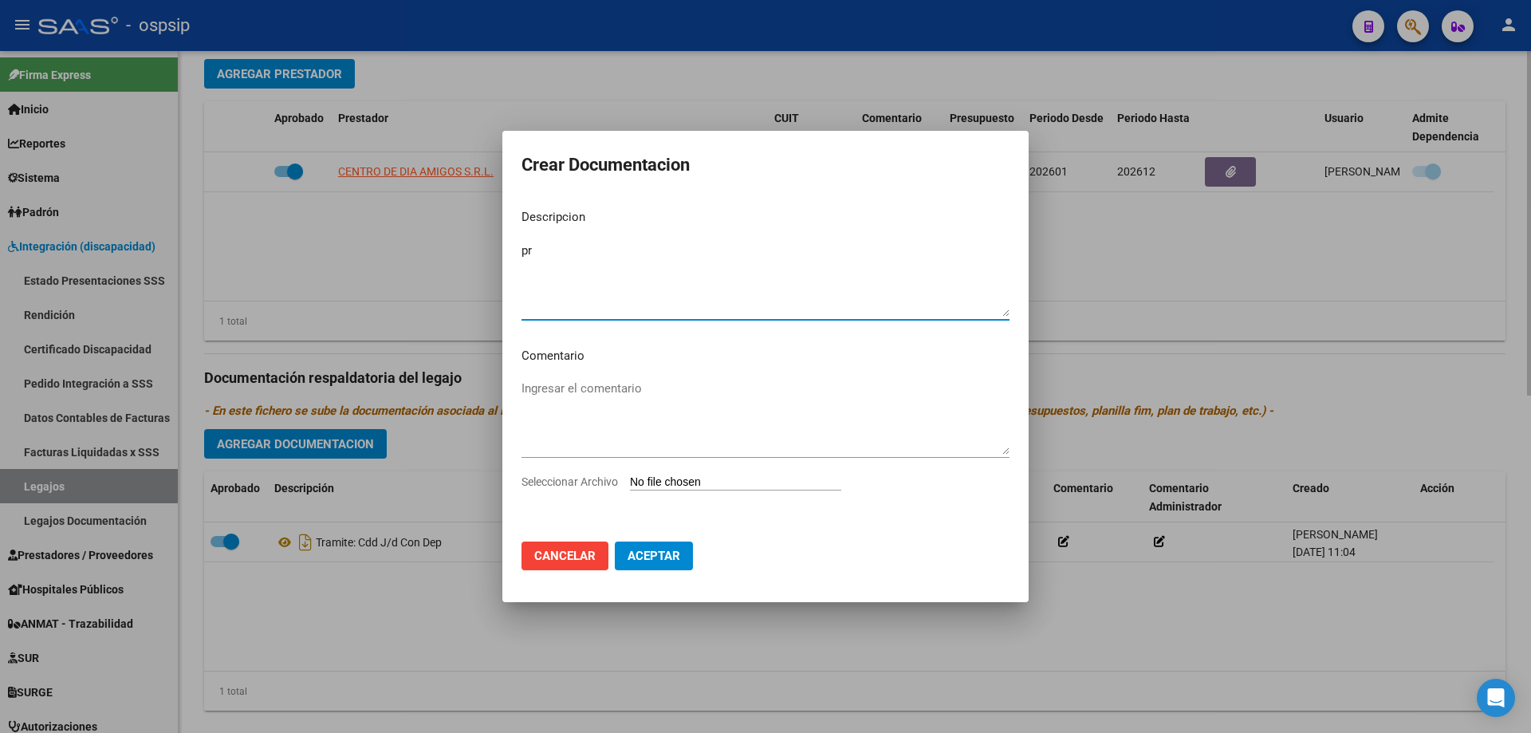
type textarea "p"
click at [852, 249] on textarea "PRESTACION AUTORIZADA: CDD J/D CAT A CON DEP. ENERO-DICIEMBRE" at bounding box center [765, 279] width 488 height 75
click at [935, 256] on textarea "PRESTACION AUTORIZADA: CDD J/D CAT A CON DEP. ENERO- DICIEMBRE" at bounding box center [765, 279] width 488 height 75
type textarea "PRESTACION AUTORIZADA: CDD J/D CAT A CON DEP. [DATE]- [DATE]"
click at [772, 473] on div "Seleccionar Archivo" at bounding box center [765, 488] width 488 height 30
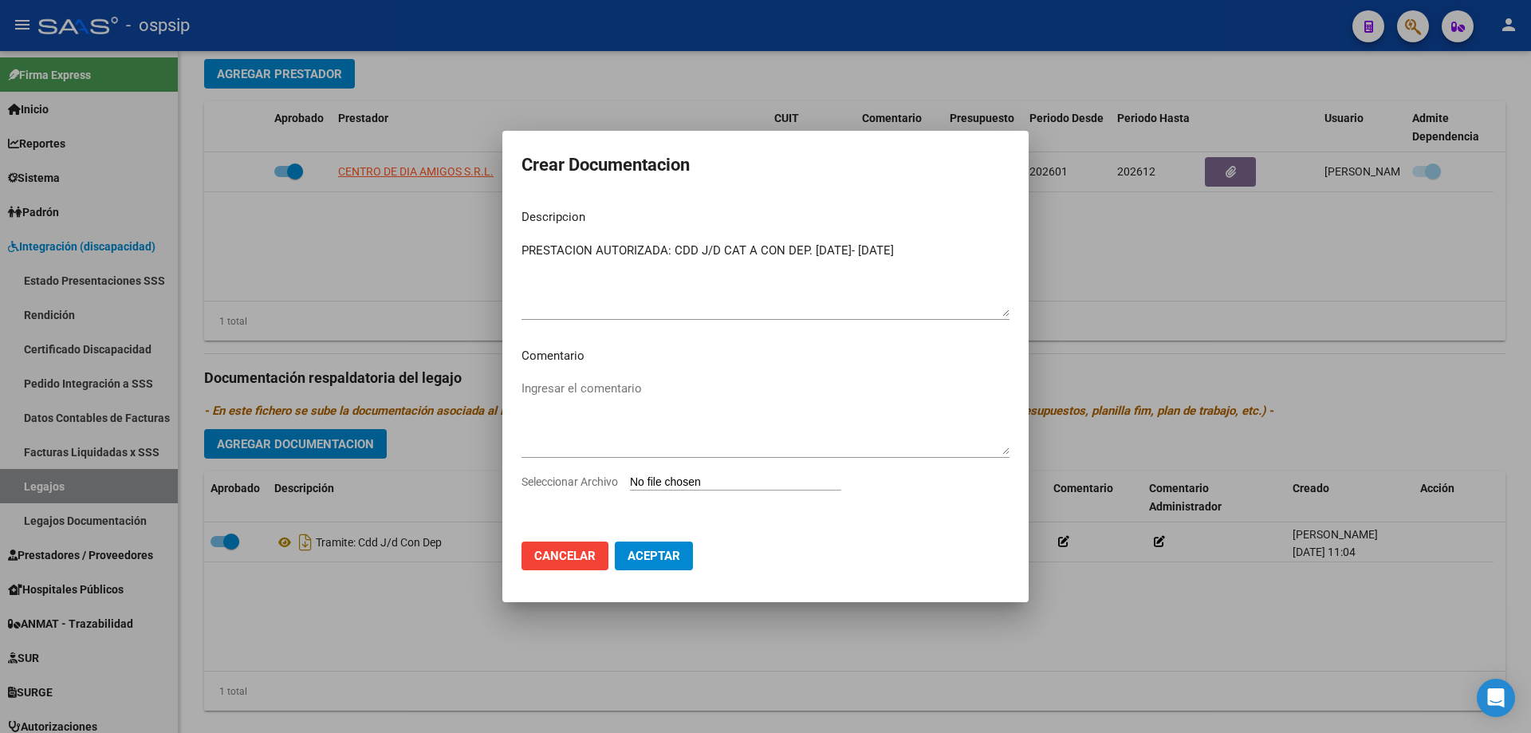
click at [728, 482] on input "Seleccionar Archivo" at bounding box center [735, 482] width 211 height 15
type input "C:\fakepath\[PERSON_NAME] MAXIMILIANO CDD J-D CAT. A AUTORIZACION 2026 SEGUN RE…"
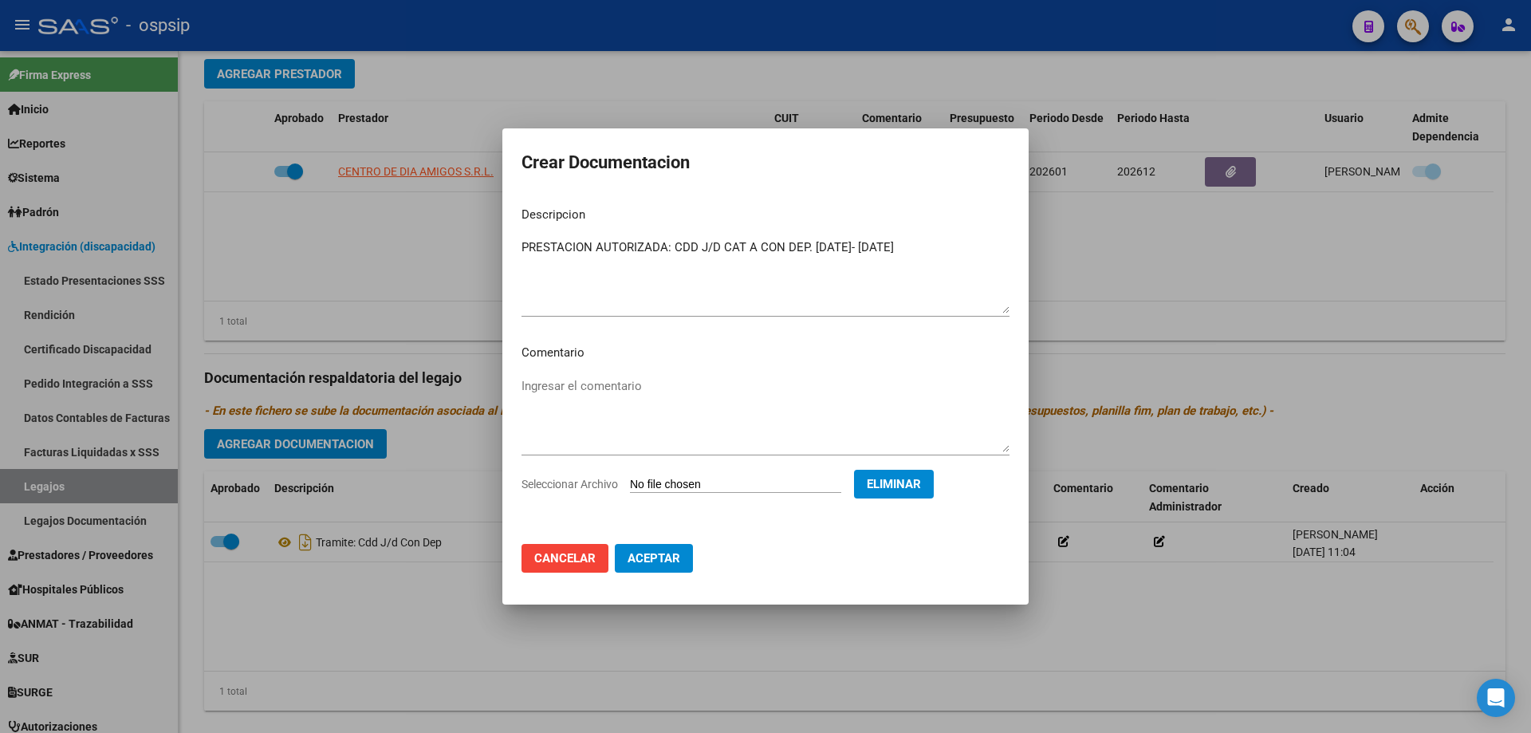
click at [649, 565] on span "Aceptar" at bounding box center [653, 558] width 53 height 14
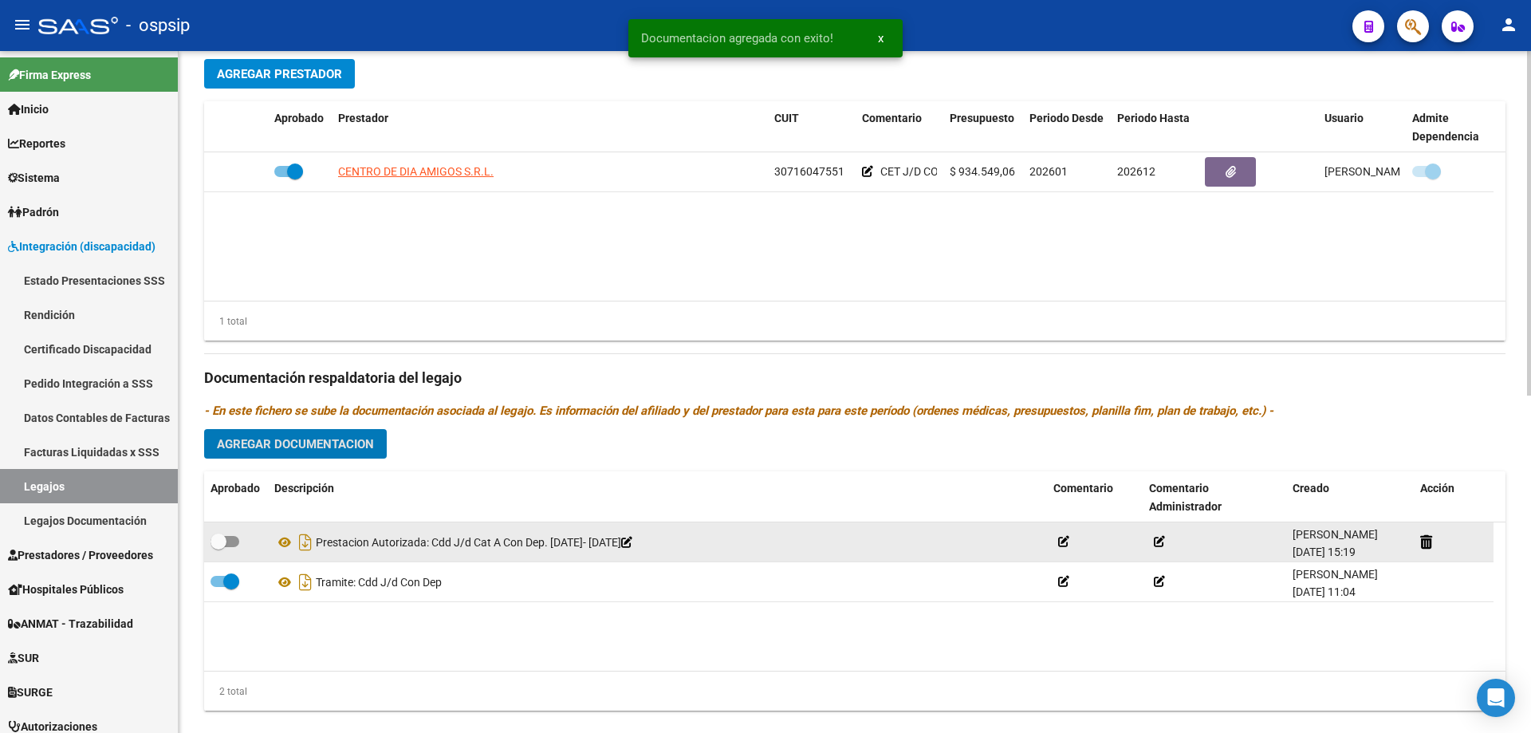
click at [233, 541] on span at bounding box center [224, 541] width 29 height 11
click at [218, 547] on input "checkbox" at bounding box center [218, 547] width 1 height 1
checkbox input "true"
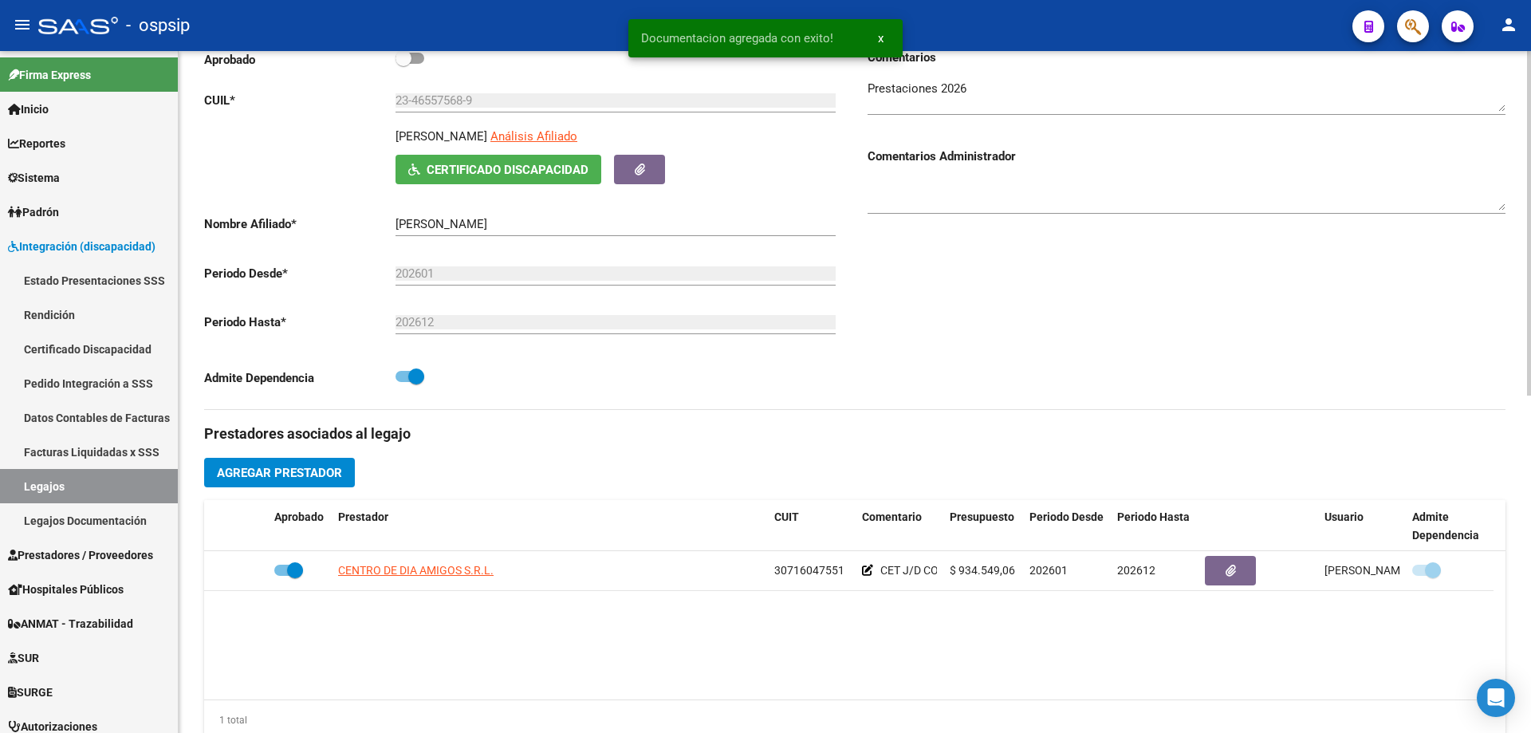
scroll to position [0, 0]
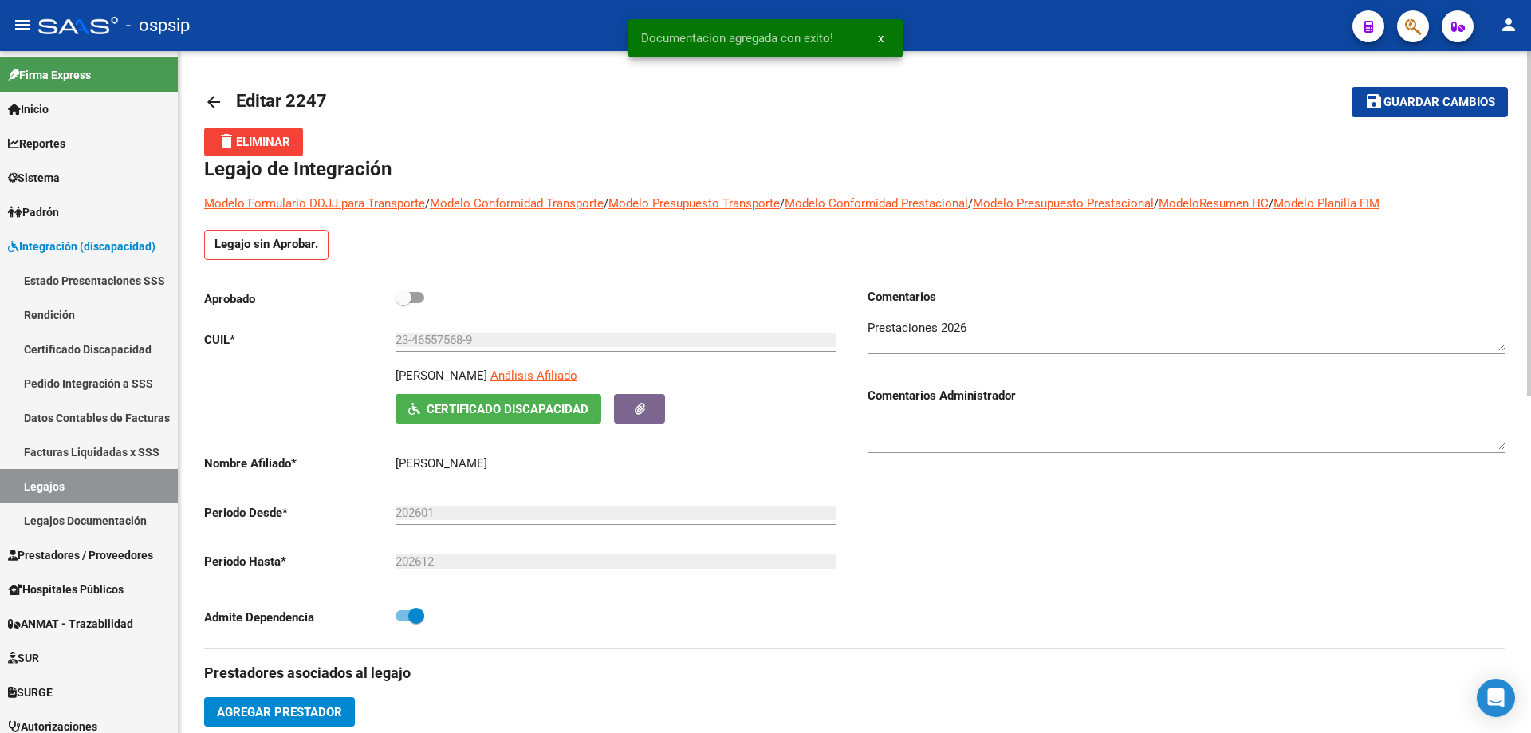
click at [416, 290] on label at bounding box center [409, 297] width 29 height 19
click at [403, 303] on input "checkbox" at bounding box center [403, 303] width 1 height 1
checkbox input "true"
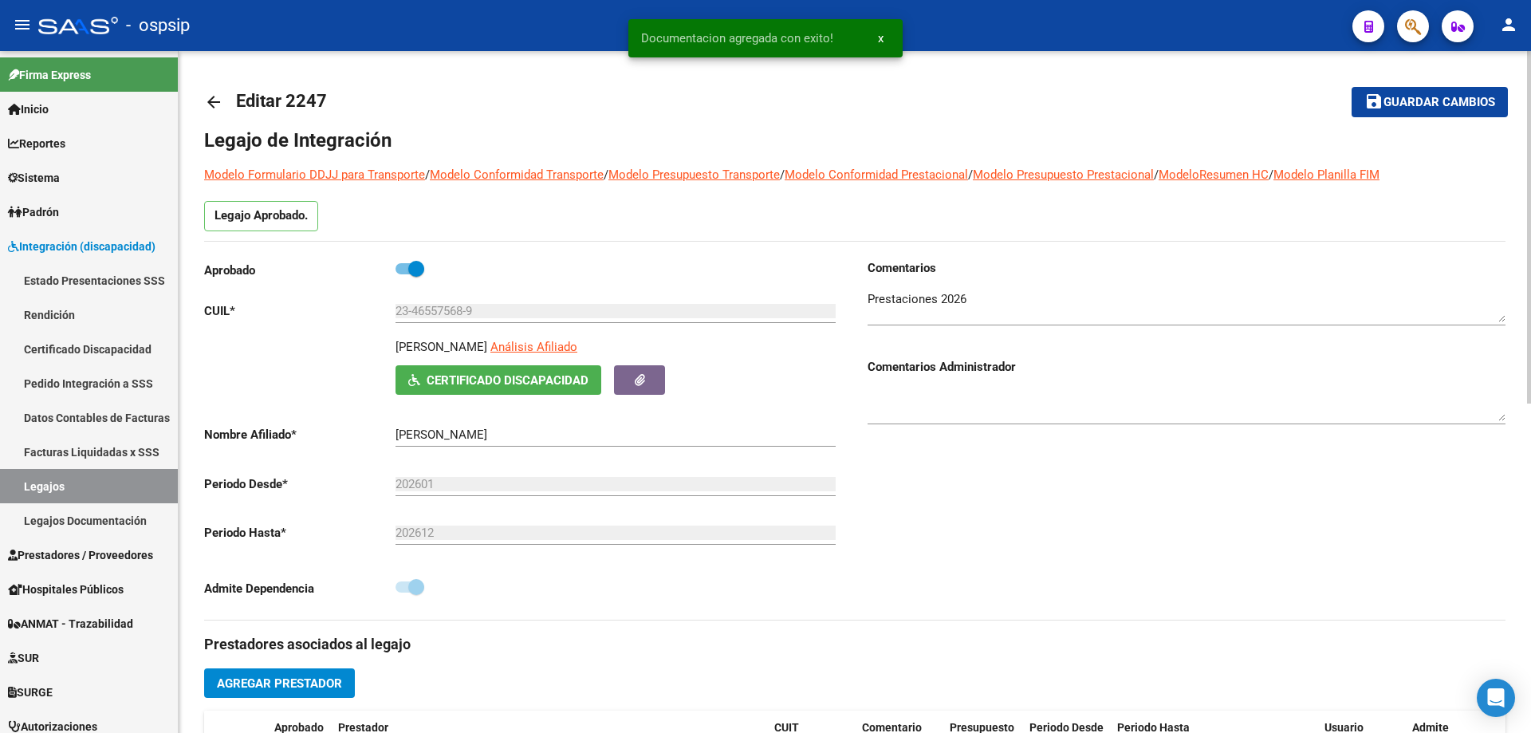
click at [1440, 99] on span "Guardar cambios" at bounding box center [1439, 103] width 112 height 14
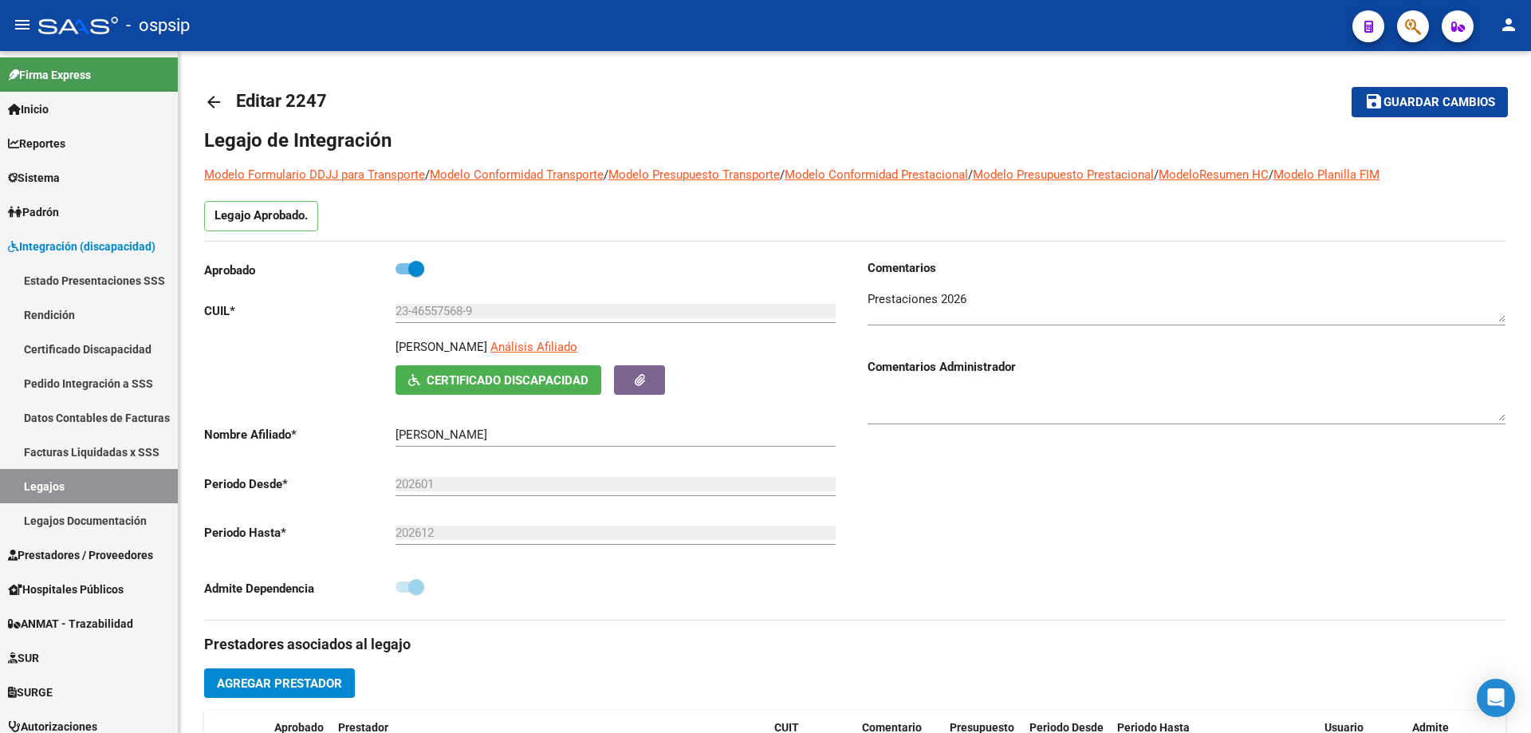
click at [1409, 25] on icon "button" at bounding box center [1413, 27] width 16 height 18
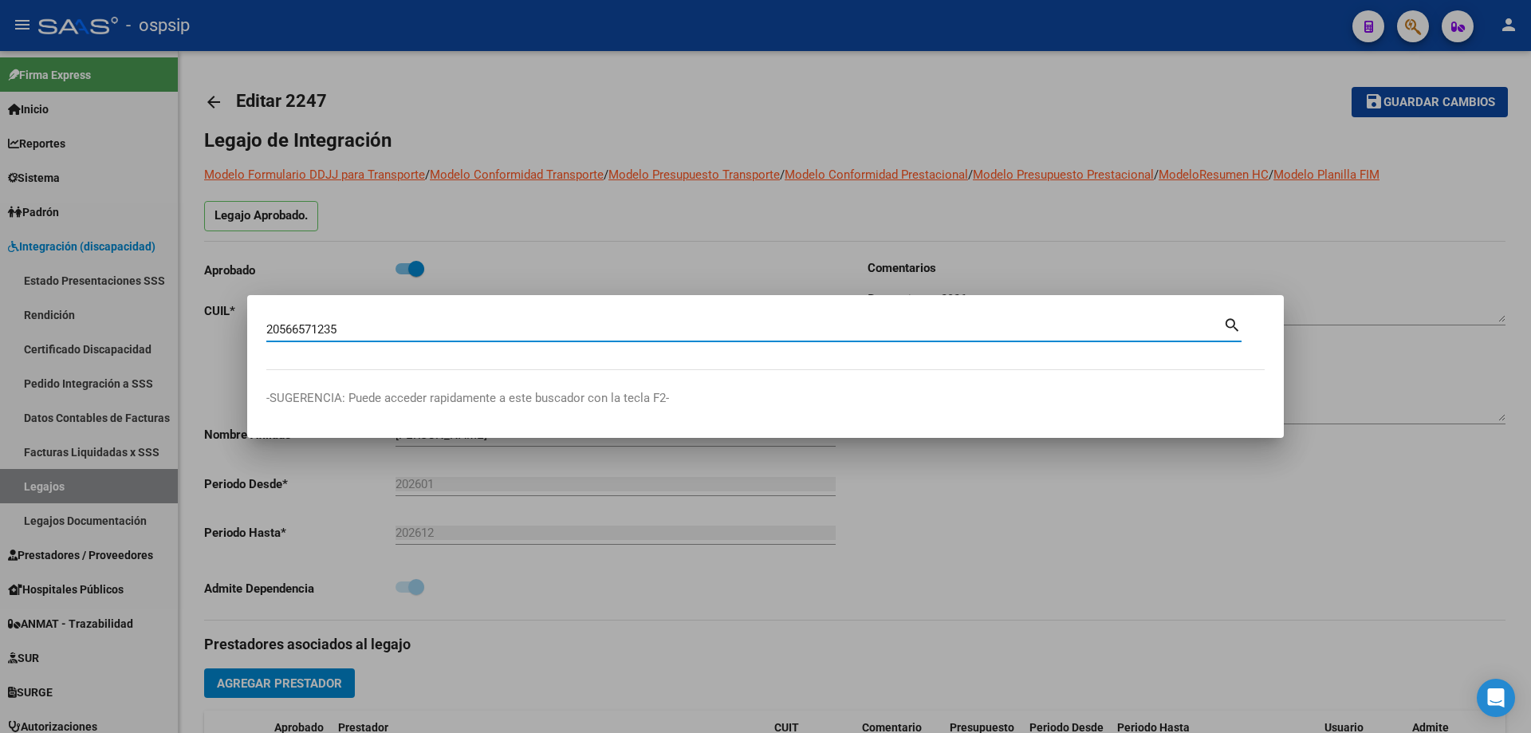
type input "20566571235"
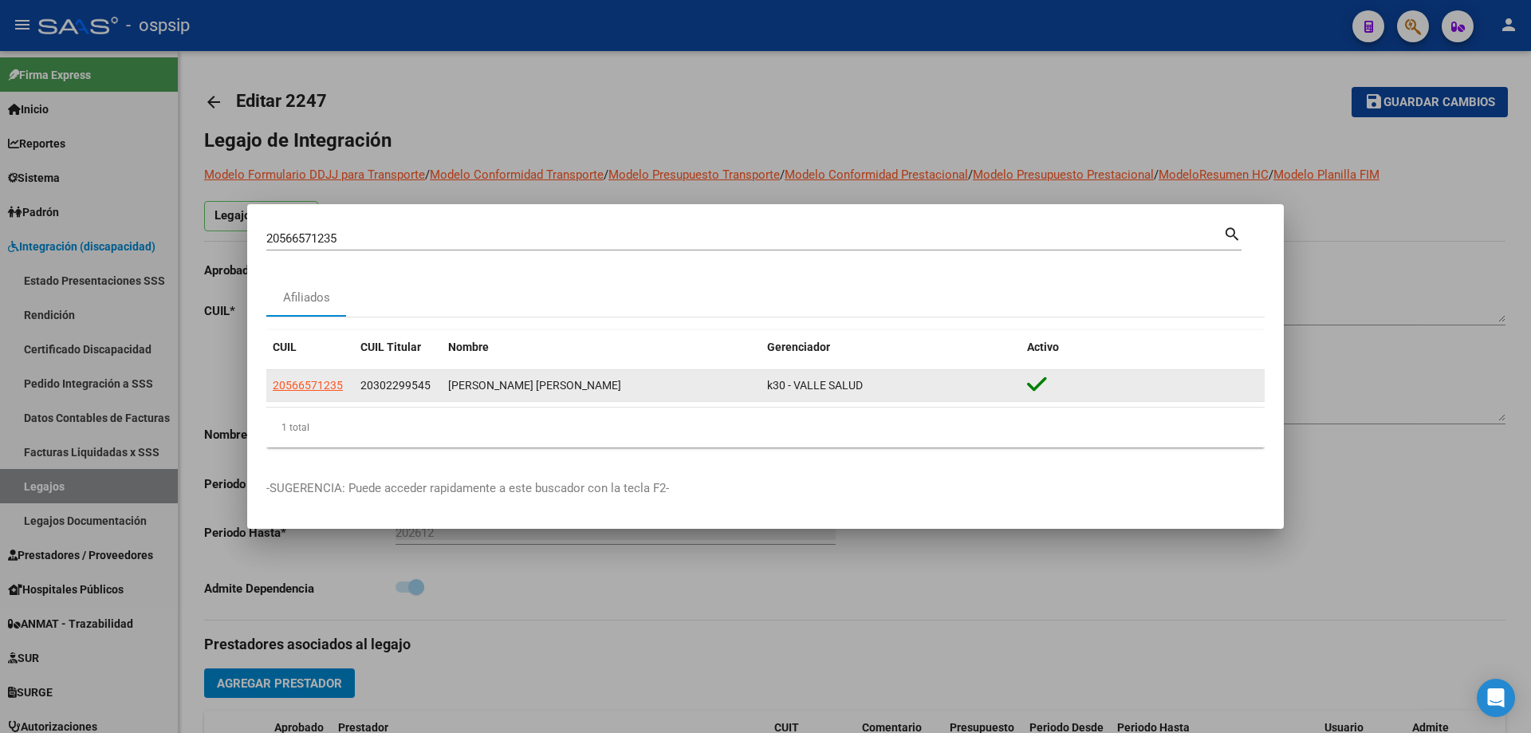
drag, startPoint x: 446, startPoint y: 379, endPoint x: 662, endPoint y: 380, distance: 216.9
click at [662, 380] on datatable-body-cell "[PERSON_NAME] [PERSON_NAME]" at bounding box center [601, 385] width 319 height 31
copy div "[PERSON_NAME] [PERSON_NAME]"
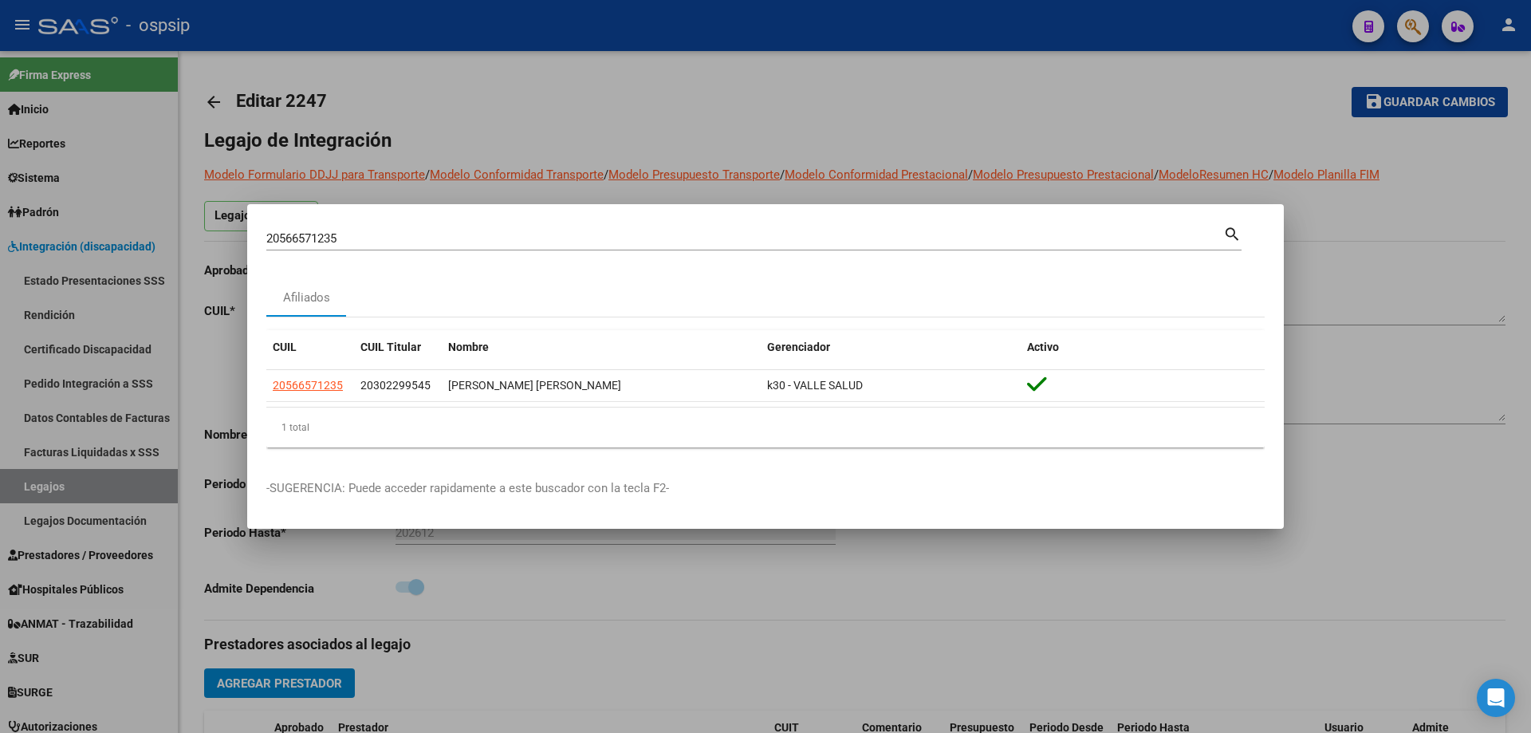
click at [829, 87] on div at bounding box center [765, 366] width 1531 height 733
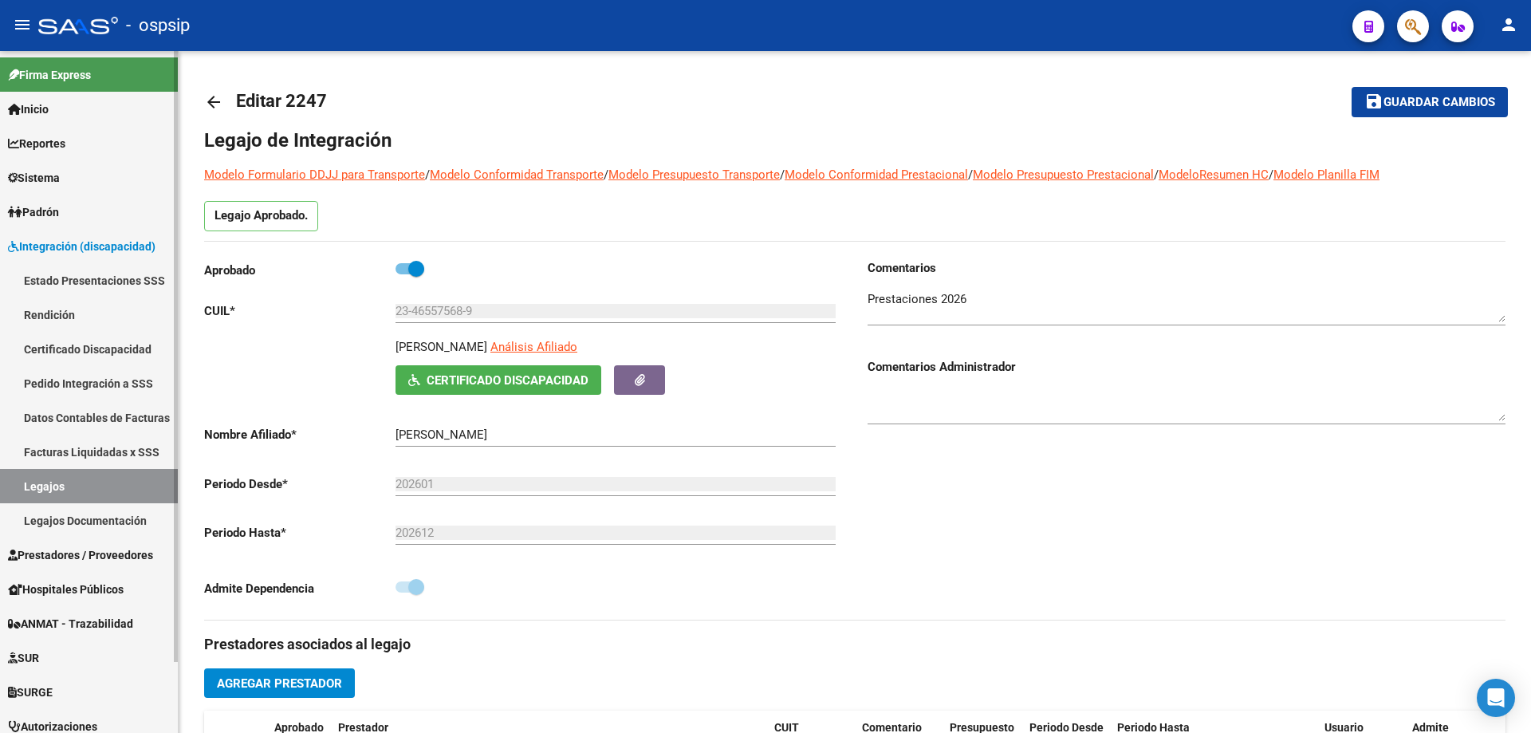
click at [99, 498] on link "Legajos" at bounding box center [89, 486] width 178 height 34
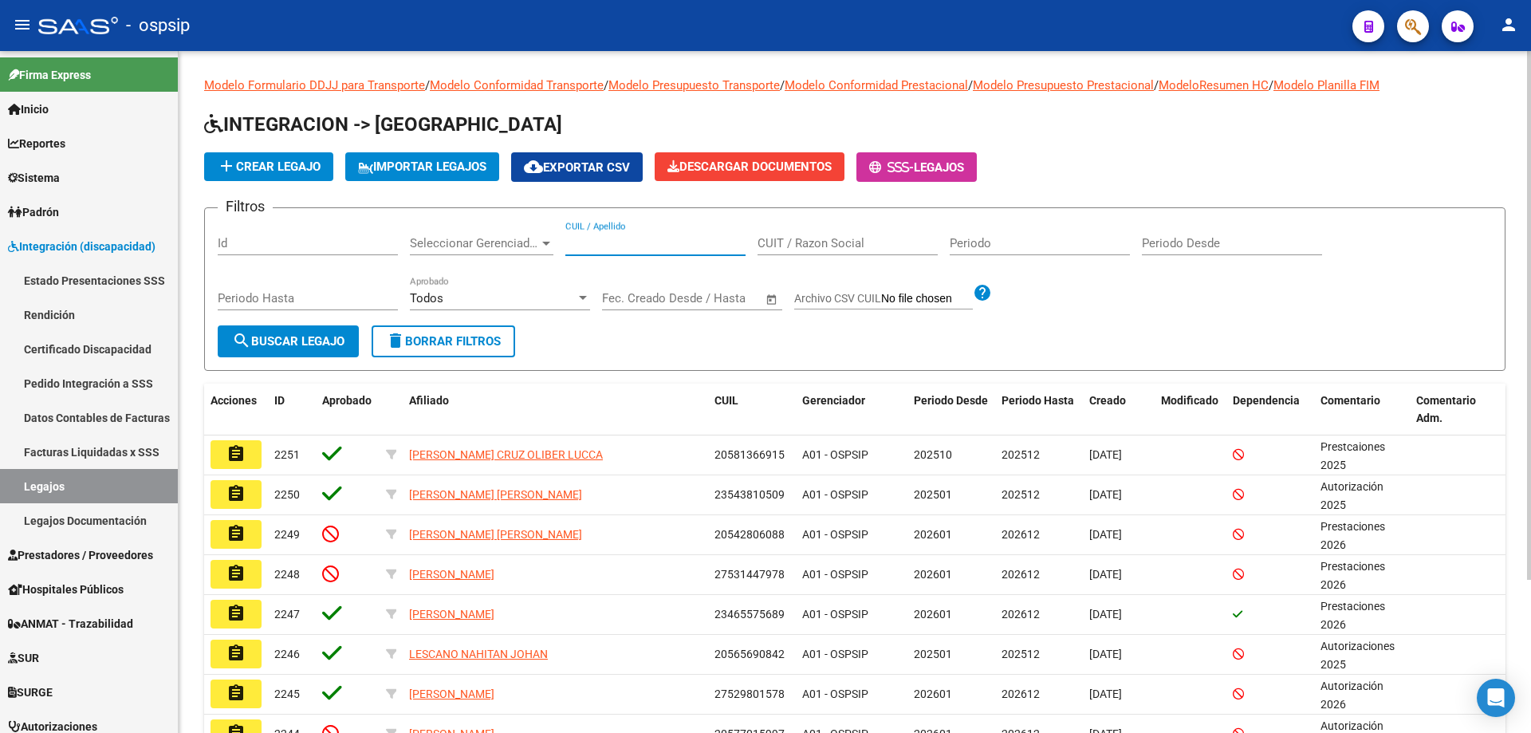
paste input "20534729805"
type input "20534729805"
click at [334, 353] on button "search Buscar Legajo" at bounding box center [288, 341] width 141 height 32
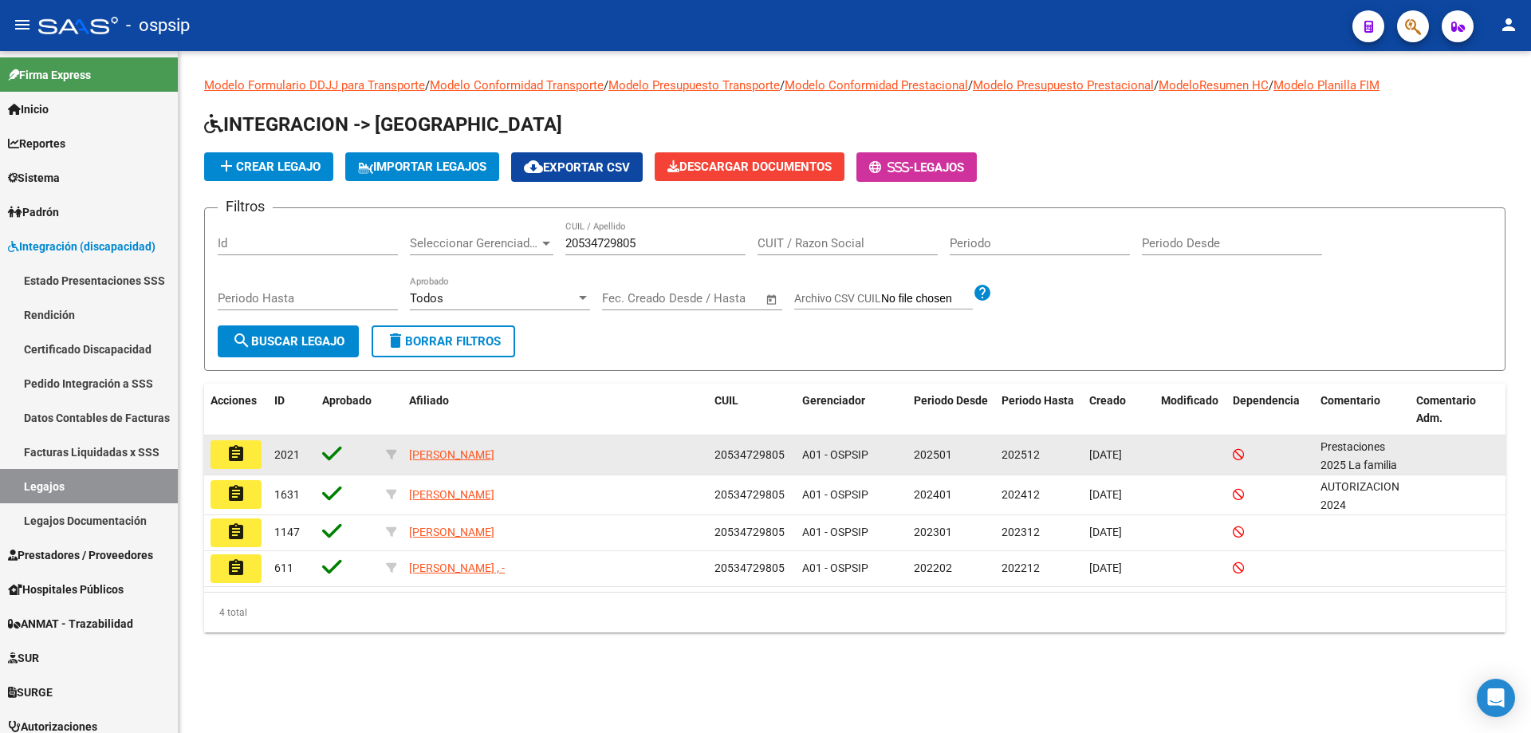
click at [230, 463] on mat-icon "assignment" at bounding box center [235, 453] width 19 height 19
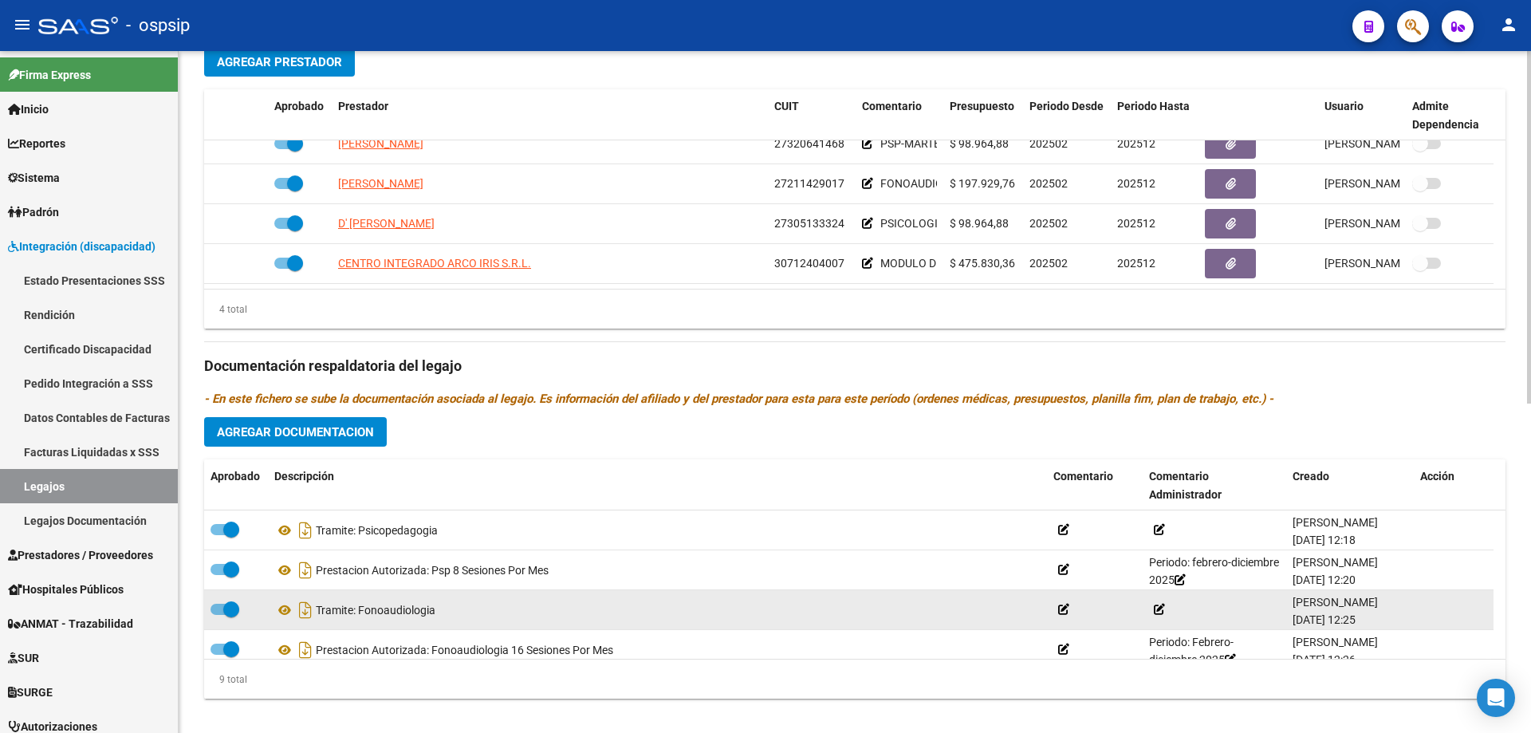
scroll to position [638, 0]
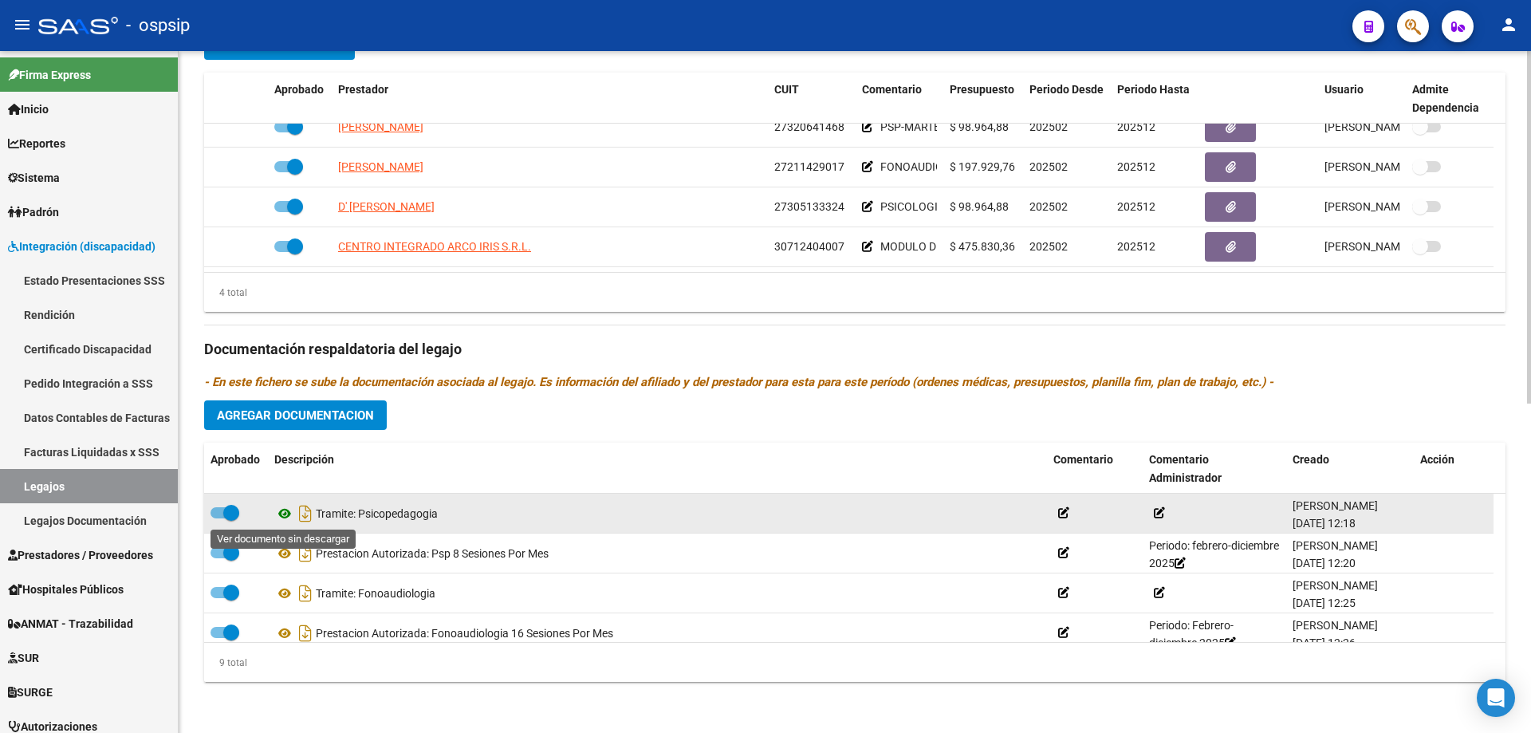
click at [285, 513] on icon at bounding box center [284, 513] width 21 height 19
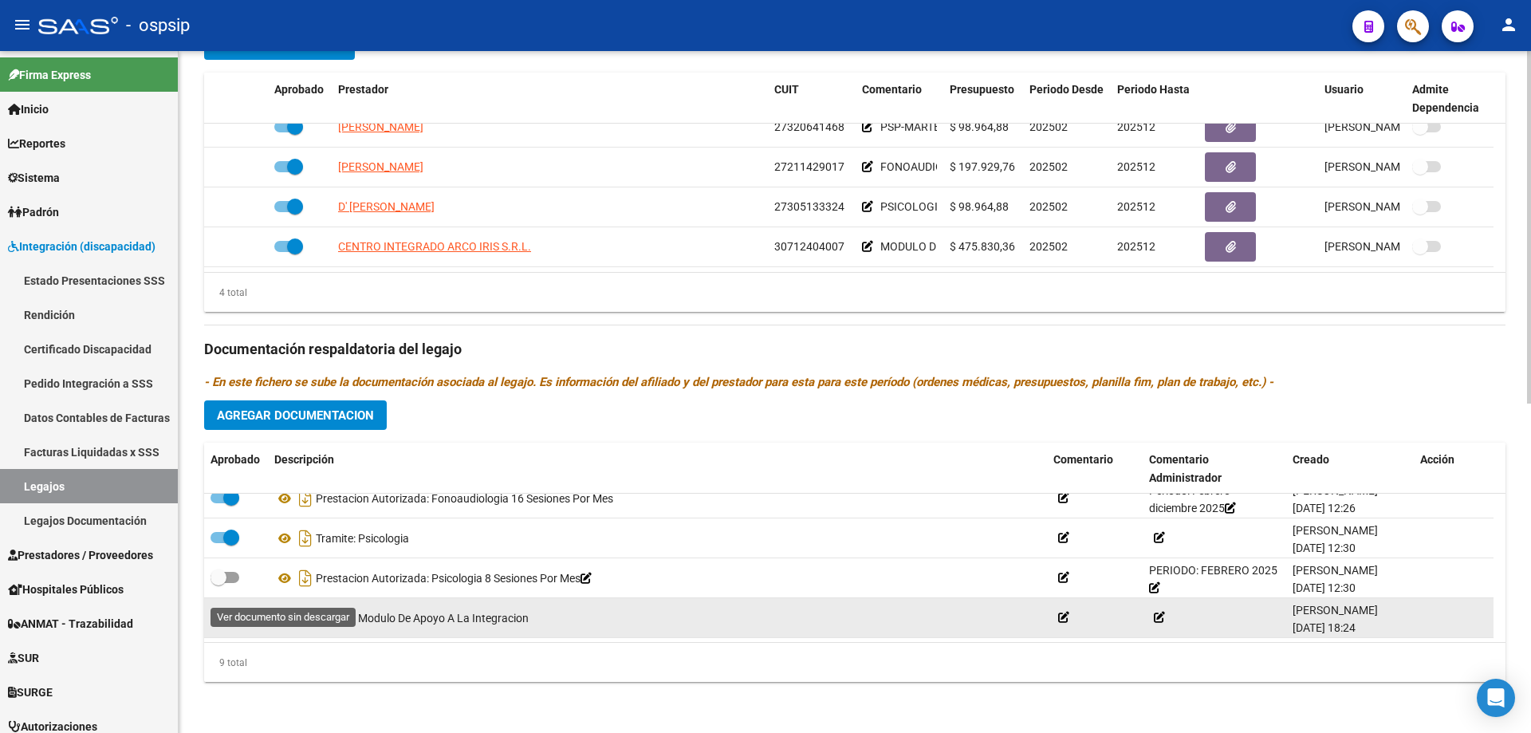
scroll to position [215, 0]
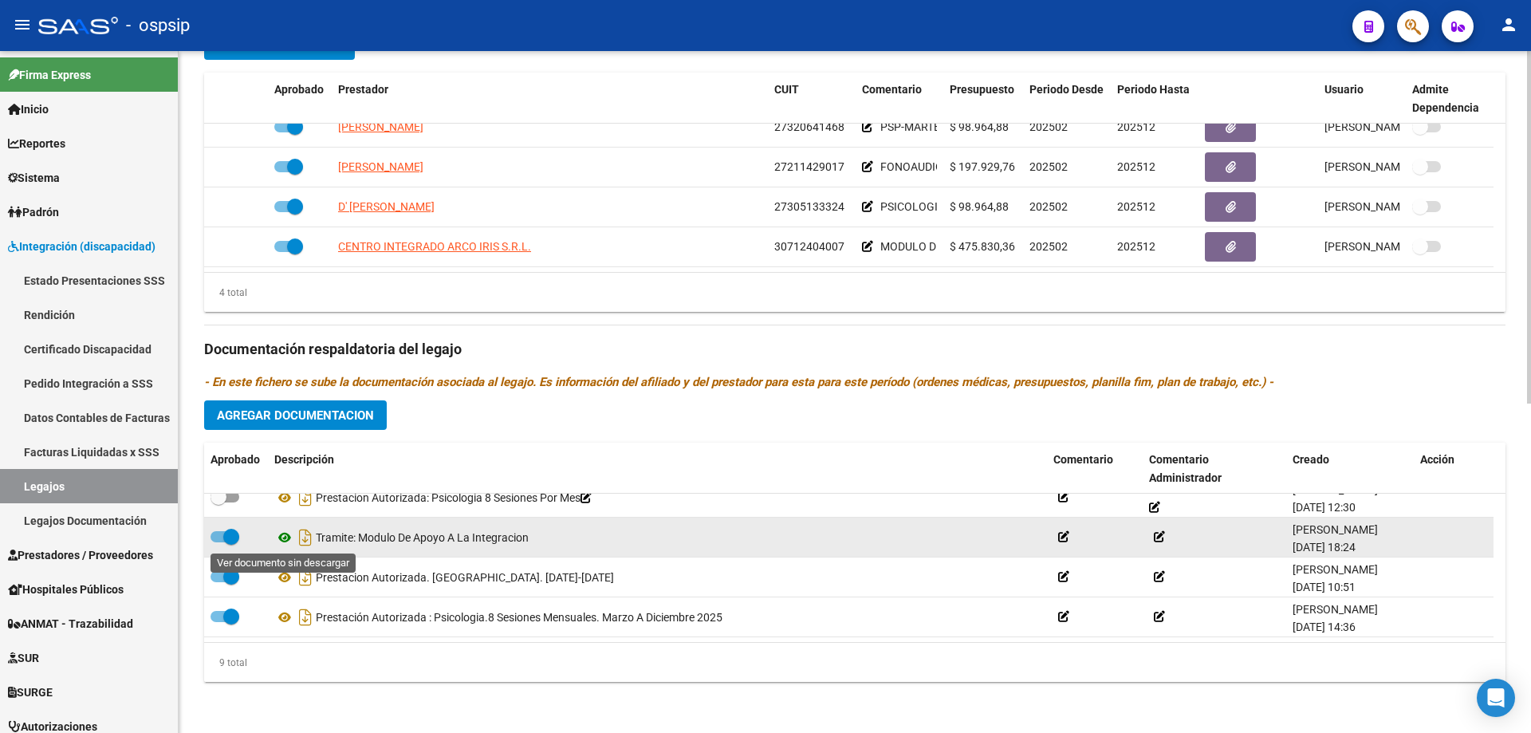
click at [283, 540] on icon at bounding box center [284, 537] width 21 height 19
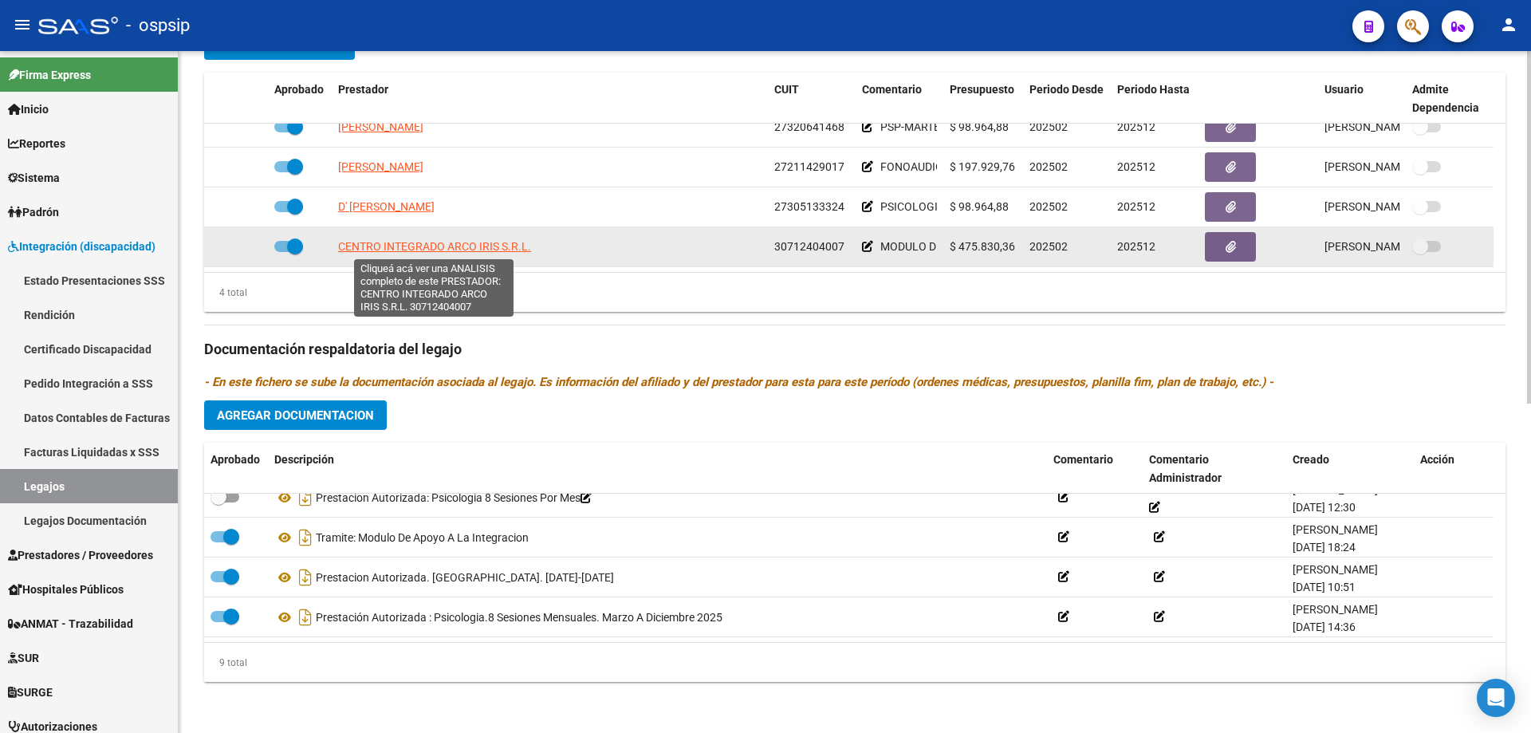
click at [438, 250] on span "CENTRO INTEGRADO ARCO IRIS S.R.L." at bounding box center [434, 246] width 193 height 13
type textarea "30712404007"
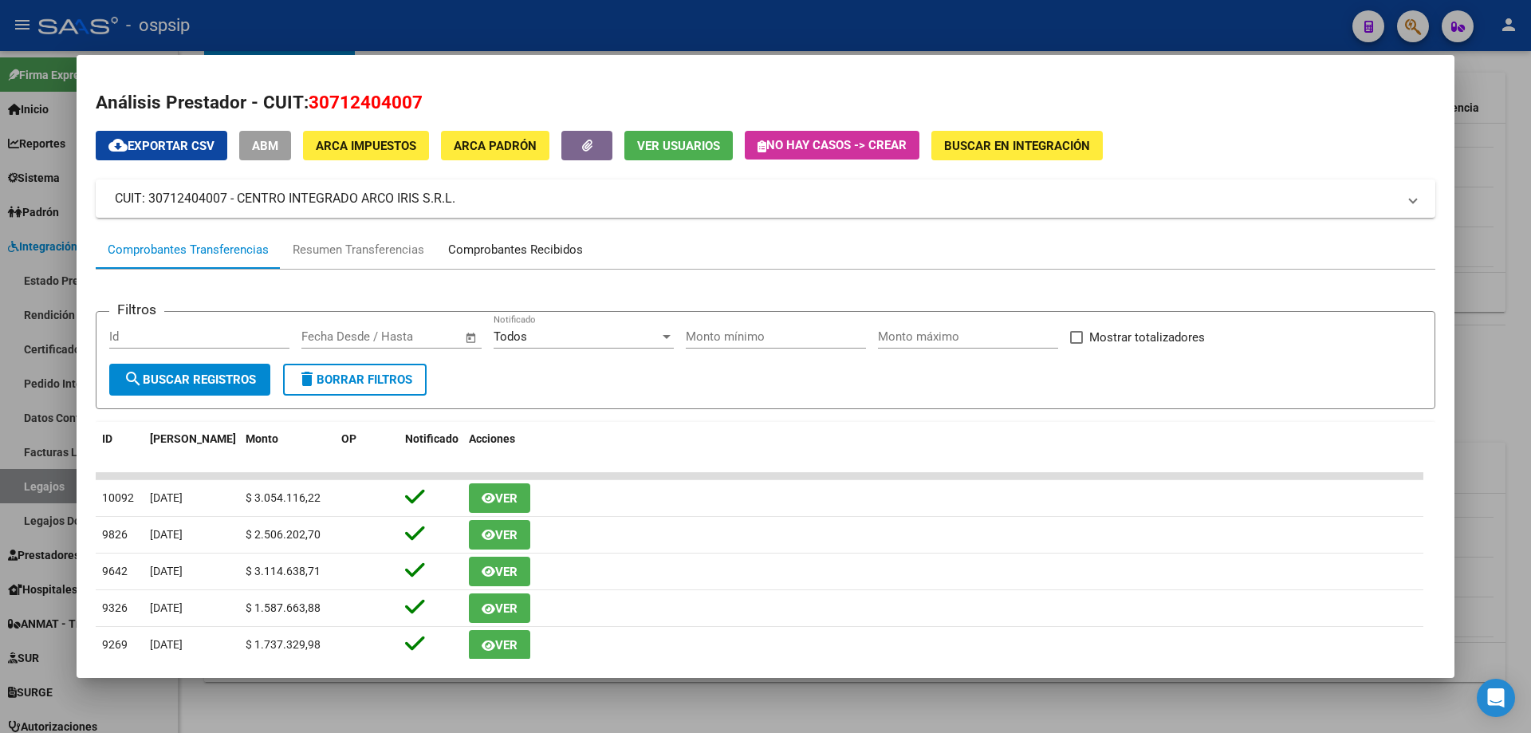
click at [504, 243] on div "Comprobantes Recibidos" at bounding box center [515, 250] width 135 height 18
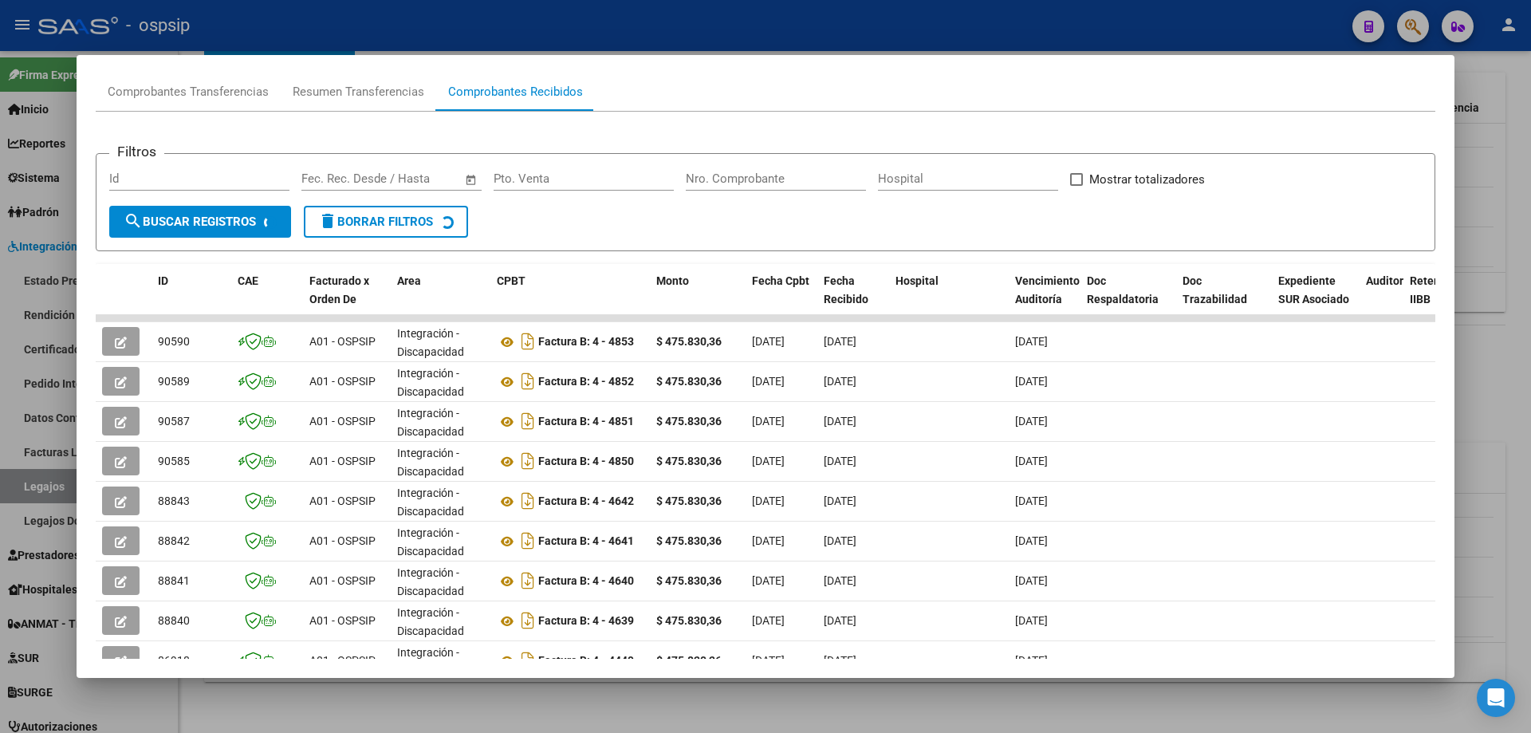
scroll to position [159, 0]
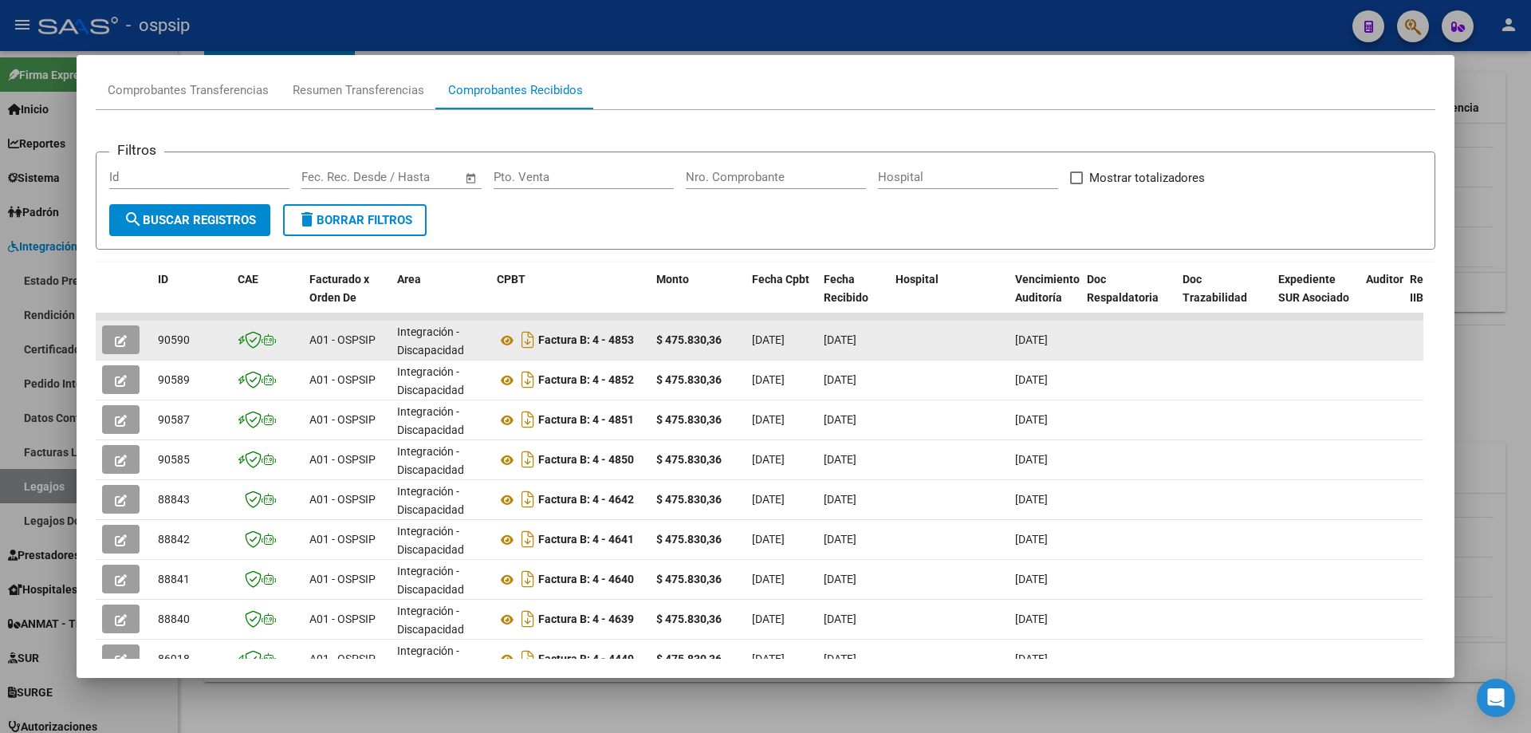
click at [128, 339] on button "button" at bounding box center [120, 339] width 37 height 29
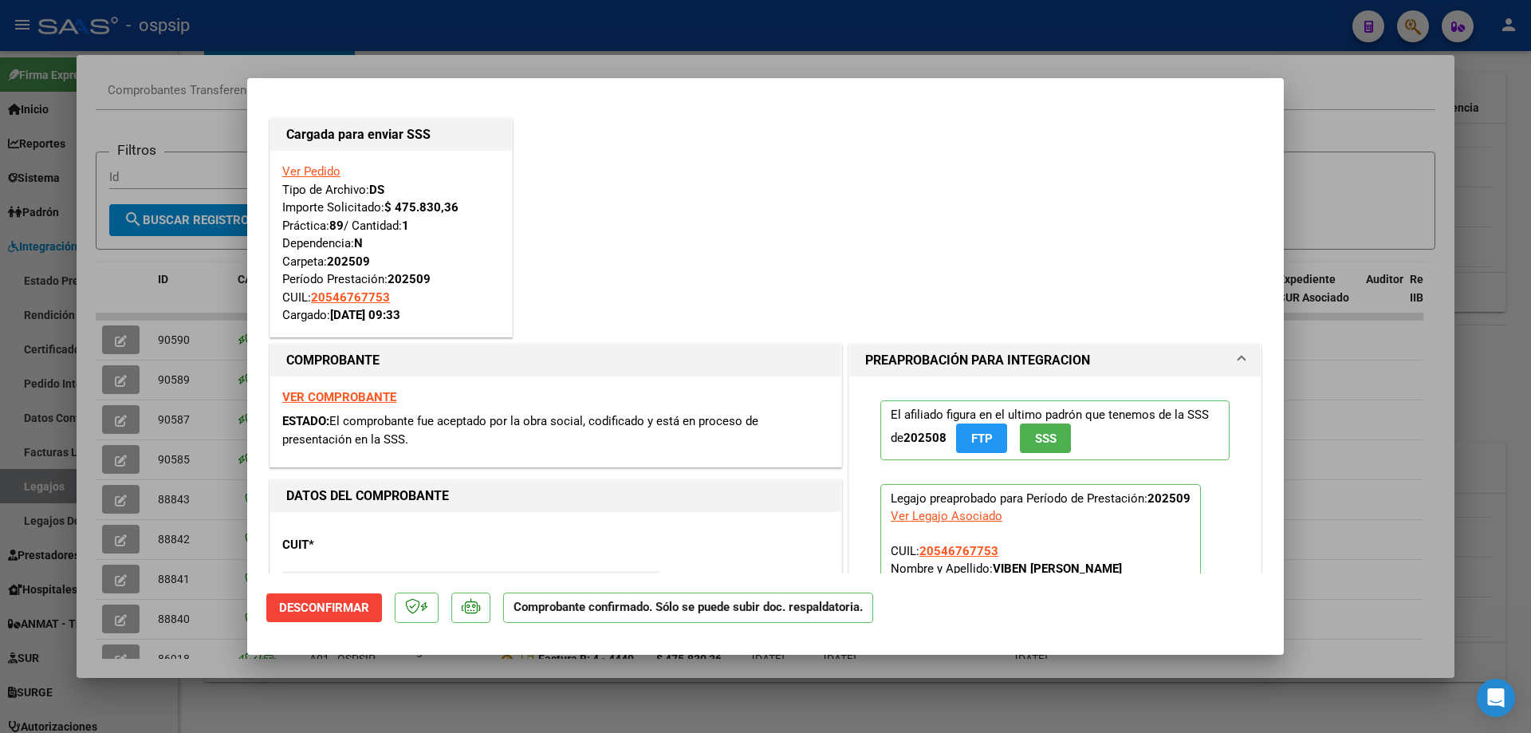
scroll to position [80, 0]
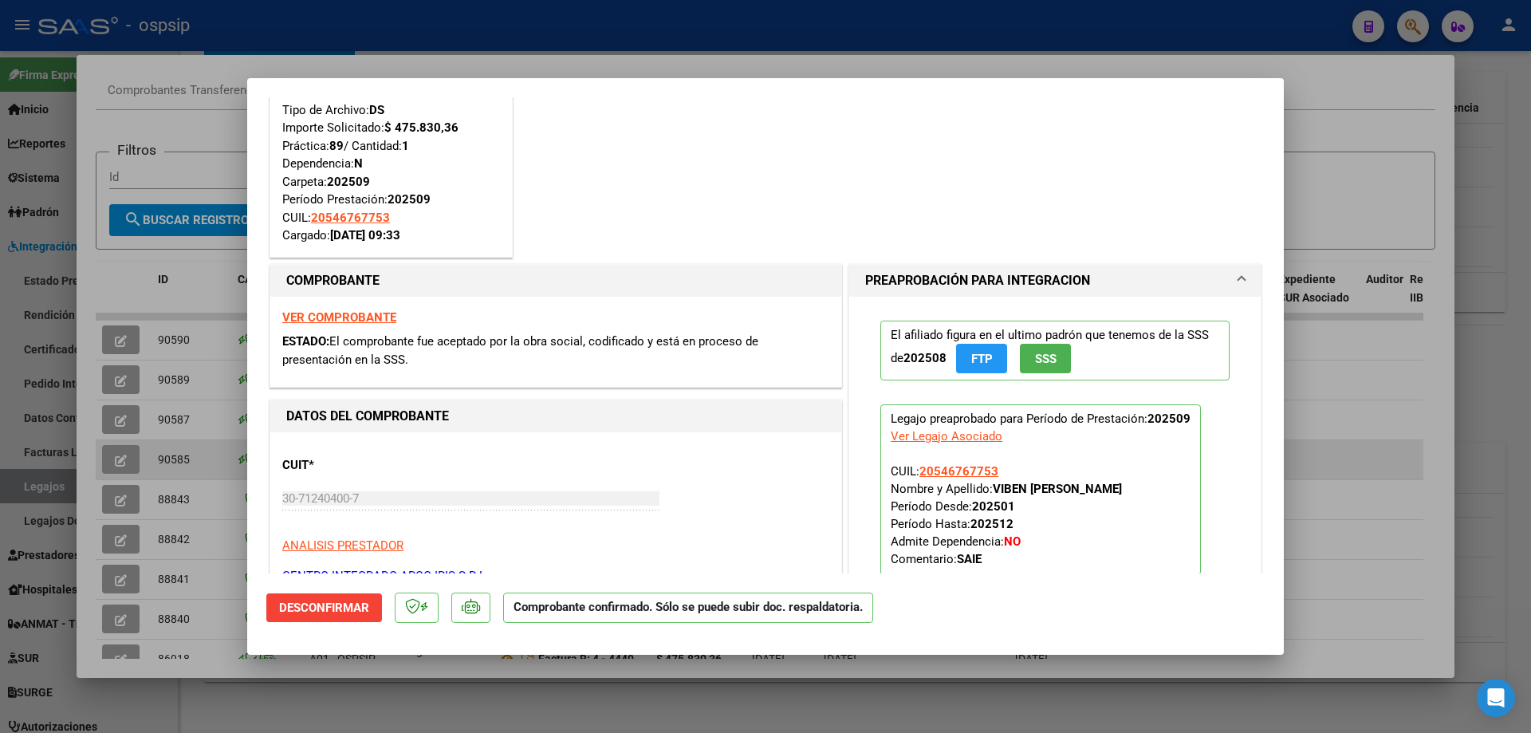
click at [1388, 458] on div at bounding box center [765, 366] width 1531 height 733
type input "$ 0,00"
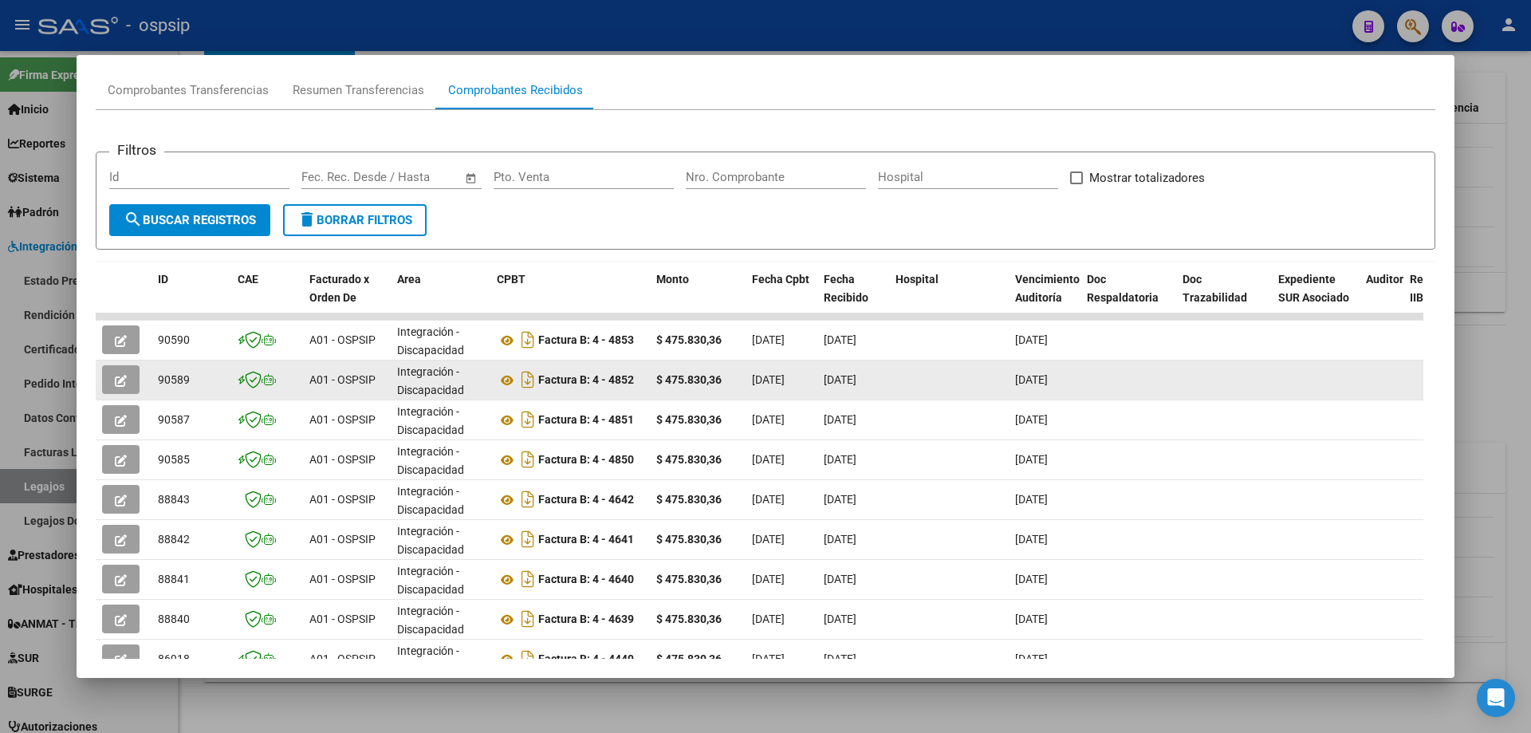
click at [123, 384] on icon "button" at bounding box center [121, 381] width 12 height 12
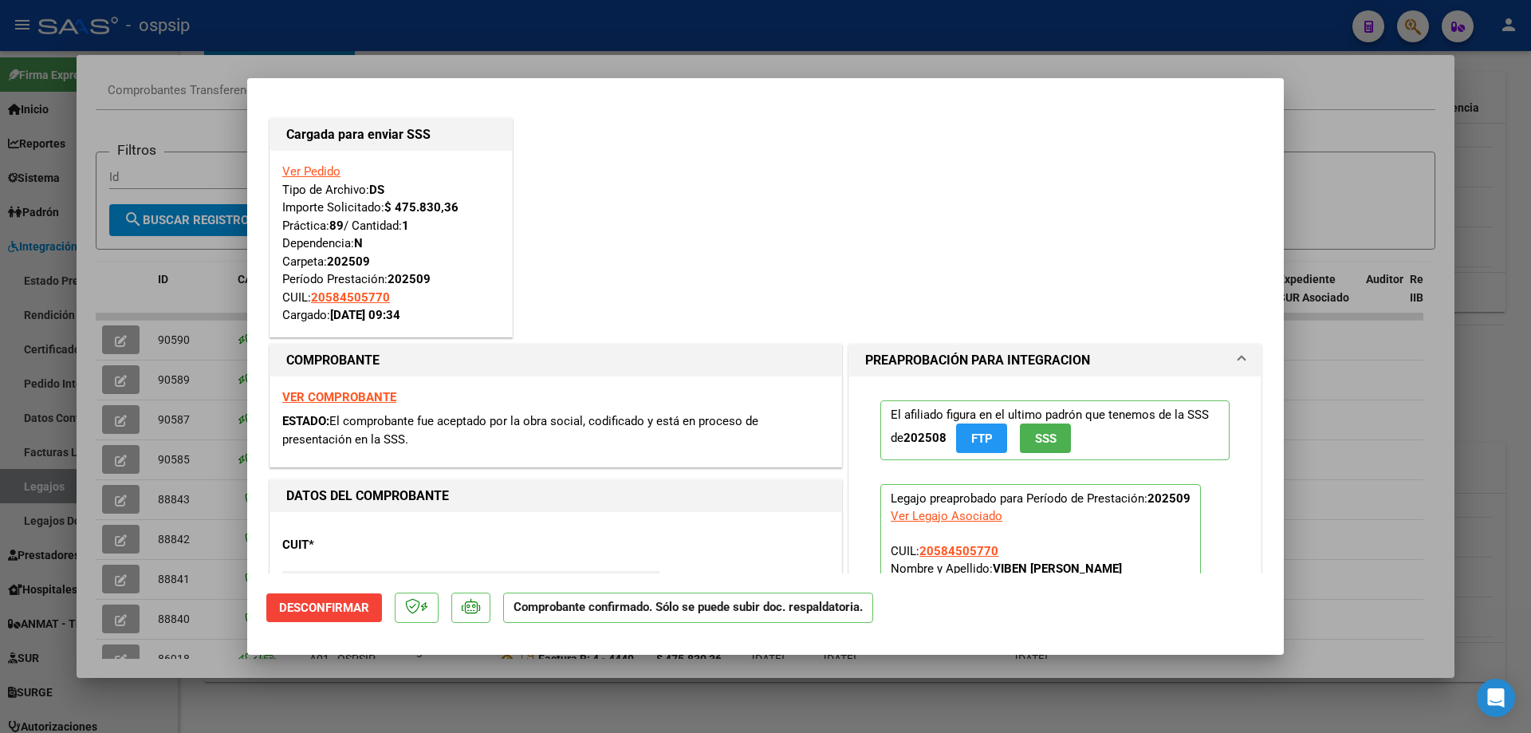
click at [1369, 474] on div at bounding box center [765, 366] width 1531 height 733
type input "$ 0,00"
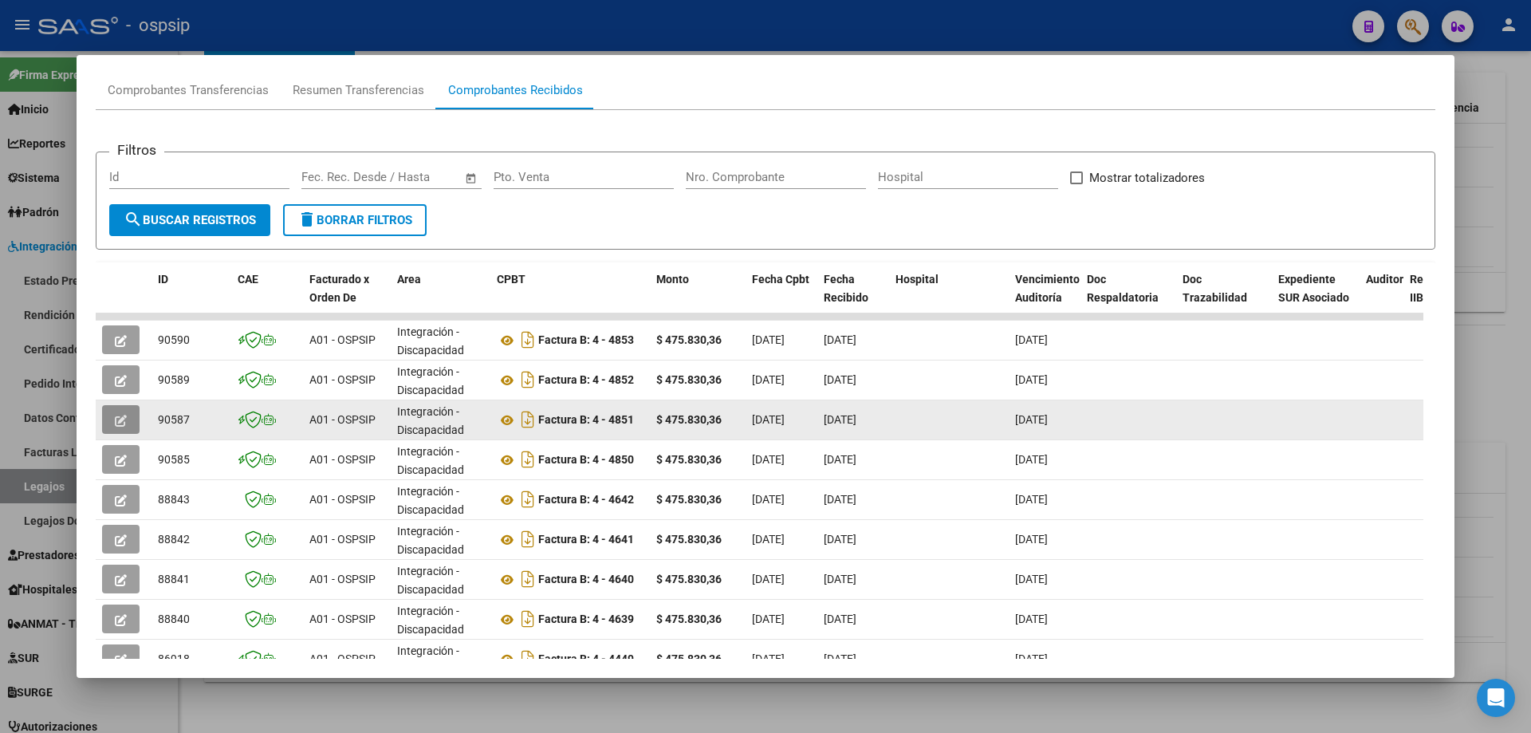
click at [132, 421] on button "button" at bounding box center [120, 419] width 37 height 29
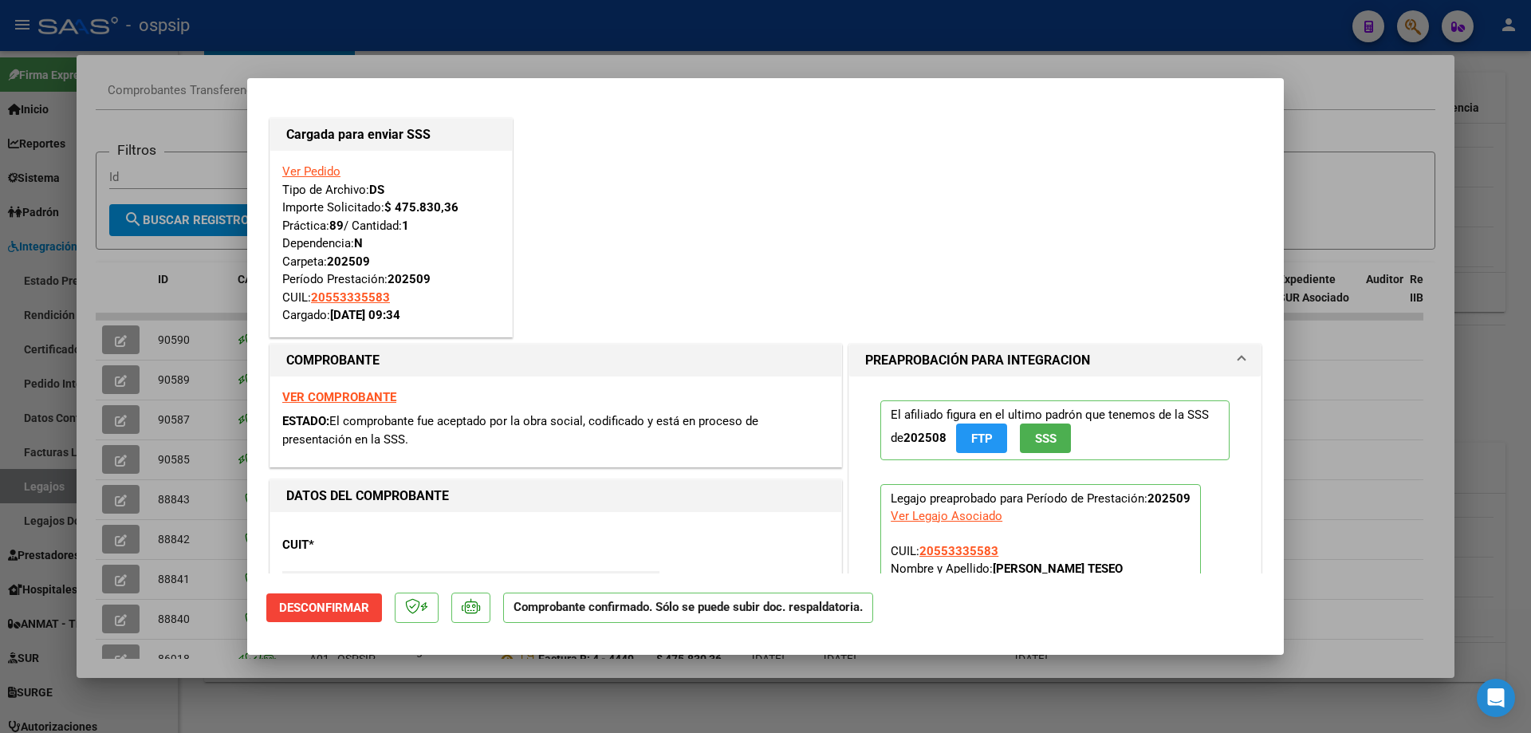
click at [1304, 489] on div at bounding box center [765, 366] width 1531 height 733
type input "$ 0,00"
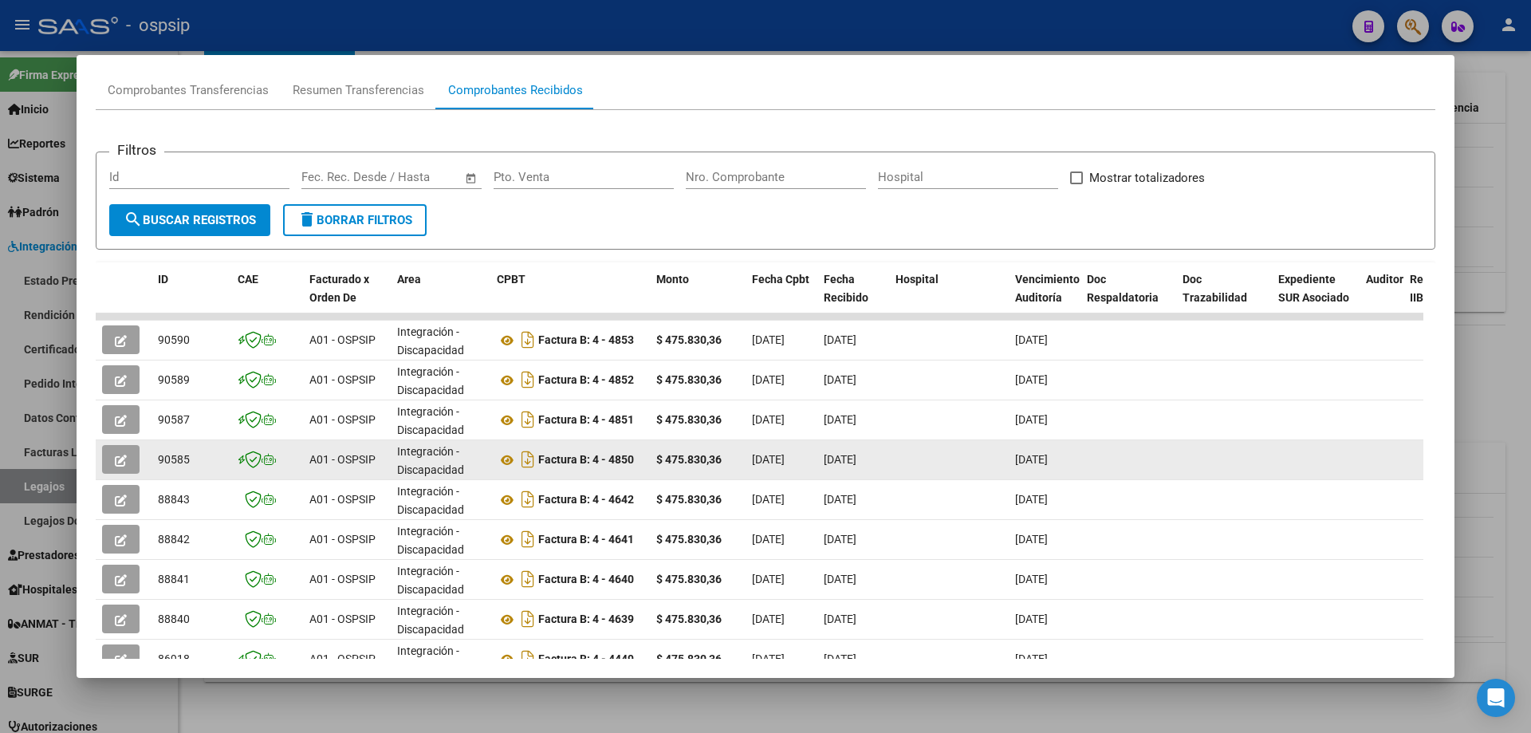
click at [125, 461] on icon "button" at bounding box center [121, 460] width 12 height 12
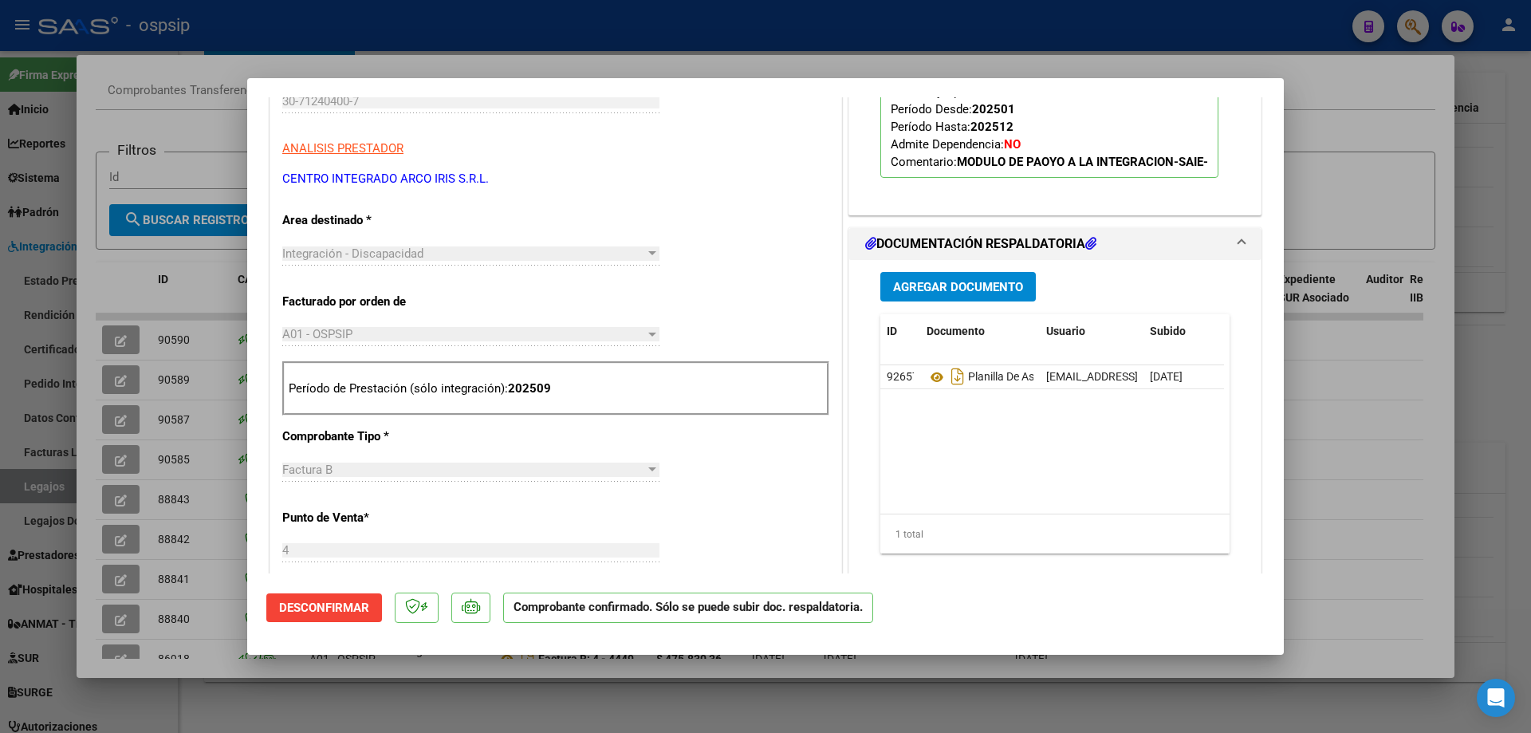
scroll to position [478, 0]
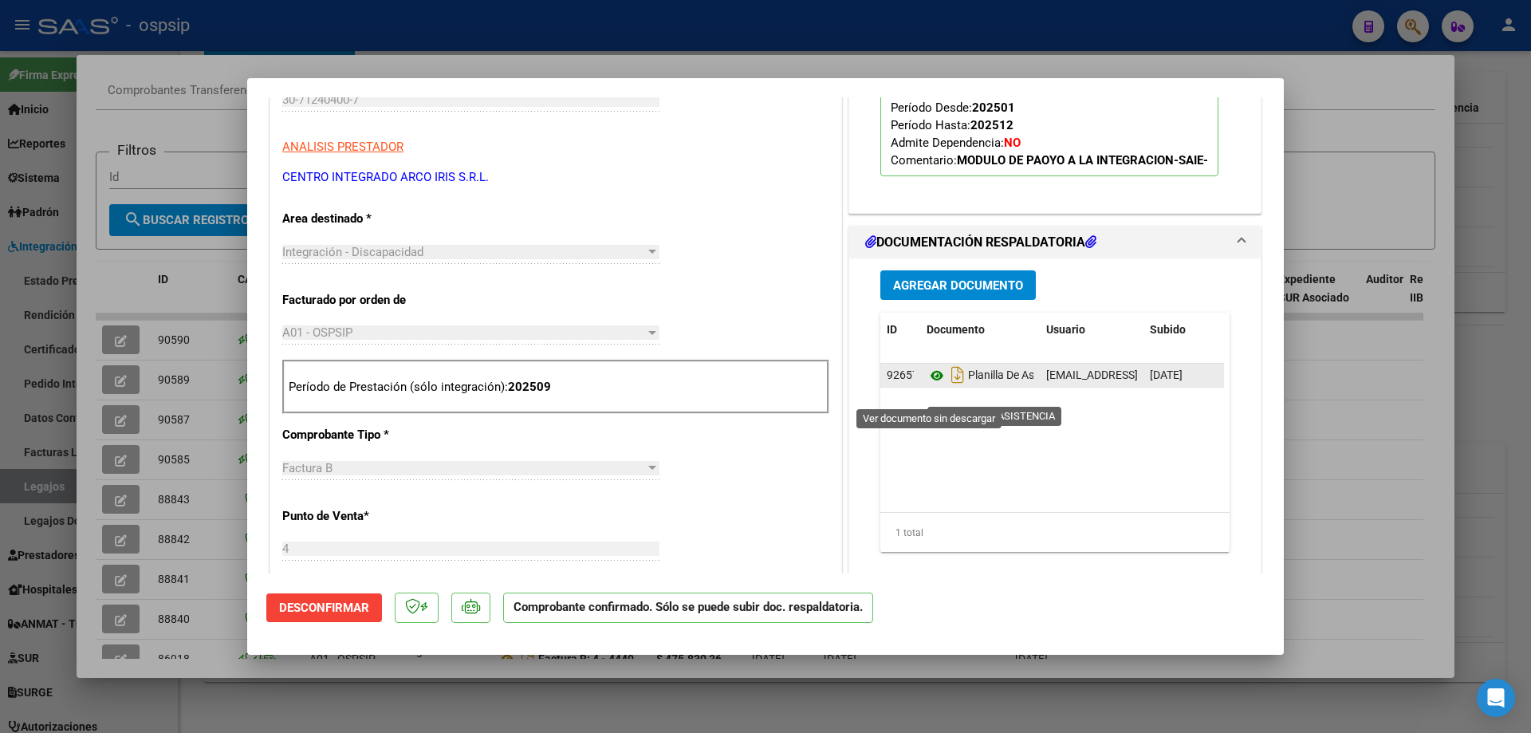
click at [931, 385] on icon at bounding box center [936, 375] width 21 height 19
click at [1457, 516] on div at bounding box center [765, 366] width 1531 height 733
type input "$ 0,00"
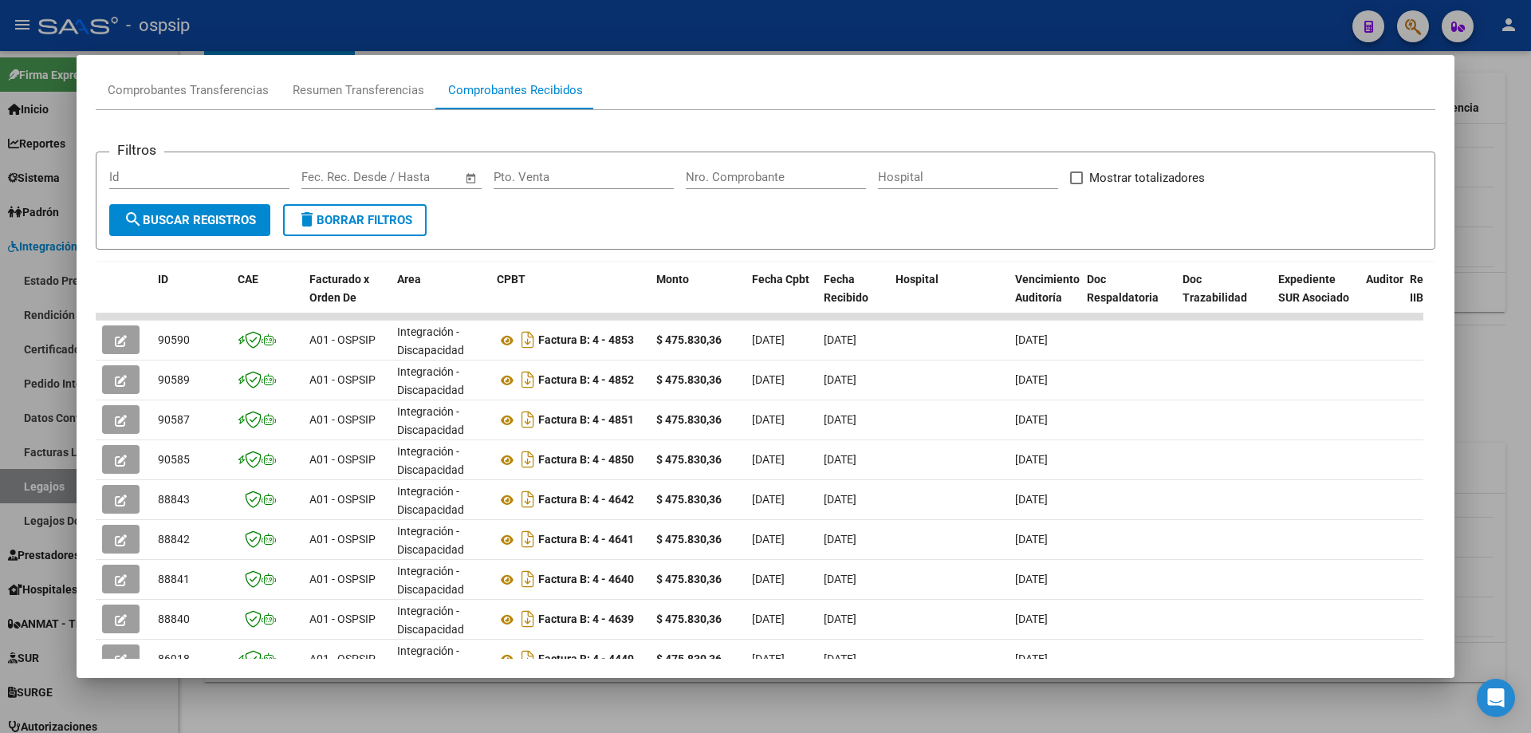
click at [1509, 418] on div at bounding box center [765, 366] width 1531 height 733
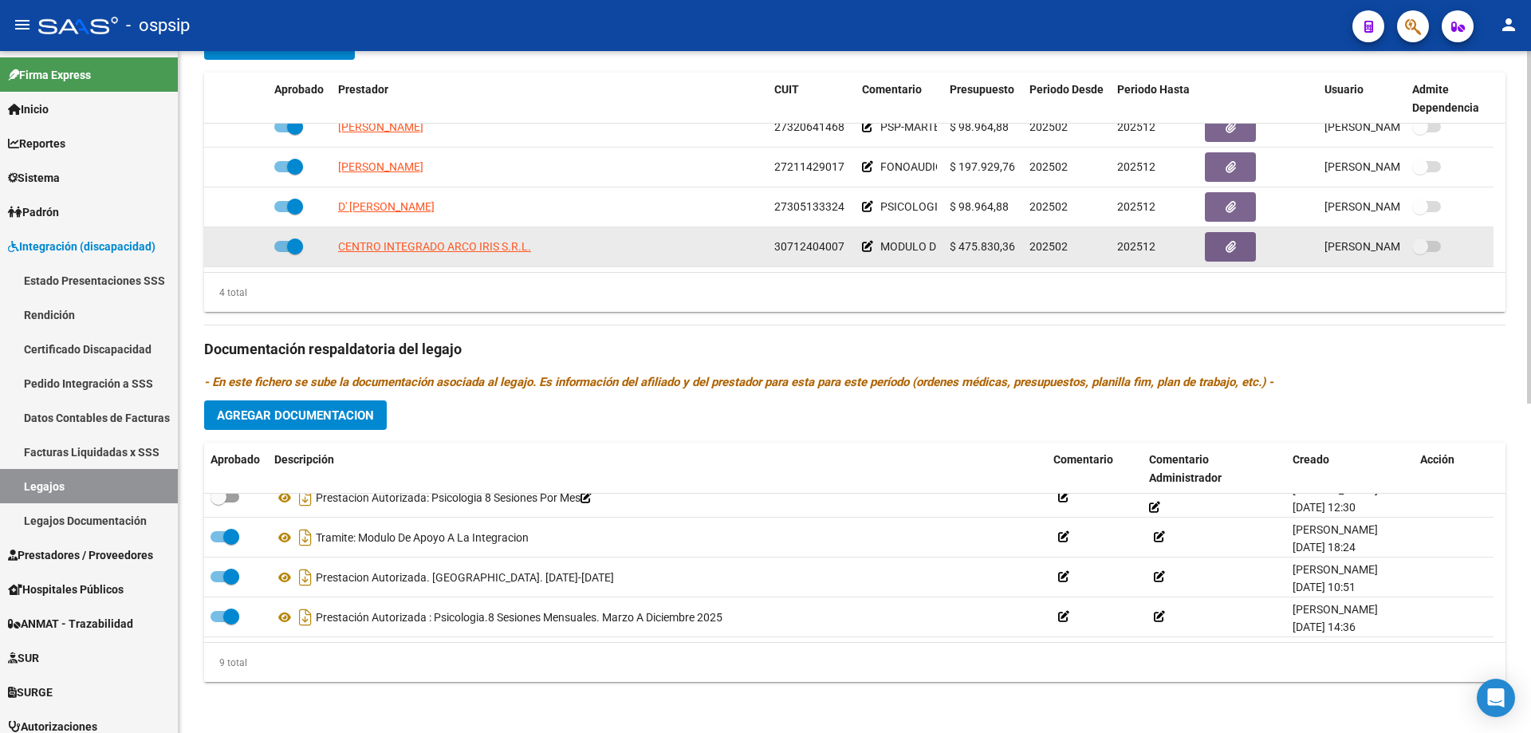
click at [289, 241] on span at bounding box center [295, 246] width 16 height 16
click at [282, 252] on input "checkbox" at bounding box center [281, 252] width 1 height 1
checkbox input "false"
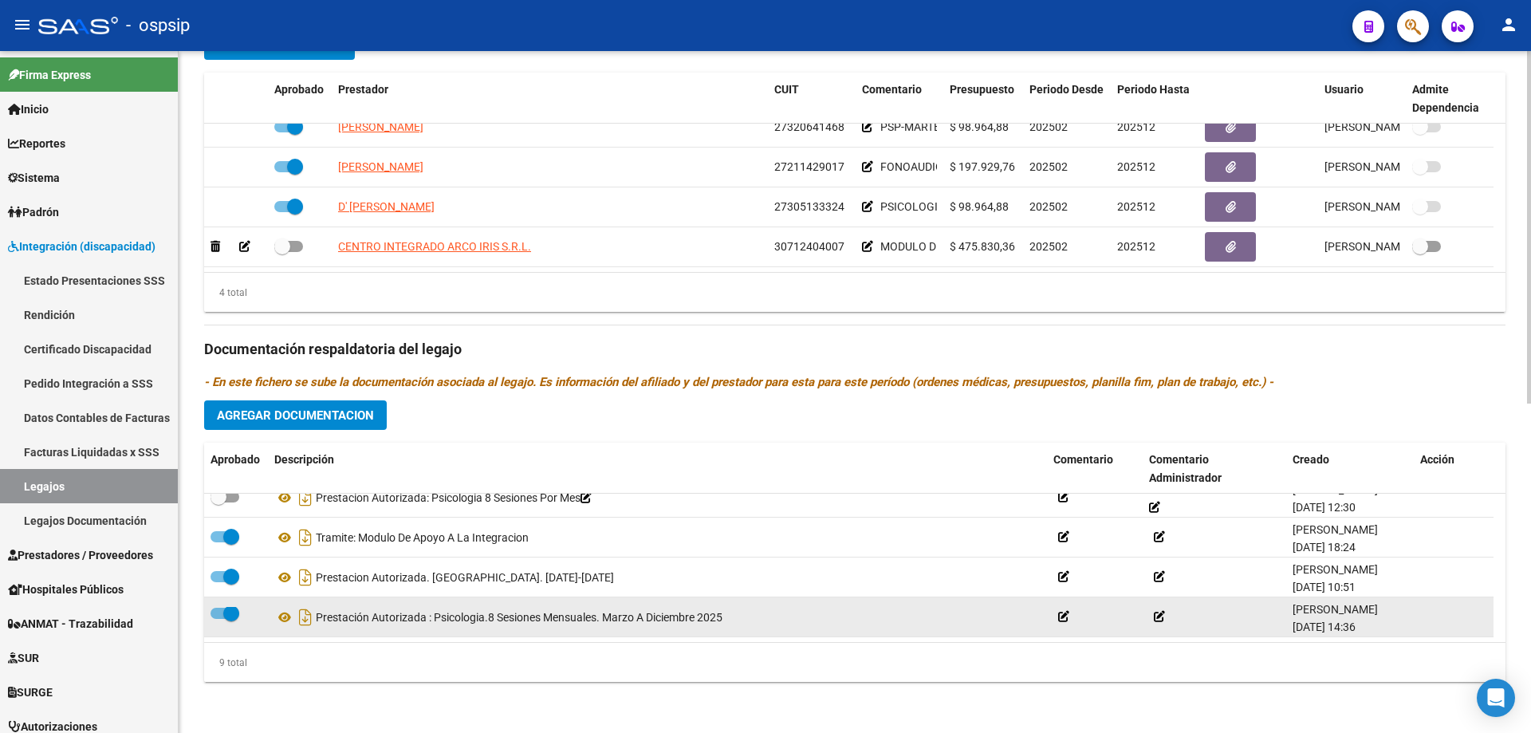
scroll to position [4, 0]
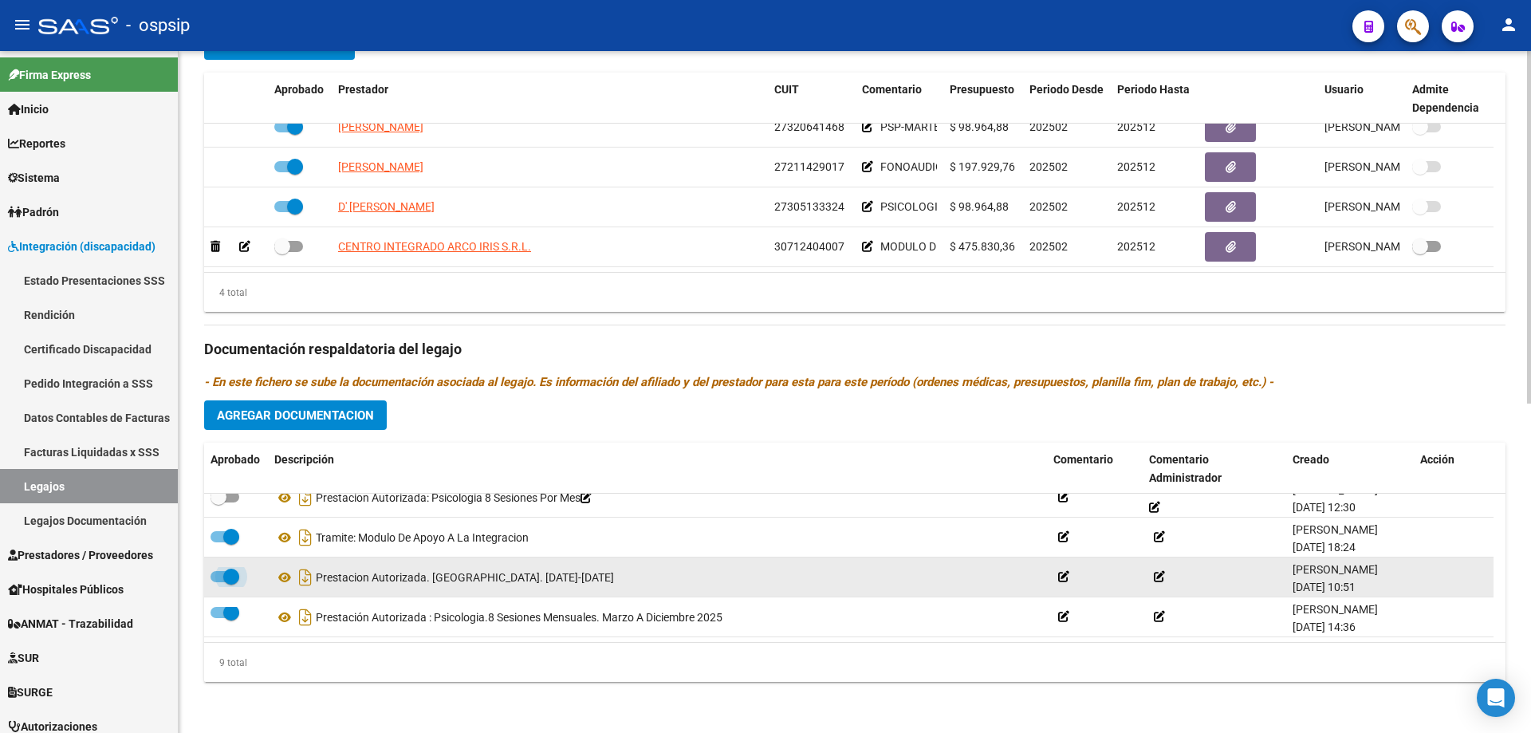
click at [232, 576] on span at bounding box center [231, 576] width 16 height 16
click at [218, 582] on input "checkbox" at bounding box center [218, 582] width 1 height 1
checkbox input "false"
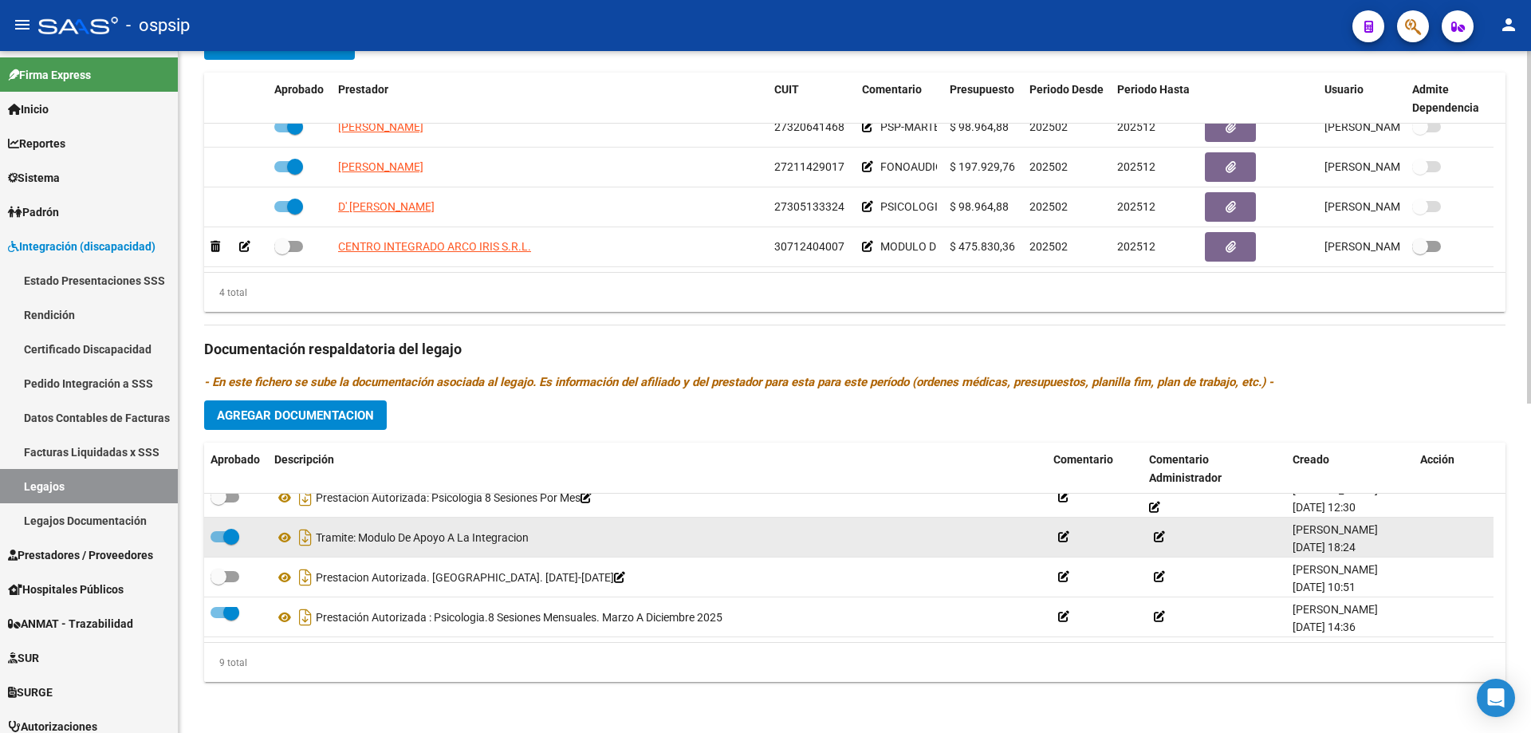
click at [231, 537] on span at bounding box center [231, 537] width 16 height 16
click at [218, 542] on input "checkbox" at bounding box center [218, 542] width 1 height 1
checkbox input "false"
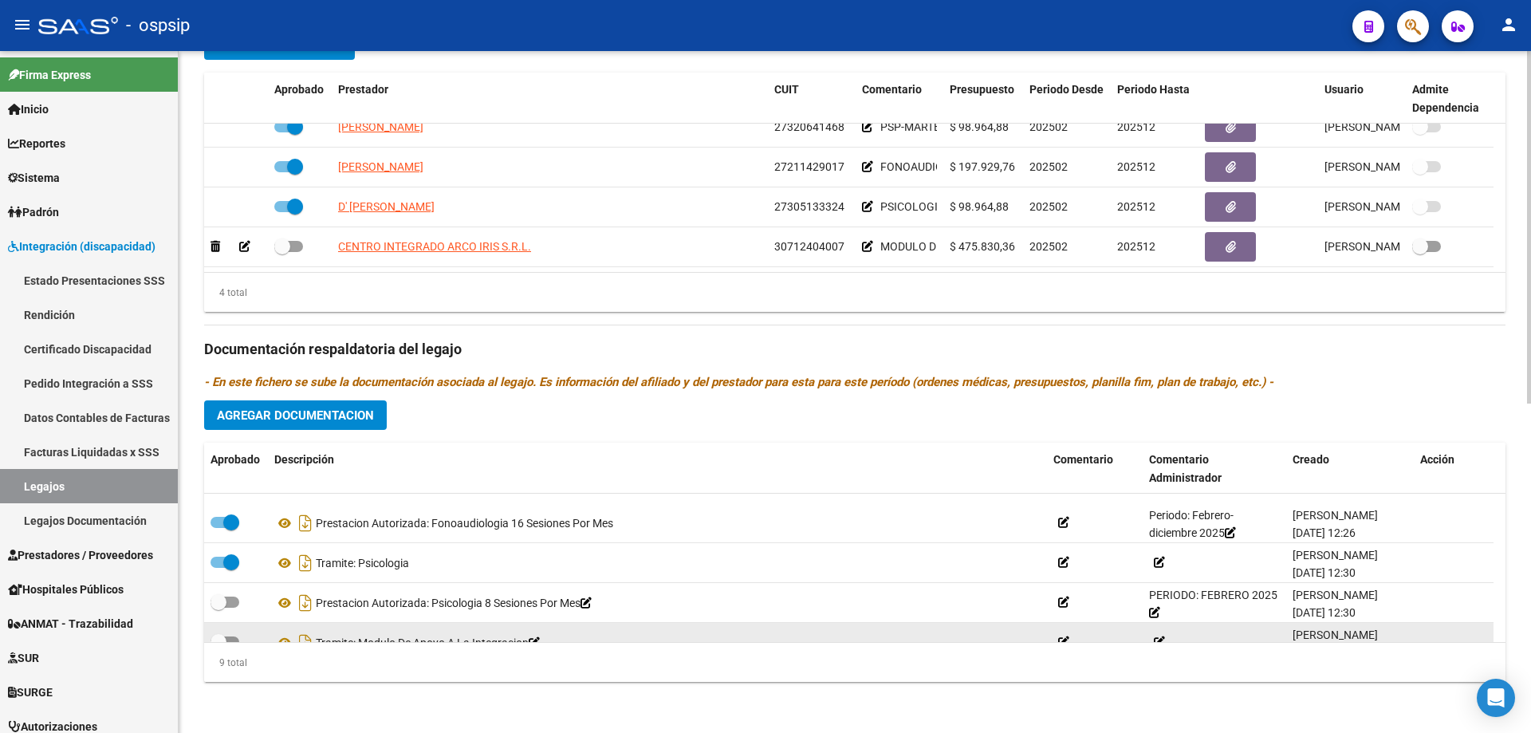
scroll to position [147, 0]
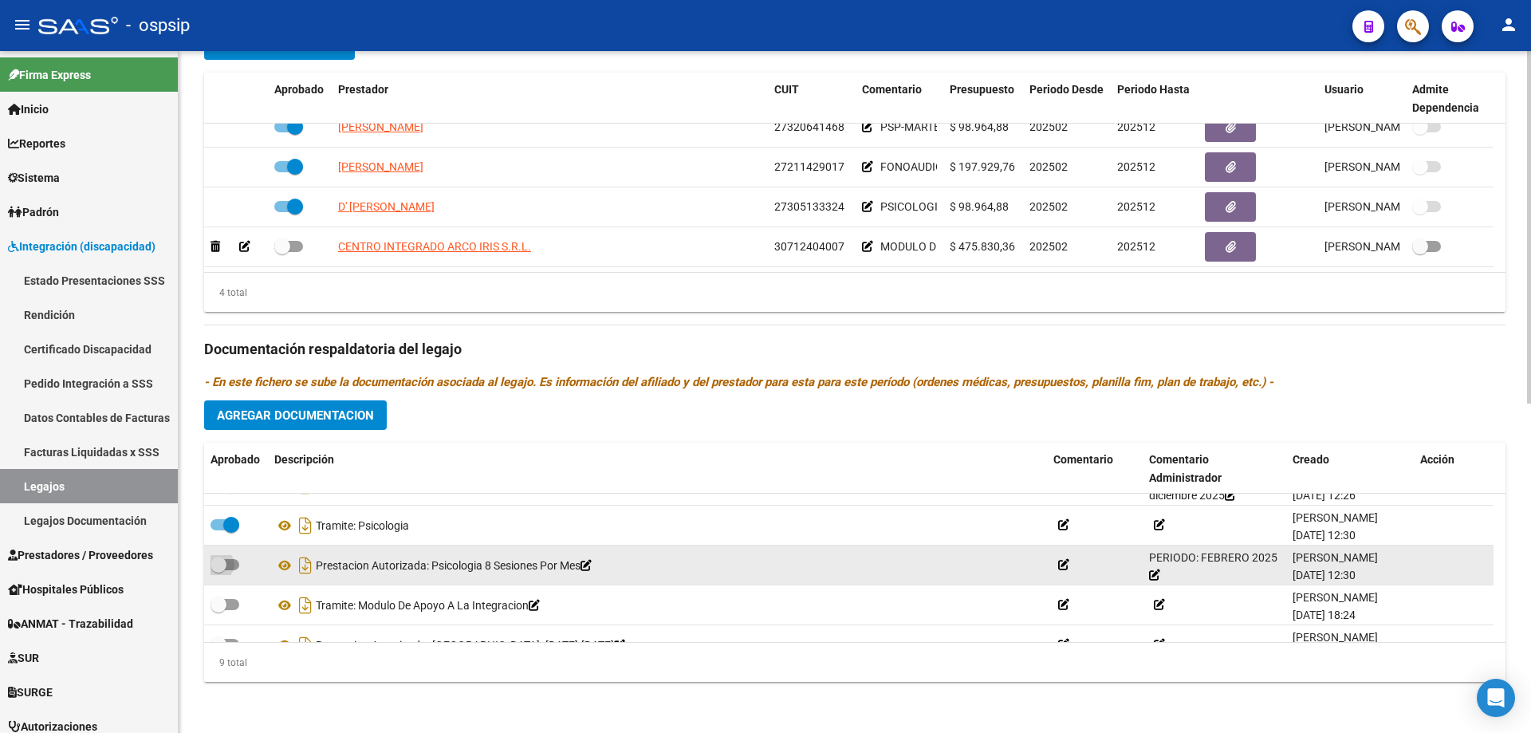
click at [231, 560] on span at bounding box center [224, 564] width 29 height 11
click at [218, 570] on input "checkbox" at bounding box center [218, 570] width 1 height 1
checkbox input "true"
